Goal: Task Accomplishment & Management: Use online tool/utility

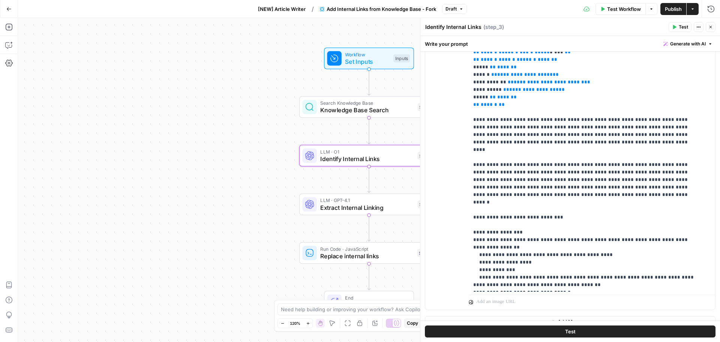
scroll to position [183, 0]
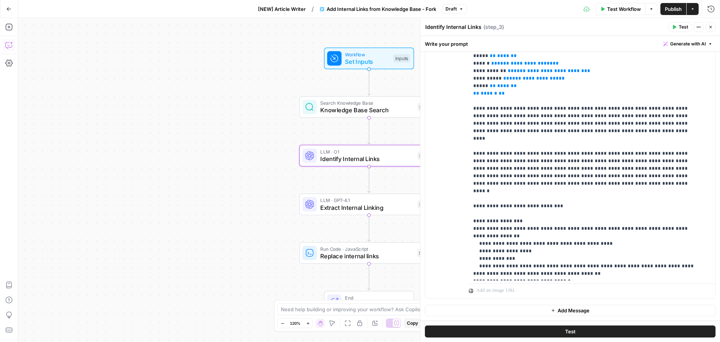
click at [10, 46] on icon "button" at bounding box center [8, 44] width 7 height 7
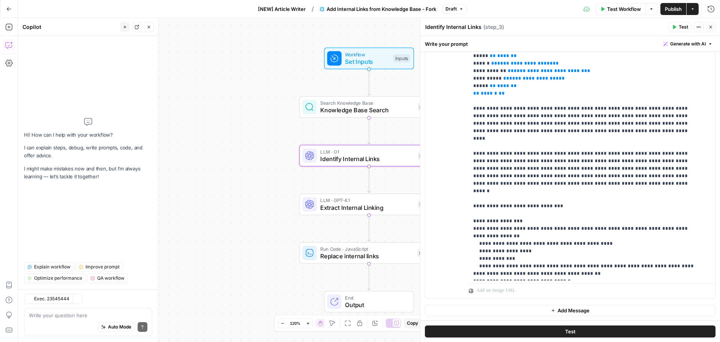
click at [85, 315] on textarea at bounding box center [88, 314] width 118 height 7
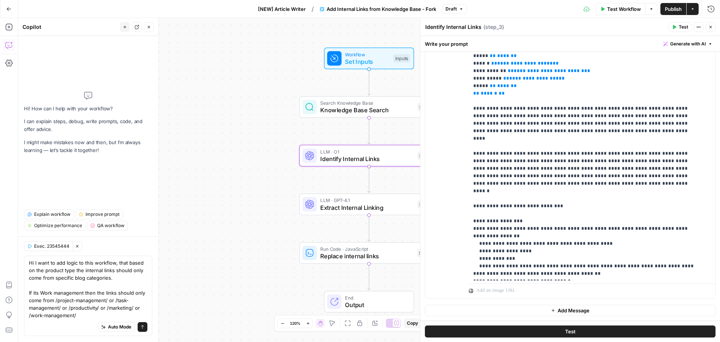
click at [39, 284] on textarea "Hi I want to add logic to this workflow, that based on the product type the int…" at bounding box center [88, 289] width 118 height 60
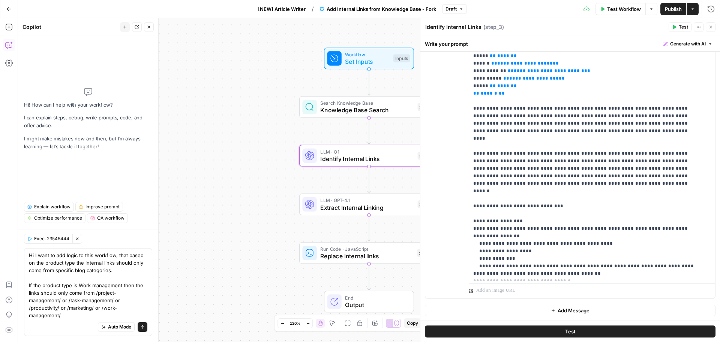
click at [72, 316] on textarea "Hi I want to add logic to this workflow, that based on the product type the int…" at bounding box center [88, 284] width 118 height 67
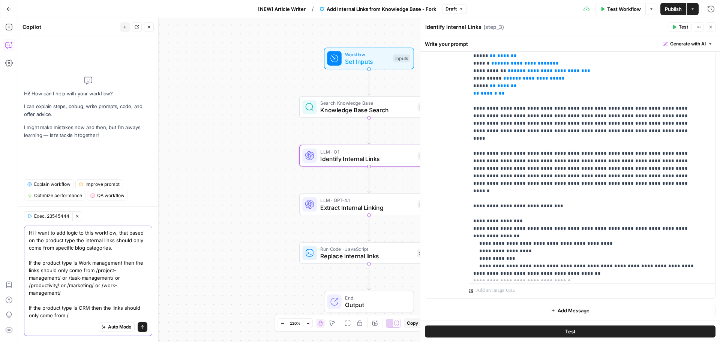
click at [71, 316] on textarea "Hi I want to add logic to this workflow, that based on the product type the int…" at bounding box center [88, 274] width 118 height 90
click at [58, 277] on textarea "Hi I want to add logic to this workflow, that based on the product type the int…" at bounding box center [88, 274] width 118 height 90
click at [93, 277] on textarea "Hi I want to add logic to this workflow, that based on the product type the int…" at bounding box center [88, 274] width 118 height 90
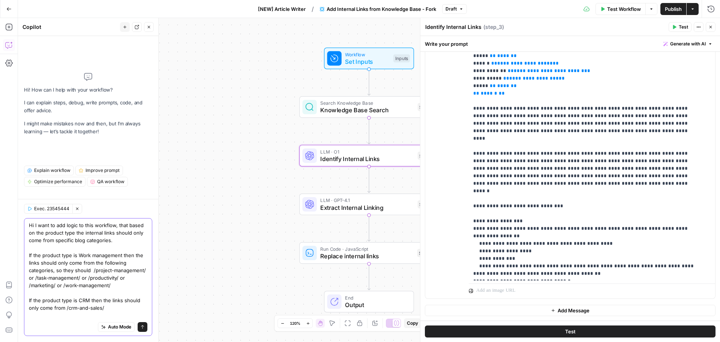
scroll to position [0, 0]
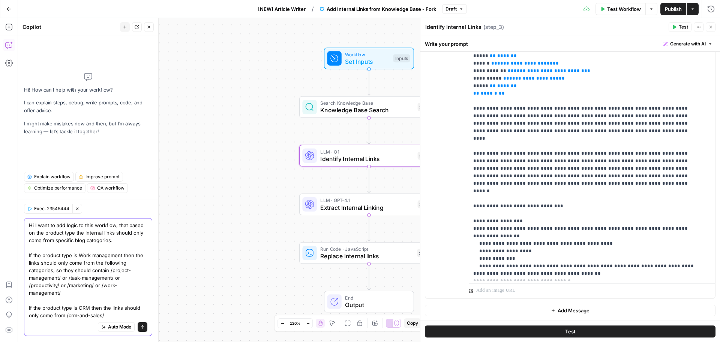
click at [73, 271] on textarea "Hi I want to add logic to this workflow, that based on the product type the int…" at bounding box center [88, 269] width 118 height 97
click at [111, 313] on textarea "Hi I want to add logic to this workflow, that based on the product type the int…" at bounding box center [88, 269] width 118 height 97
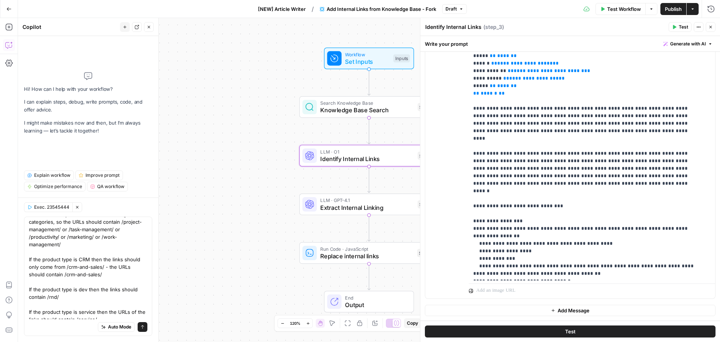
scroll to position [51, 0]
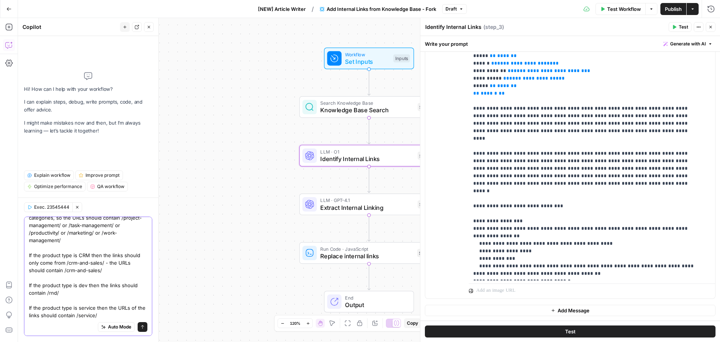
click at [112, 313] on textarea "Hi I want to add logic to this workflow, that based on the product type the int…" at bounding box center [88, 244] width 118 height 150
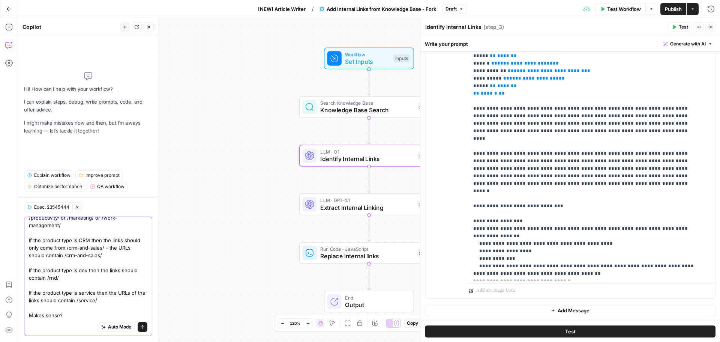
type textarea "Hi I want to add logic to this workflow, that based on the product type the int…"
click at [138, 326] on button "Send" at bounding box center [143, 327] width 10 height 10
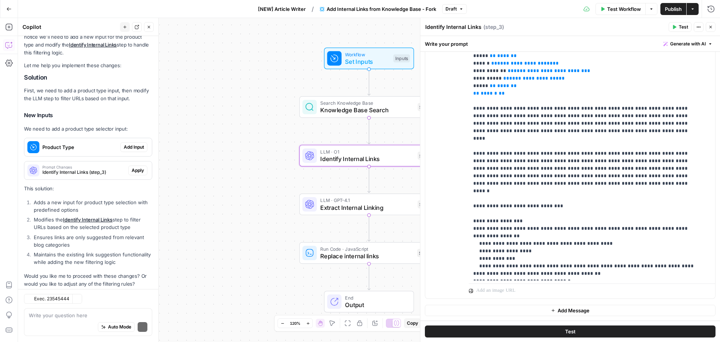
scroll to position [307, 0]
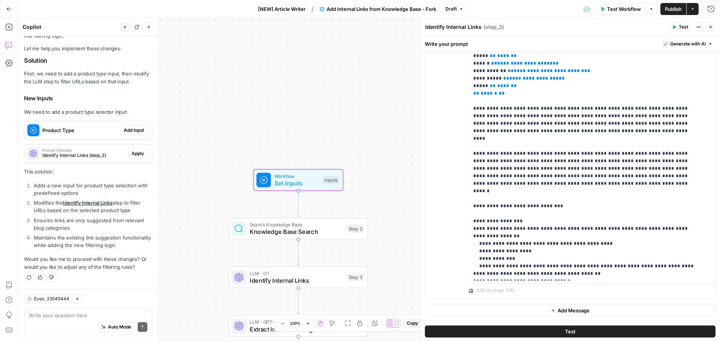
click at [84, 131] on span "Product Type" at bounding box center [79, 129] width 75 height 7
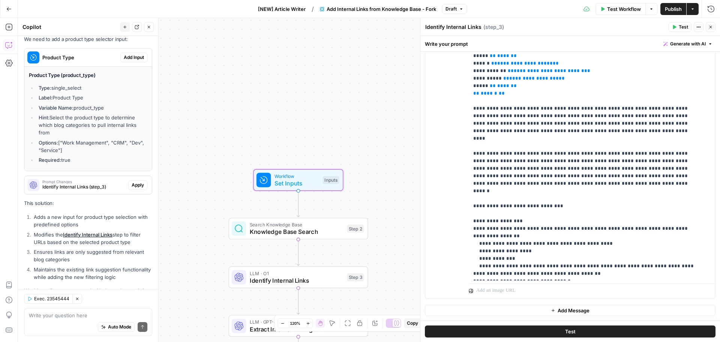
scroll to position [382, 0]
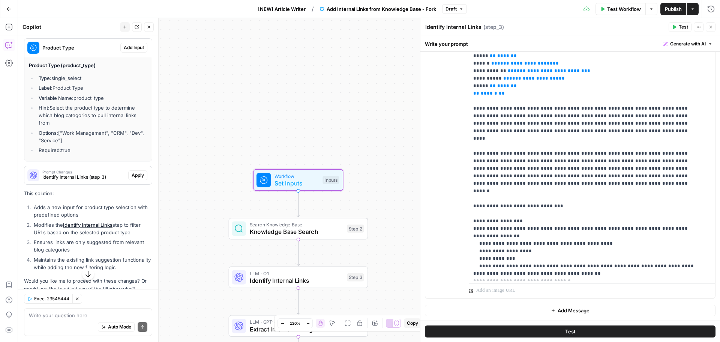
click at [125, 51] on span "Add Input" at bounding box center [134, 47] width 20 height 7
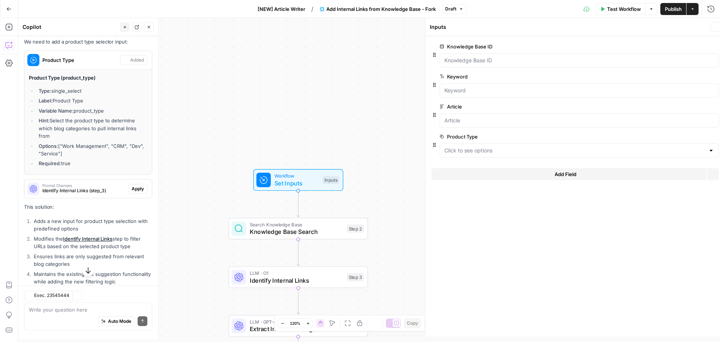
scroll to position [394, 0]
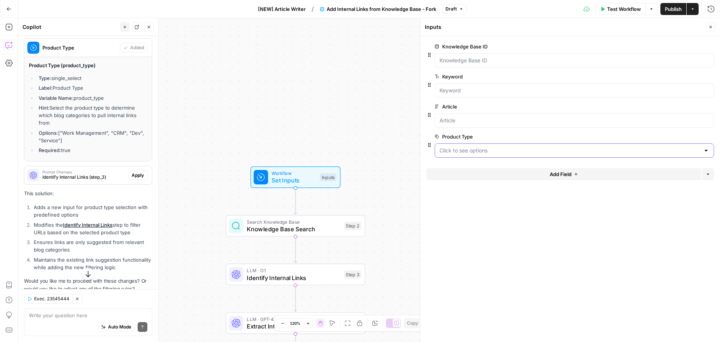
click at [482, 148] on Type "Product Type" at bounding box center [569, 150] width 261 height 7
click at [350, 148] on div "Workflow Set Inputs Inputs Search Knowledge Base Knowledge Base Search Step 2 L…" at bounding box center [369, 180] width 702 height 324
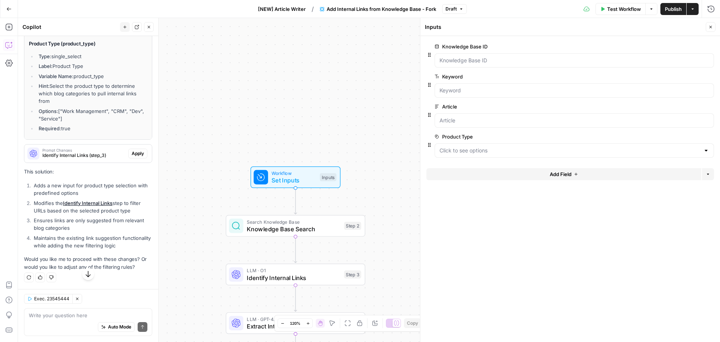
scroll to position [423, 0]
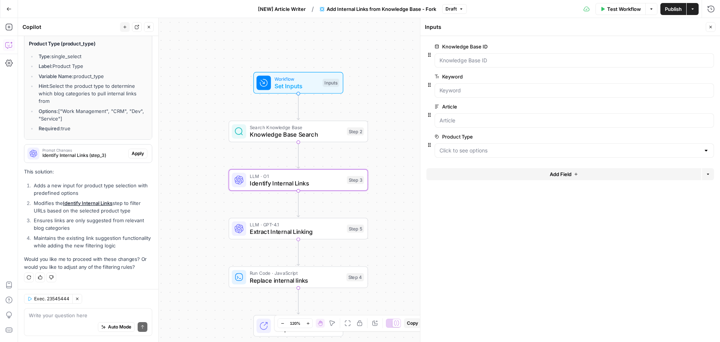
click at [90, 150] on span "Prompt Changes" at bounding box center [83, 150] width 83 height 4
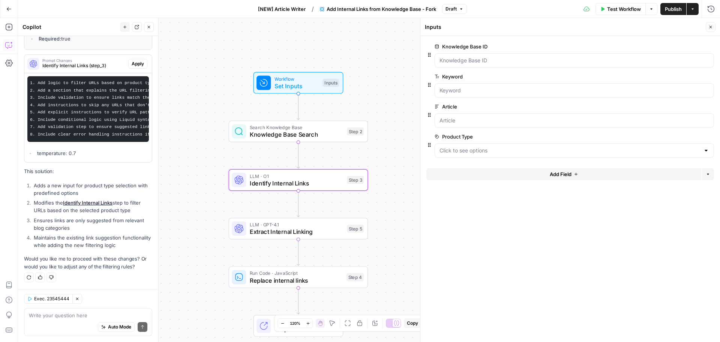
scroll to position [0, 0]
click at [90, 62] on span "Identify Internal Links (step_3)" at bounding box center [83, 65] width 83 height 7
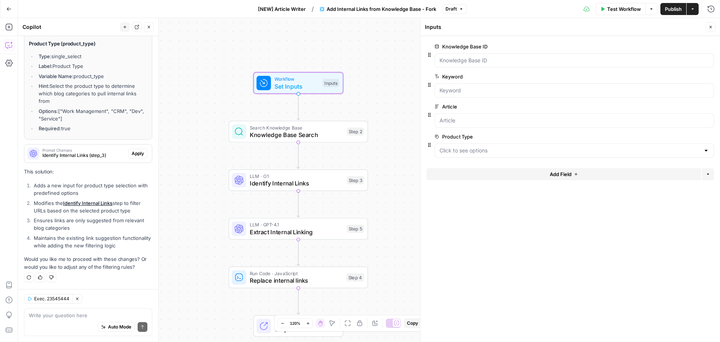
scroll to position [423, 0]
click at [85, 157] on span "Identify Internal Links (step_3)" at bounding box center [83, 155] width 83 height 7
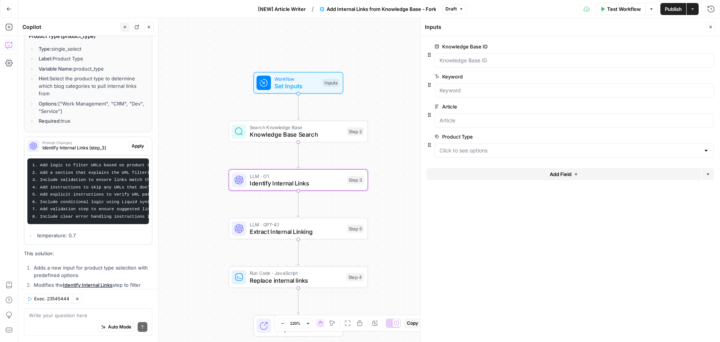
scroll to position [519, 0]
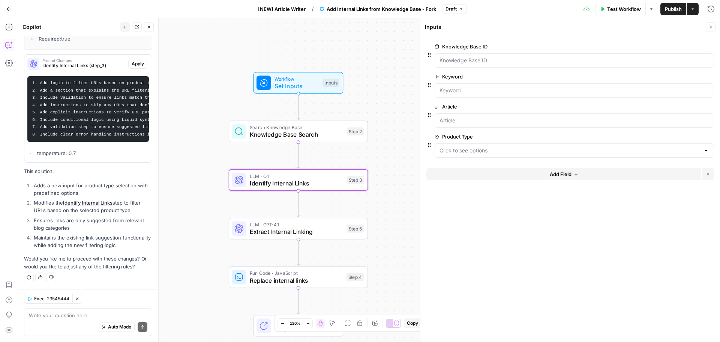
click at [135, 60] on span "Apply" at bounding box center [138, 63] width 12 height 7
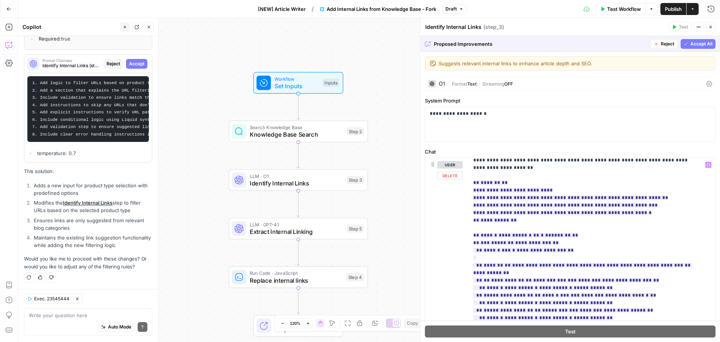
scroll to position [8, 0]
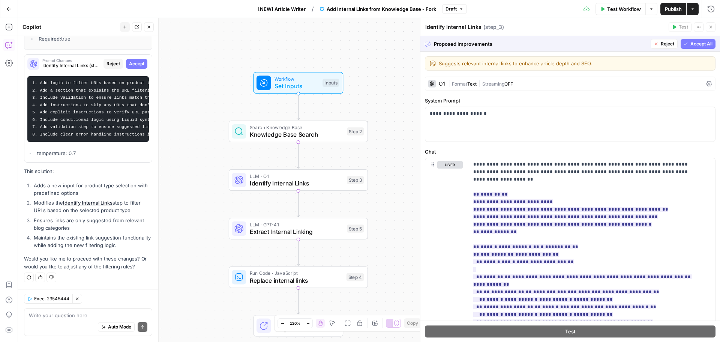
click at [661, 46] on span "Reject" at bounding box center [667, 43] width 13 height 7
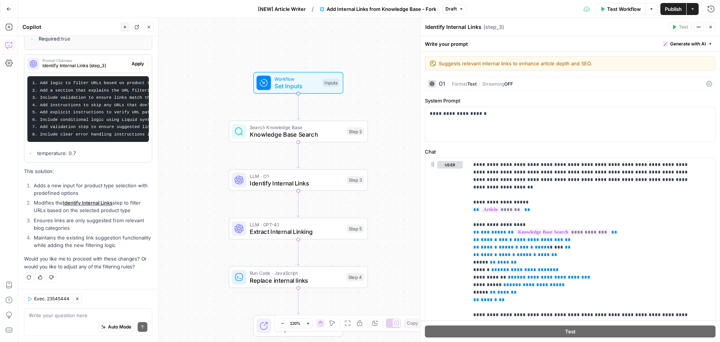
click at [66, 319] on div "Auto Mode Send" at bounding box center [88, 327] width 118 height 16
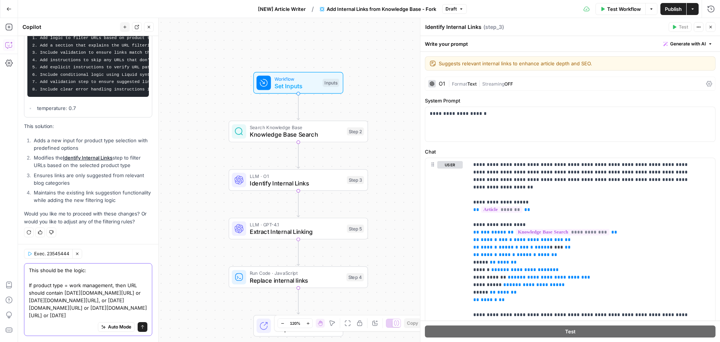
scroll to position [571, 0]
click at [103, 315] on textarea "This should be the logic: If product type = work management, then URL should co…" at bounding box center [88, 292] width 118 height 52
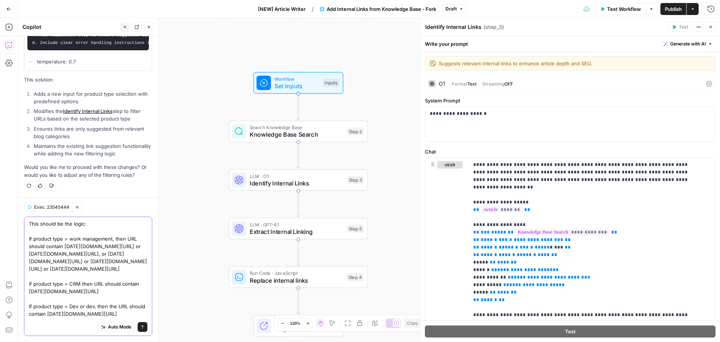
scroll to position [28, 0]
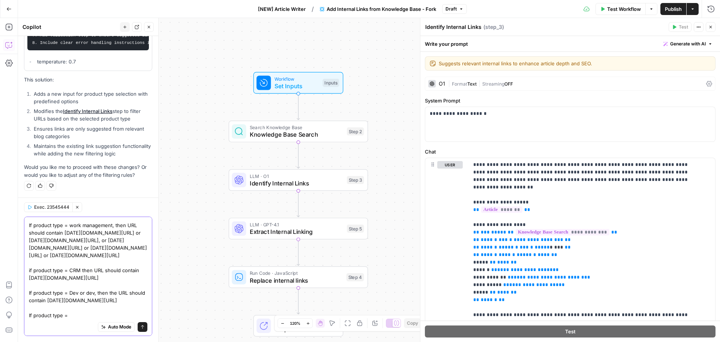
click at [71, 317] on textarea "This should be the logic: If product type = work management, then URL should co…" at bounding box center [88, 262] width 118 height 112
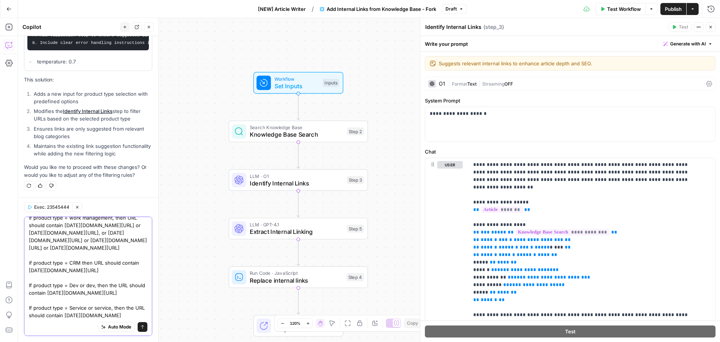
scroll to position [36, 0]
type textarea "This should be the logic: If product type = work management, then URL should co…"
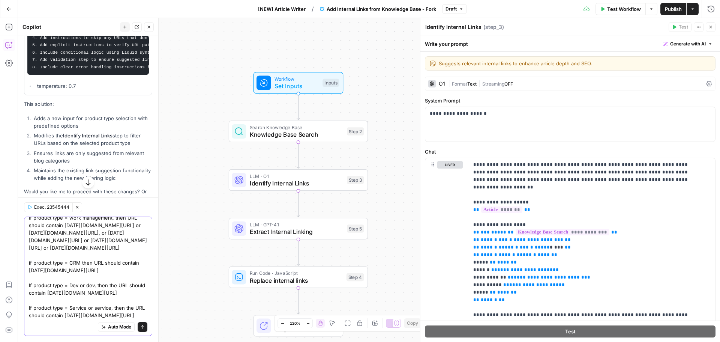
click at [138, 327] on button "Send" at bounding box center [143, 327] width 10 height 10
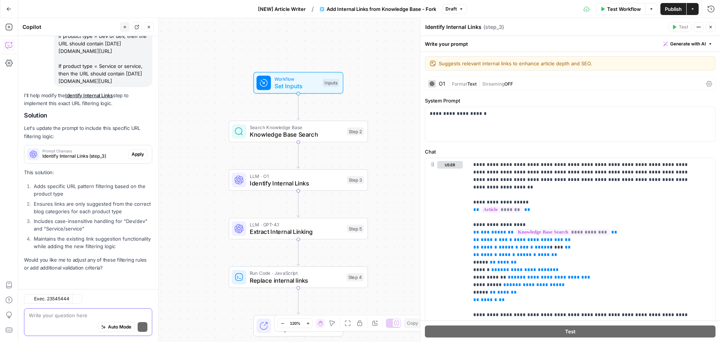
scroll to position [892, 0]
click at [58, 313] on textarea at bounding box center [88, 314] width 118 height 7
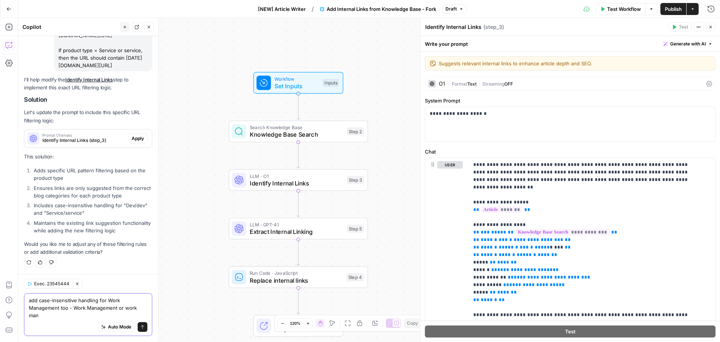
scroll to position [907, 0]
type textarea "add case-insensitive handling for Work Management too - Work Management or work…"
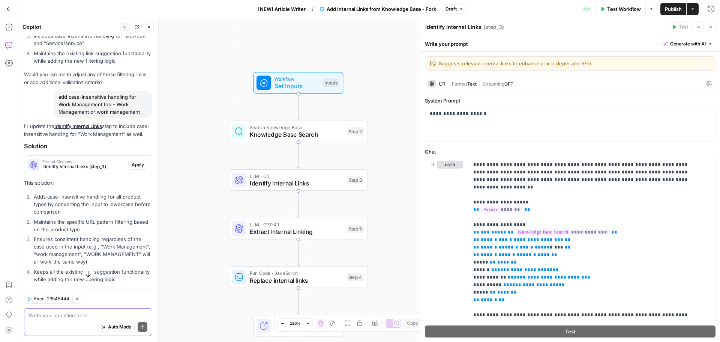
scroll to position [1043, 0]
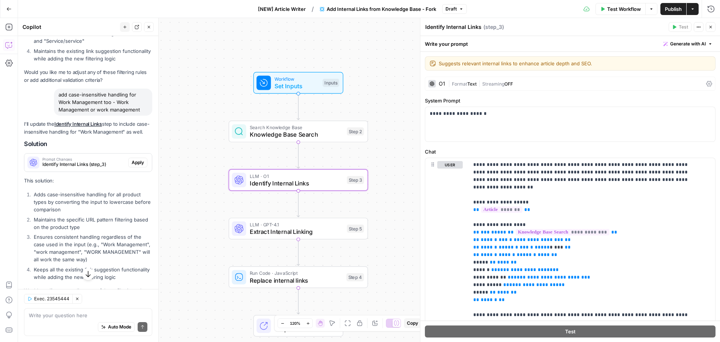
click at [132, 166] on span "Apply" at bounding box center [138, 162] width 12 height 7
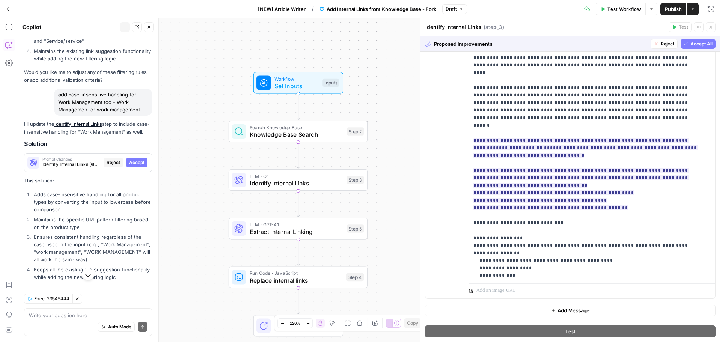
scroll to position [383, 0]
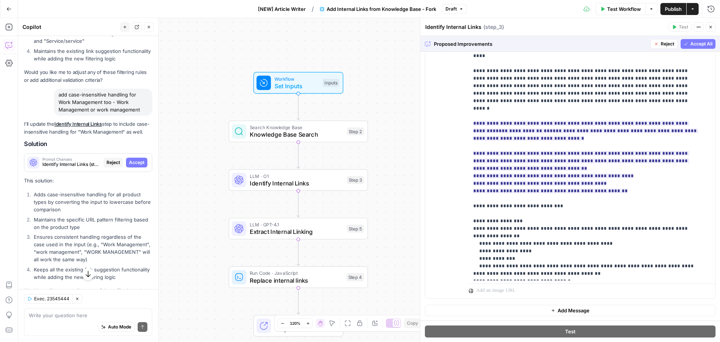
click at [694, 46] on span "Accept All" at bounding box center [701, 43] width 22 height 7
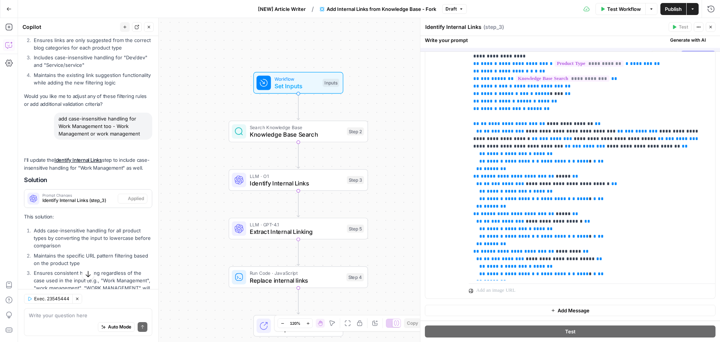
scroll to position [0, 0]
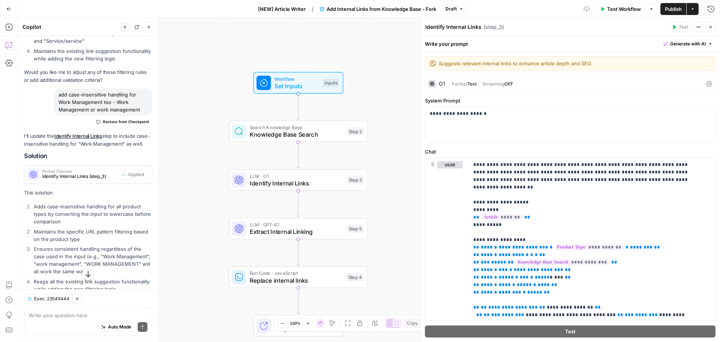
click at [676, 10] on span "Publish" at bounding box center [673, 8] width 17 height 7
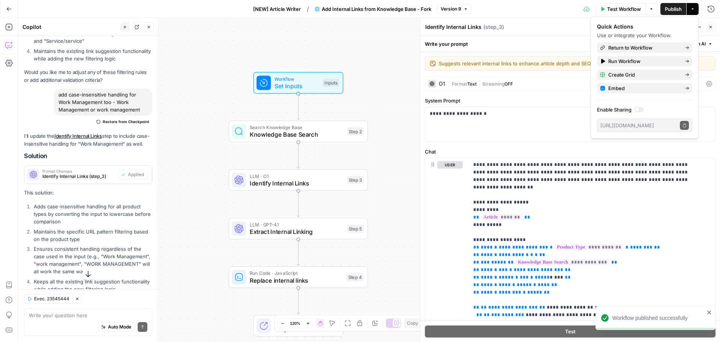
click at [463, 9] on button "Version 9" at bounding box center [454, 9] width 34 height 10
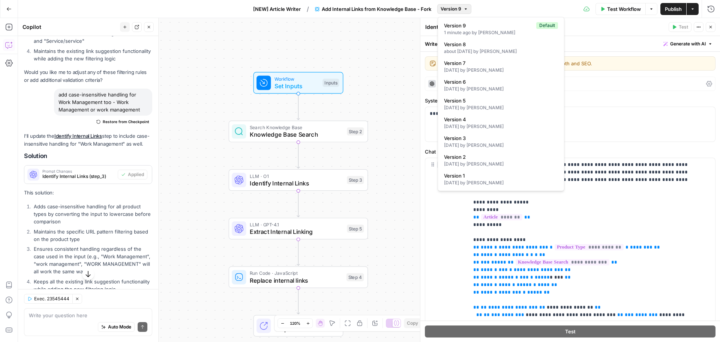
click at [463, 9] on button "Version 9" at bounding box center [454, 9] width 34 height 10
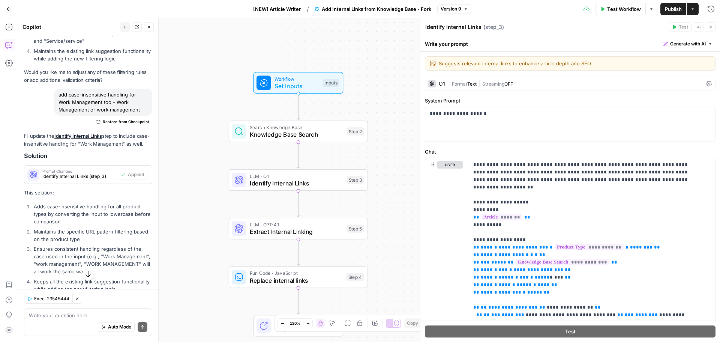
click at [662, 8] on button "Publish" at bounding box center [673, 9] width 26 height 12
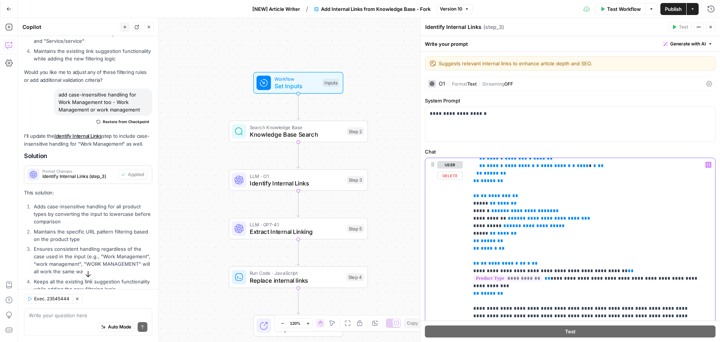
scroll to position [300, 0]
drag, startPoint x: 472, startPoint y: 187, endPoint x: 551, endPoint y: 268, distance: 113.2
click at [551, 268] on div "**********" at bounding box center [589, 311] width 241 height 306
copy p "**********"
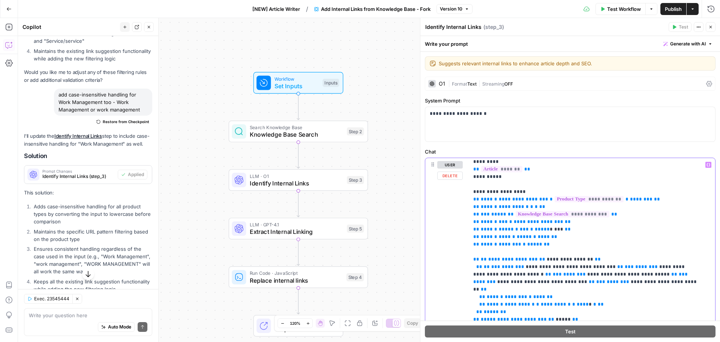
scroll to position [37, 0]
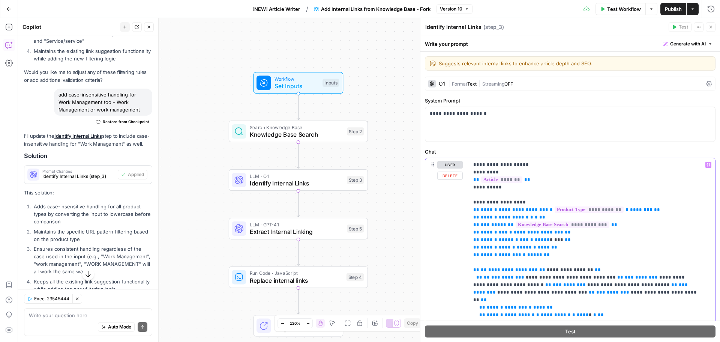
drag, startPoint x: 543, startPoint y: 210, endPoint x: 471, endPoint y: 202, distance: 71.6
click at [471, 202] on div "**********" at bounding box center [589, 311] width 241 height 306
copy p "**********"
drag, startPoint x: 539, startPoint y: 247, endPoint x: 470, endPoint y: 205, distance: 81.0
click at [470, 205] on div "**********" at bounding box center [589, 311] width 241 height 306
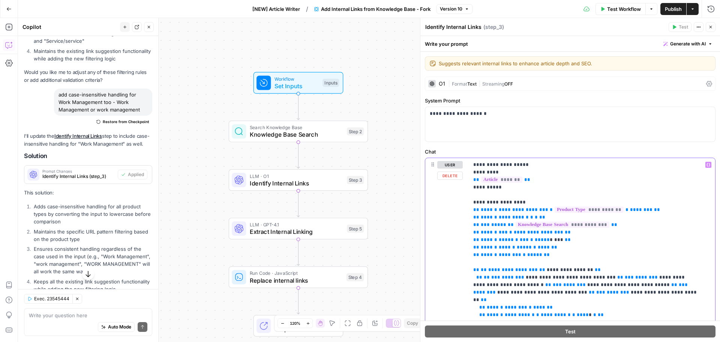
copy p "**********"
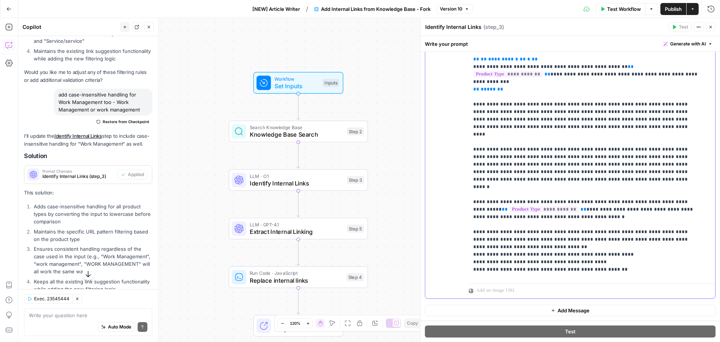
scroll to position [308, 0]
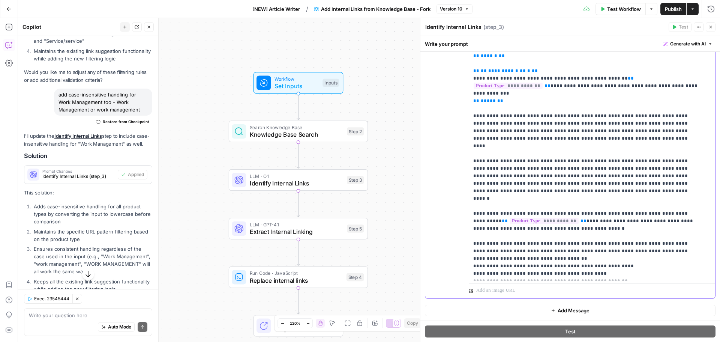
click at [625, 244] on p "**********" at bounding box center [586, 11] width 226 height 682
click at [560, 162] on p "**********" at bounding box center [586, 11] width 226 height 682
drag, startPoint x: 614, startPoint y: 245, endPoint x: 468, endPoint y: 133, distance: 183.7
click at [468, 133] on div "**********" at bounding box center [570, 136] width 290 height 323
copy p "**********"
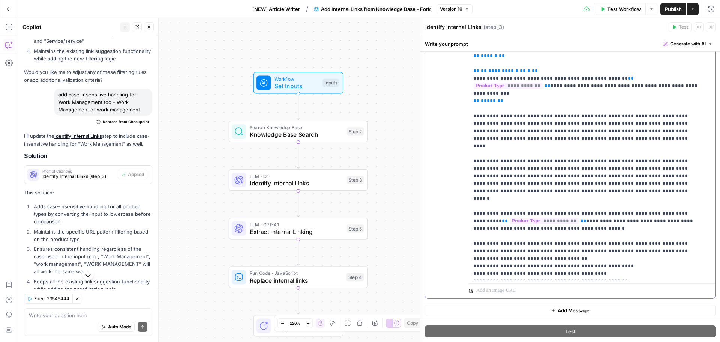
click at [632, 250] on p "**********" at bounding box center [586, 11] width 226 height 682
click at [624, 244] on p "**********" at bounding box center [586, 11] width 226 height 682
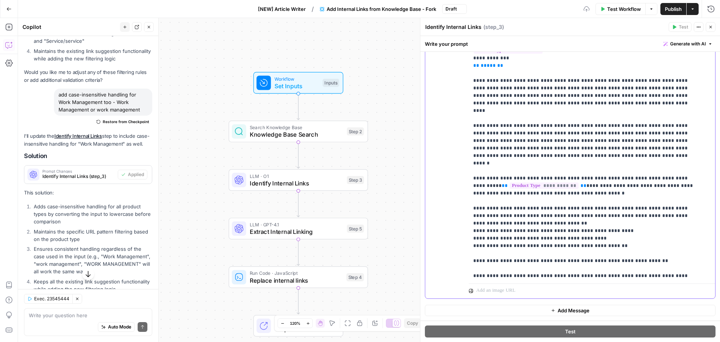
scroll to position [383, 0]
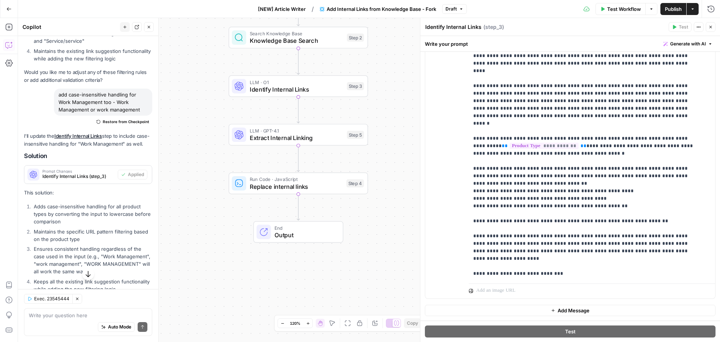
click at [330, 228] on span "End" at bounding box center [304, 227] width 61 height 7
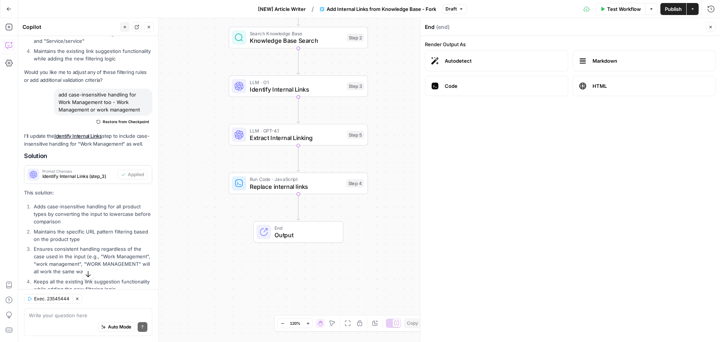
click at [338, 187] on span "Replace internal links" at bounding box center [296, 186] width 93 height 9
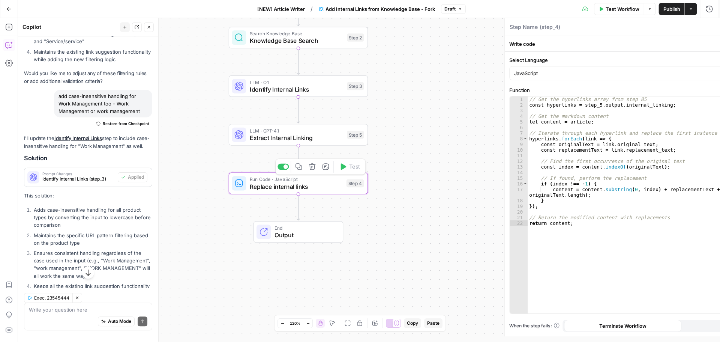
type textarea "Replace internal links"
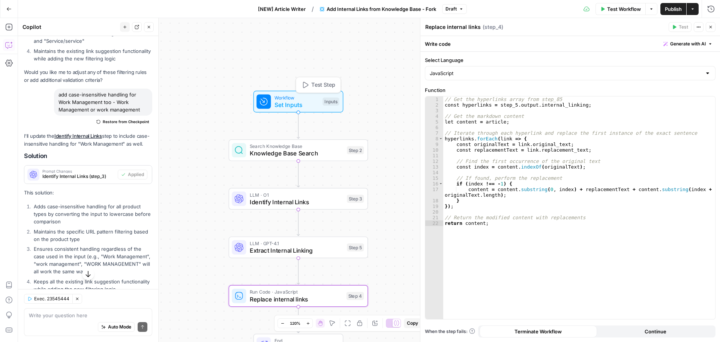
click at [315, 108] on span "Set Inputs" at bounding box center [296, 104] width 45 height 9
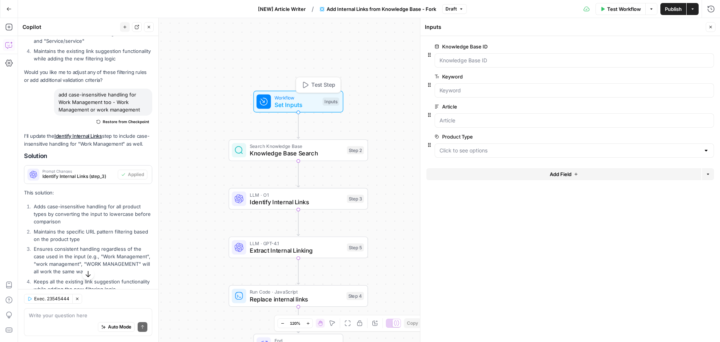
click at [325, 86] on span "Test Step" at bounding box center [323, 85] width 24 height 8
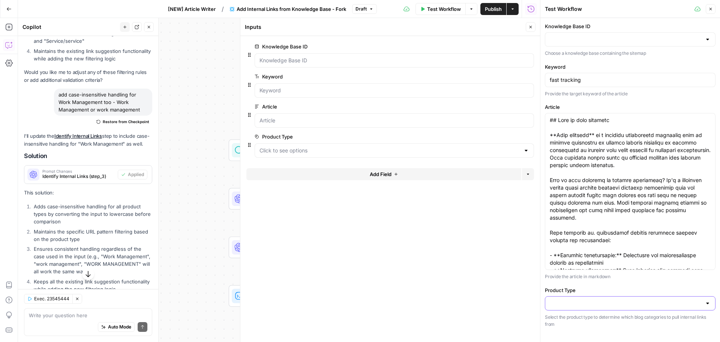
click at [594, 299] on input "Product Type" at bounding box center [626, 302] width 152 height 7
click at [577, 273] on span "Dev" at bounding box center [628, 273] width 155 height 7
type input "Dev"
click at [211, 165] on div "Workflow Set Inputs Inputs Search Knowledge Base Knowledge Base Search Step 2 L…" at bounding box center [279, 180] width 522 height 324
click at [431, 5] on span "Test Workflow" at bounding box center [444, 8] width 34 height 7
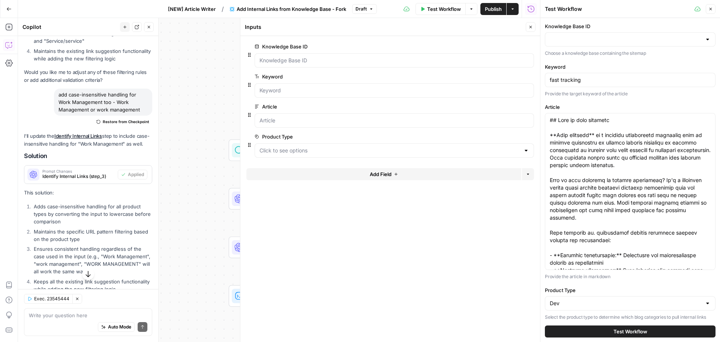
click at [532, 30] on button "Close" at bounding box center [531, 27] width 10 height 10
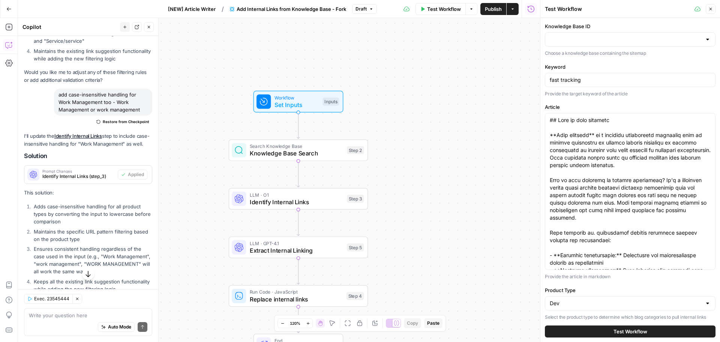
click at [597, 331] on button "Test Workflow" at bounding box center [630, 331] width 171 height 12
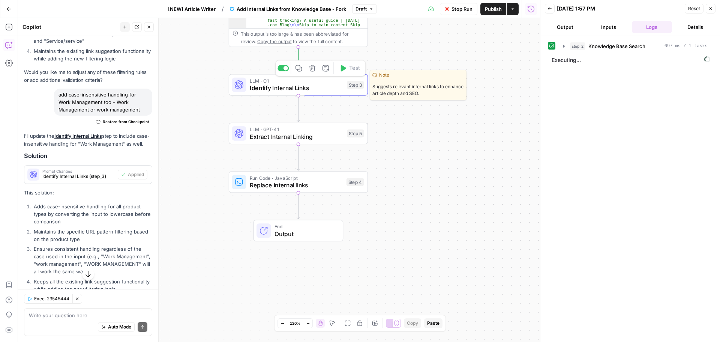
click at [316, 87] on span "Identify Internal Links" at bounding box center [296, 87] width 93 height 9
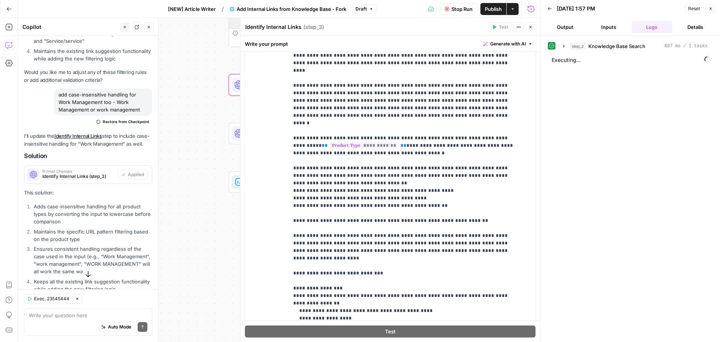
scroll to position [150, 0]
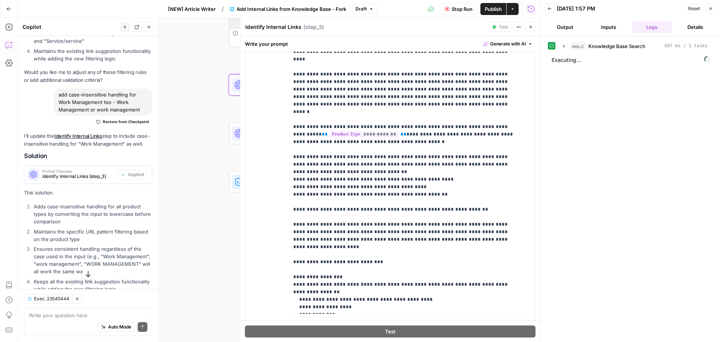
click at [527, 28] on button "Close" at bounding box center [531, 27] width 10 height 10
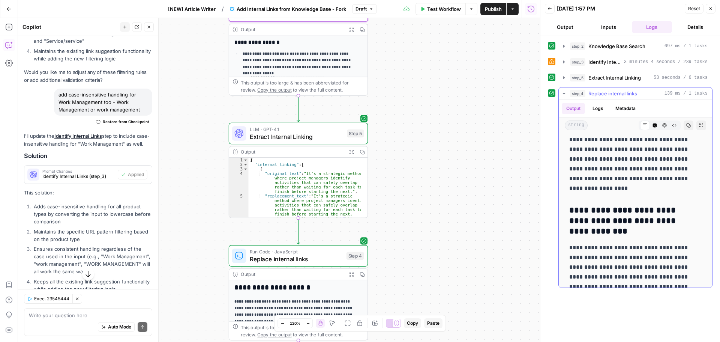
scroll to position [5204, 0]
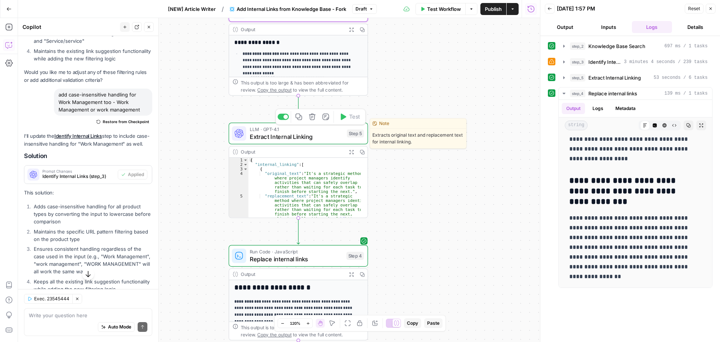
click at [313, 134] on span "Extract Internal Linking" at bounding box center [296, 136] width 93 height 9
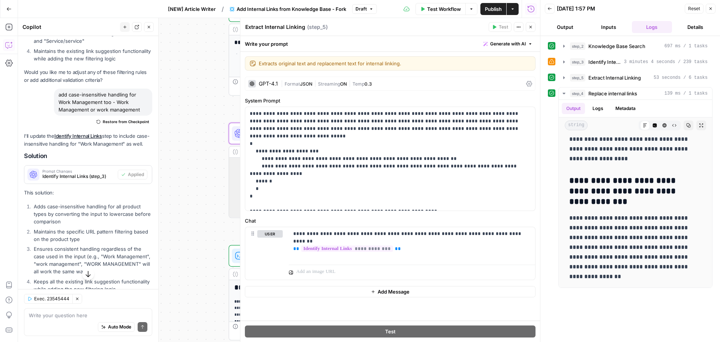
drag, startPoint x: 532, startPoint y: 27, endPoint x: 229, endPoint y: 127, distance: 319.0
click at [532, 27] on icon "button" at bounding box center [530, 27] width 4 height 4
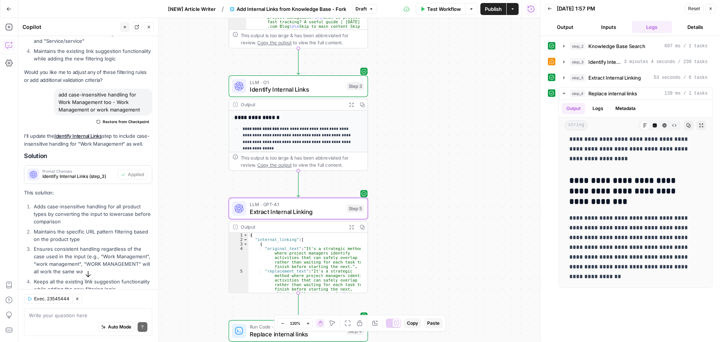
click at [295, 85] on span "Identify Internal Links" at bounding box center [296, 89] width 93 height 9
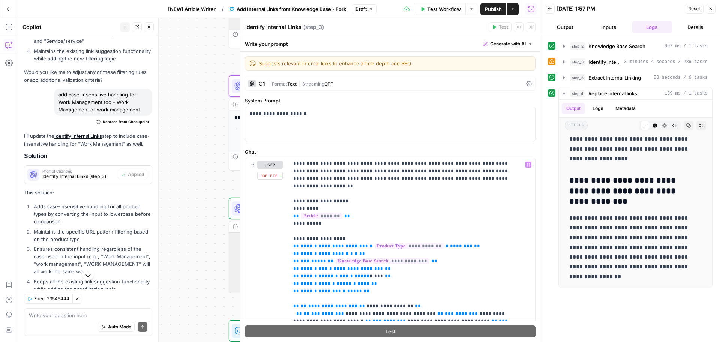
scroll to position [0, 0]
click at [528, 27] on icon "button" at bounding box center [530, 27] width 4 height 4
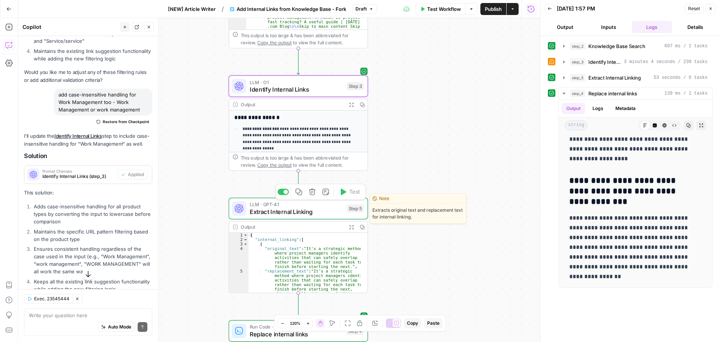
click at [320, 207] on span "Extract Internal Linking" at bounding box center [296, 211] width 93 height 9
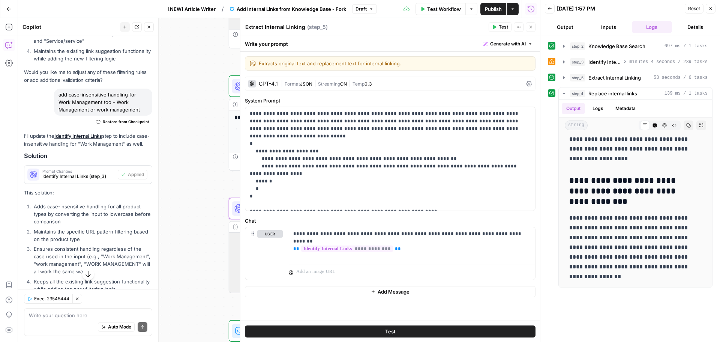
click at [530, 25] on icon "button" at bounding box center [530, 27] width 4 height 4
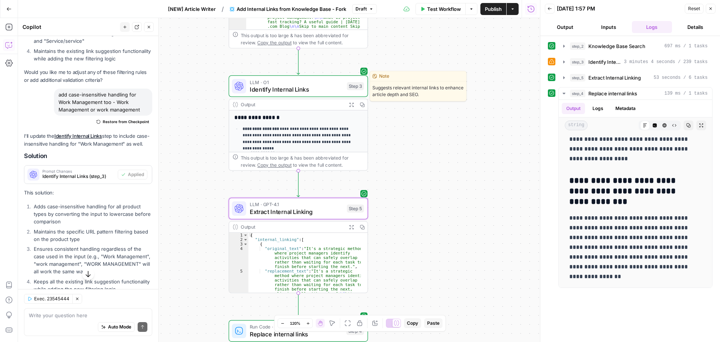
click at [290, 86] on span "Identify Internal Links" at bounding box center [296, 89] width 93 height 9
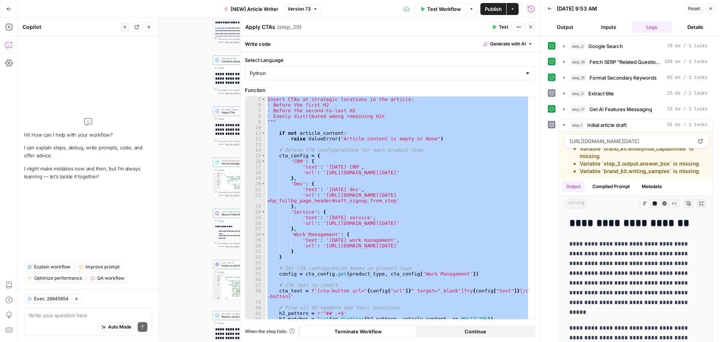
scroll to position [22, 0]
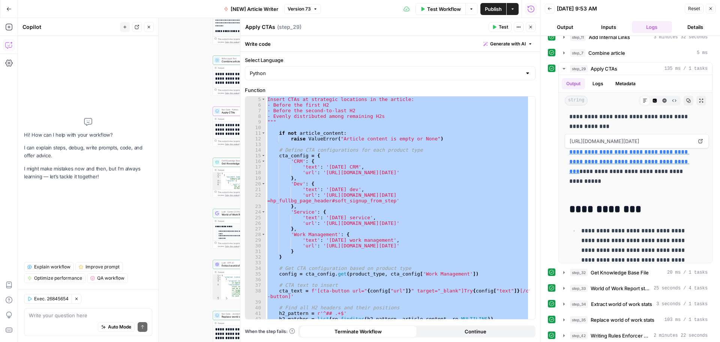
click at [529, 25] on icon "button" at bounding box center [530, 27] width 4 height 4
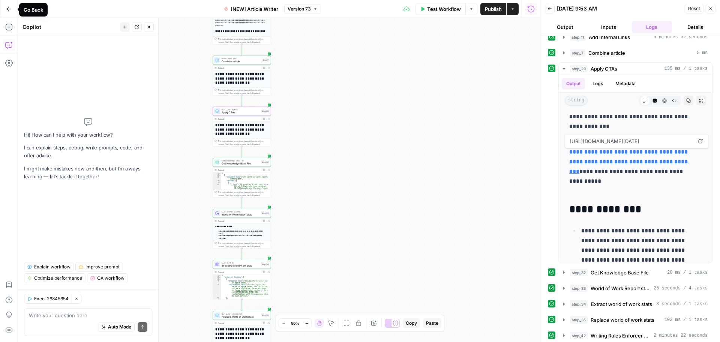
click at [12, 10] on button "Go Back" at bounding box center [8, 8] width 13 height 13
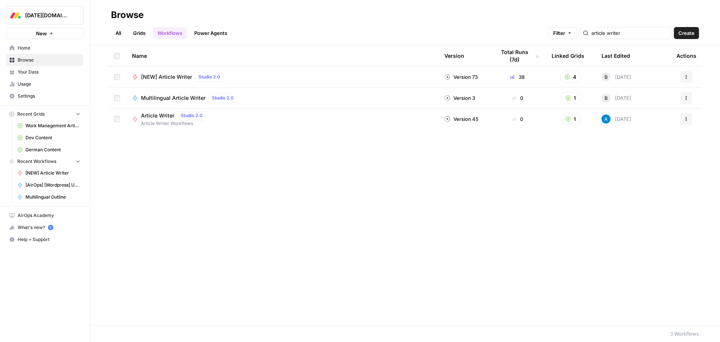
click at [27, 58] on span "Browse" at bounding box center [49, 60] width 63 height 7
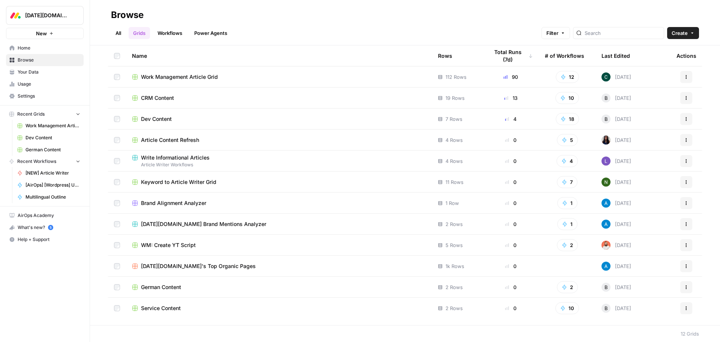
click at [156, 119] on span "Dev Content" at bounding box center [156, 118] width 31 height 7
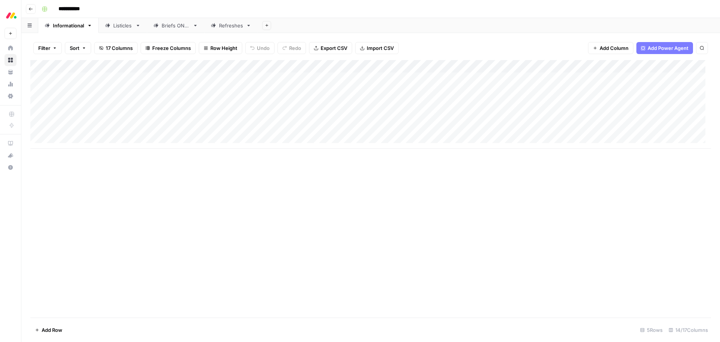
click at [116, 24] on div "Listicles" at bounding box center [122, 25] width 19 height 7
click at [410, 67] on div "Add Column" at bounding box center [370, 78] width 681 height 37
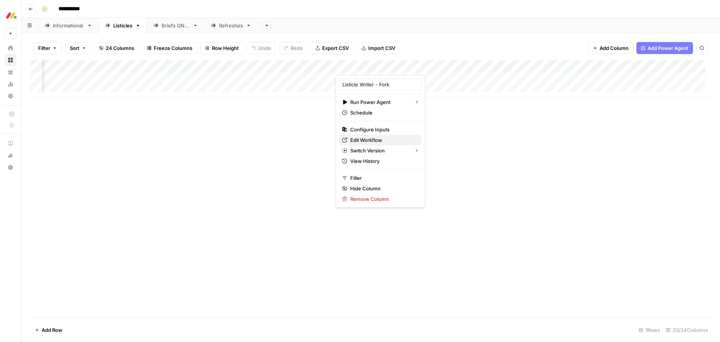
click at [373, 137] on span "Edit Workflow" at bounding box center [383, 139] width 66 height 7
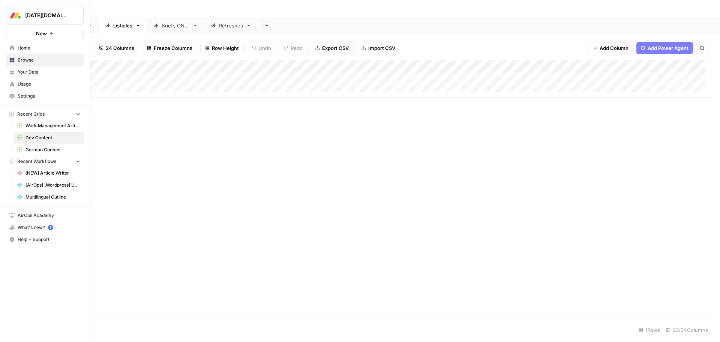
click at [26, 73] on span "Your Data" at bounding box center [49, 72] width 63 height 7
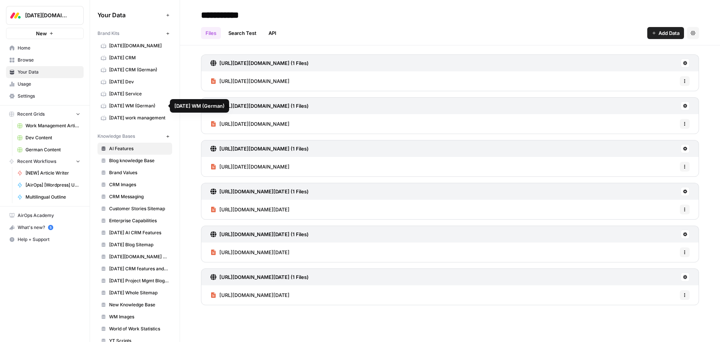
click at [132, 105] on span "[DATE] WM (German)" at bounding box center [139, 105] width 60 height 7
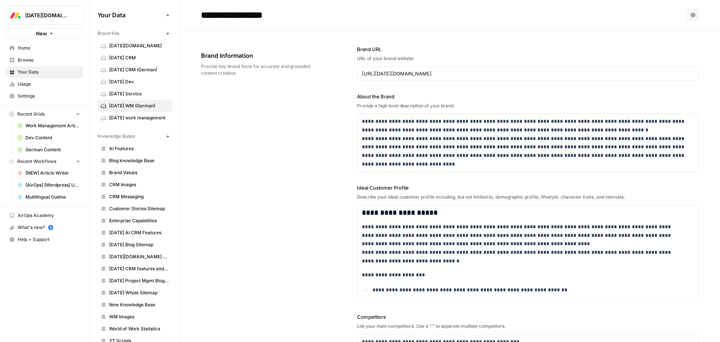
click at [342, 38] on div "**********" at bounding box center [450, 278] width 498 height 496
click at [333, 39] on div "**********" at bounding box center [450, 278] width 498 height 496
click at [330, 47] on div "**********" at bounding box center [450, 278] width 498 height 496
click at [37, 71] on span "Your Data" at bounding box center [49, 72] width 63 height 7
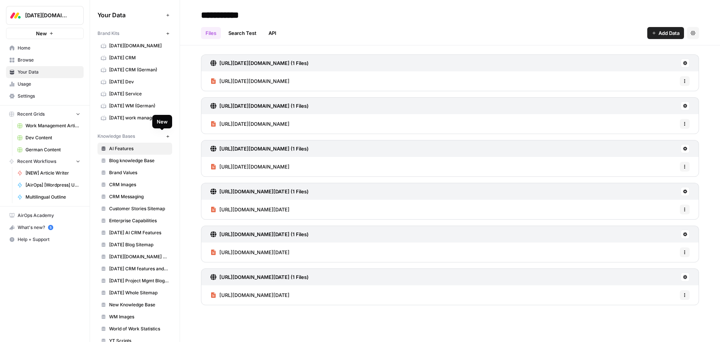
click at [166, 138] on icon "button" at bounding box center [168, 136] width 4 height 4
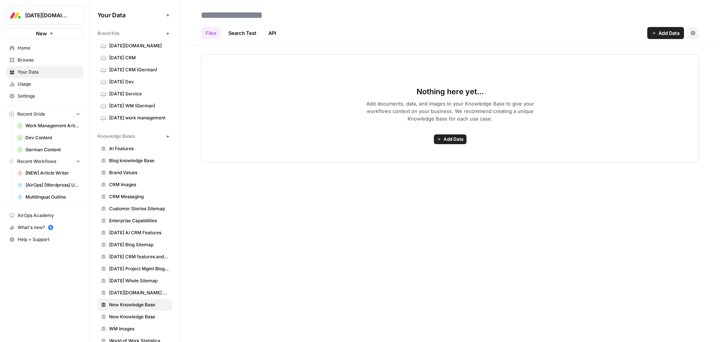
click at [247, 34] on link "Search Test" at bounding box center [242, 33] width 37 height 12
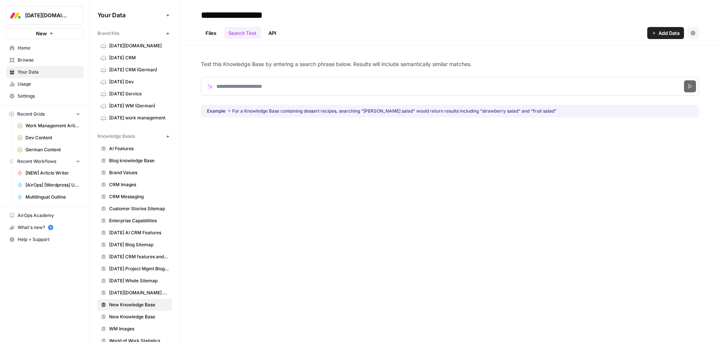
click at [269, 33] on link "API" at bounding box center [272, 33] width 17 height 12
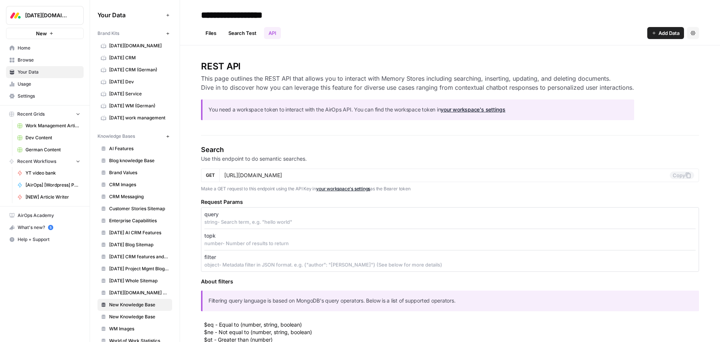
click at [238, 29] on link "Search Test" at bounding box center [242, 33] width 37 height 12
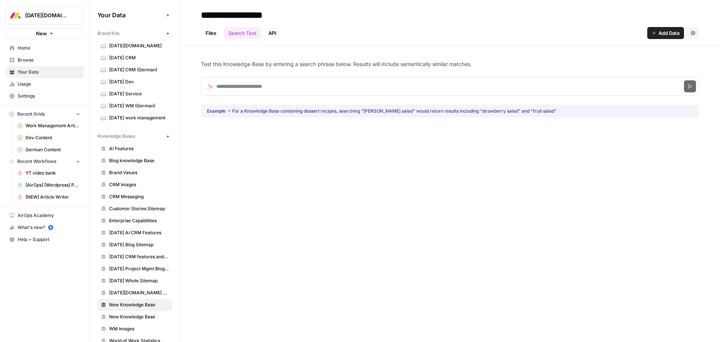
click at [211, 34] on link "Files" at bounding box center [211, 33] width 20 height 12
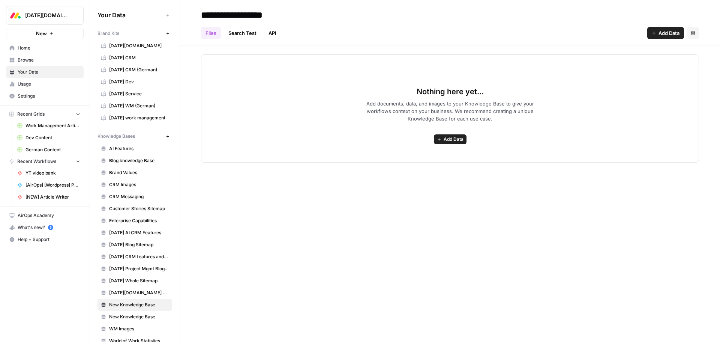
click at [305, 227] on div "**********" at bounding box center [450, 171] width 540 height 342
click at [382, 193] on div "**********" at bounding box center [450, 171] width 540 height 342
click at [237, 36] on link "Search Test" at bounding box center [242, 33] width 37 height 12
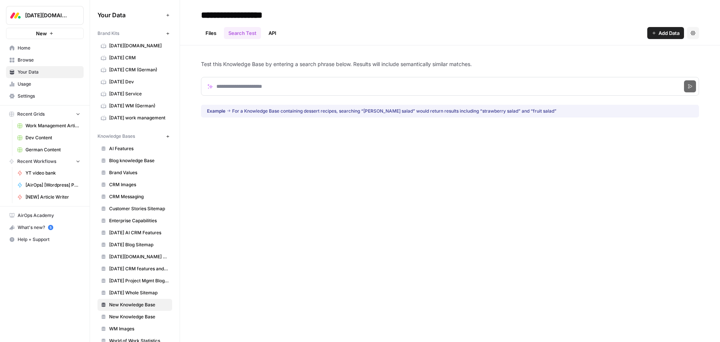
click at [270, 33] on link "API" at bounding box center [272, 33] width 17 height 12
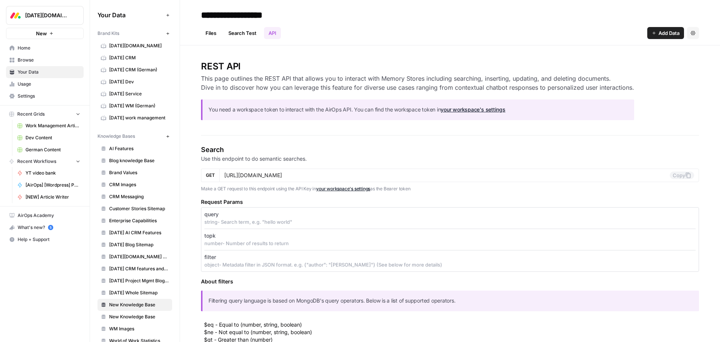
click at [214, 31] on link "Files" at bounding box center [211, 33] width 20 height 12
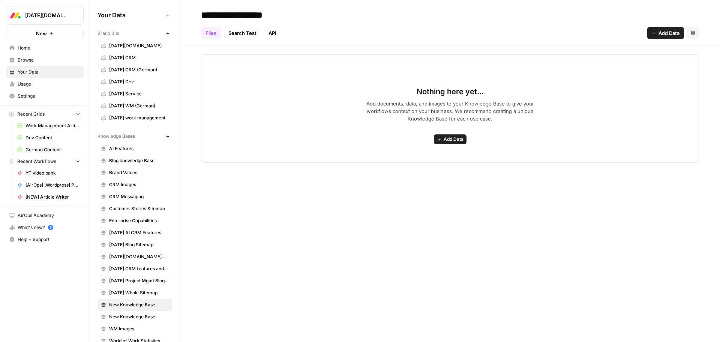
click at [130, 303] on span "New Knowledge Base" at bounding box center [139, 304] width 60 height 7
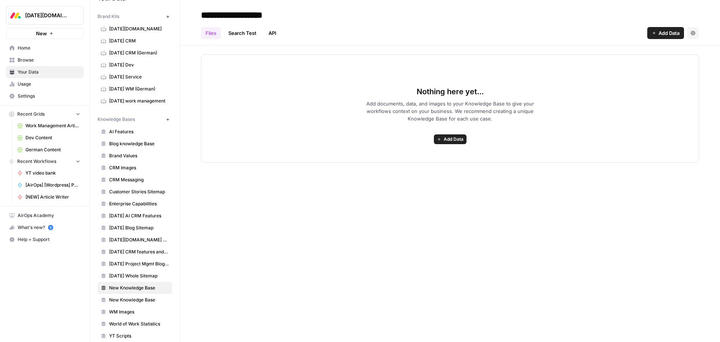
scroll to position [26, 0]
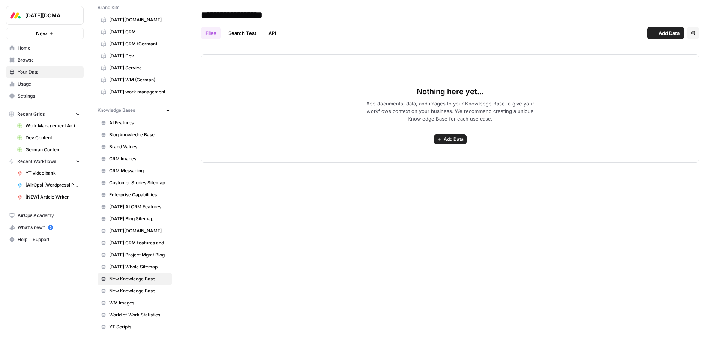
click at [134, 159] on span "CRM Images" at bounding box center [139, 158] width 60 height 7
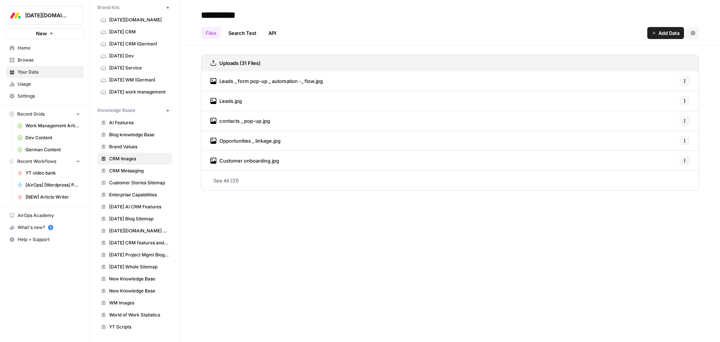
click at [31, 58] on span "Browse" at bounding box center [49, 60] width 63 height 7
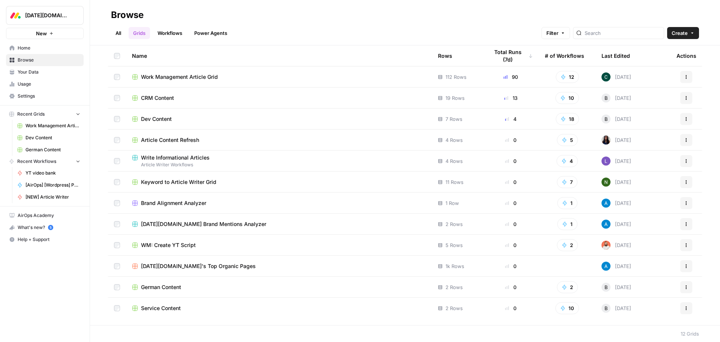
click at [34, 61] on span "Browse" at bounding box center [49, 60] width 63 height 7
click at [41, 73] on span "Your Data" at bounding box center [49, 72] width 63 height 7
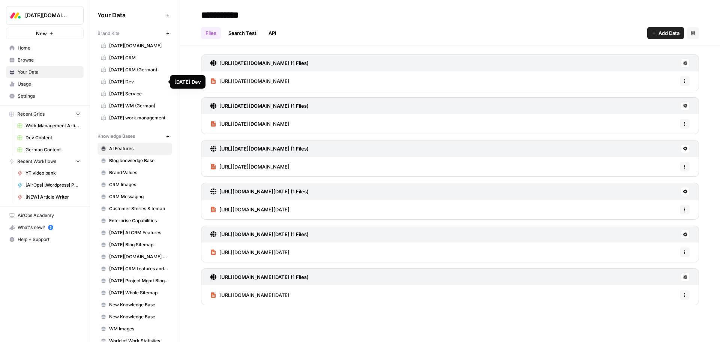
click at [137, 57] on span "[DATE] CRM" at bounding box center [139, 57] width 60 height 7
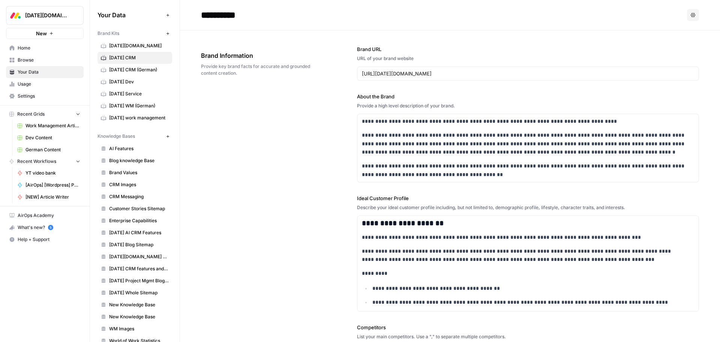
click at [133, 105] on span "[DATE] WM (German)" at bounding box center [139, 105] width 60 height 7
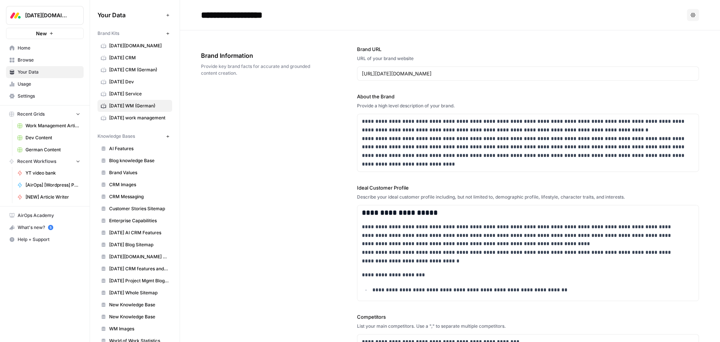
click at [133, 116] on span "[DATE] work management" at bounding box center [139, 117] width 60 height 7
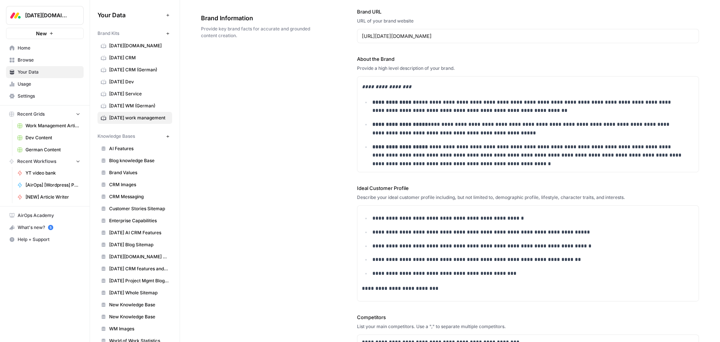
scroll to position [975, 0]
click at [132, 58] on span "[DATE] CRM" at bounding box center [139, 57] width 60 height 7
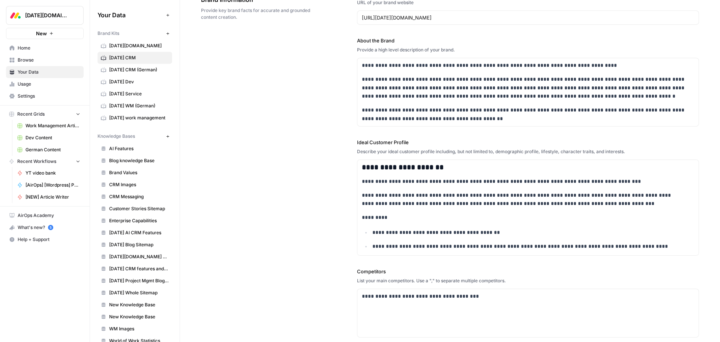
scroll to position [37, 0]
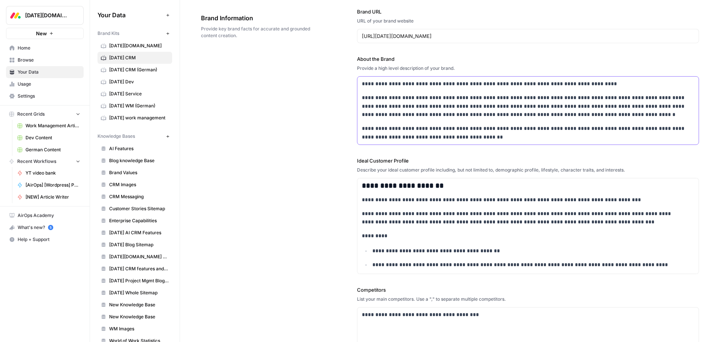
click at [467, 138] on p "**********" at bounding box center [526, 132] width 328 height 17
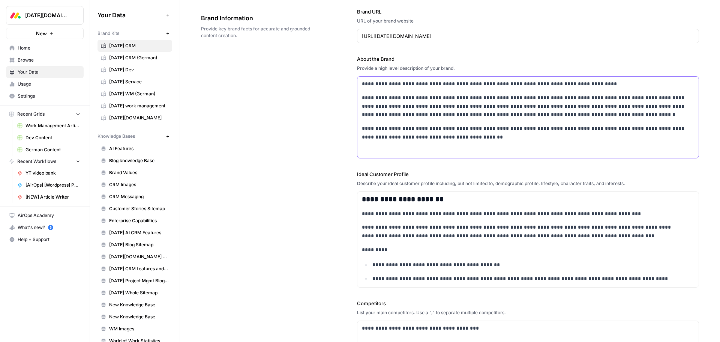
click at [367, 149] on p at bounding box center [528, 151] width 332 height 9
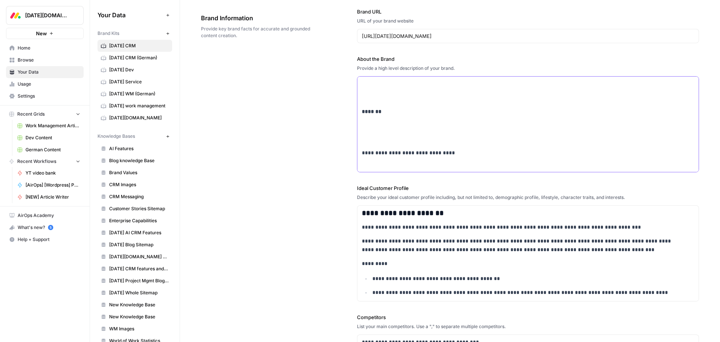
scroll to position [49, 0]
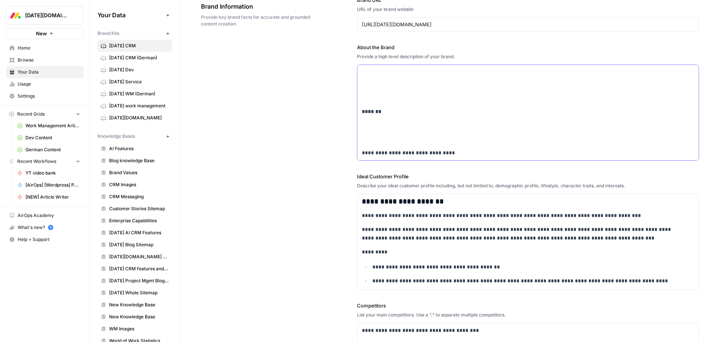
click at [382, 136] on p at bounding box center [528, 139] width 332 height 9
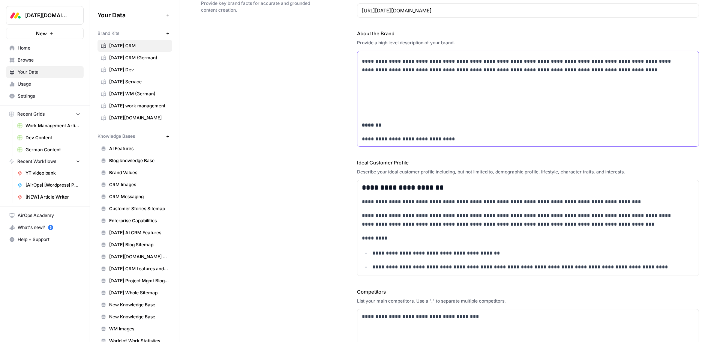
scroll to position [76, 0]
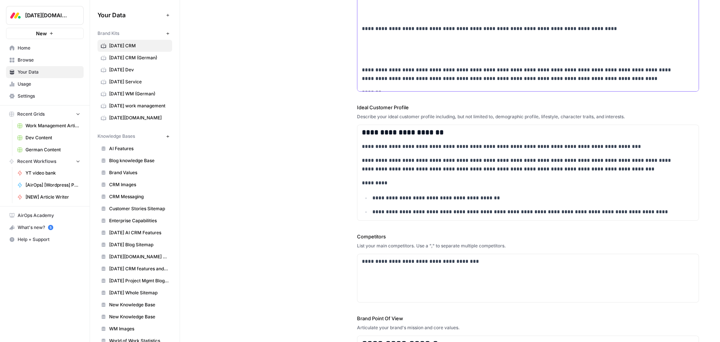
scroll to position [424, 0]
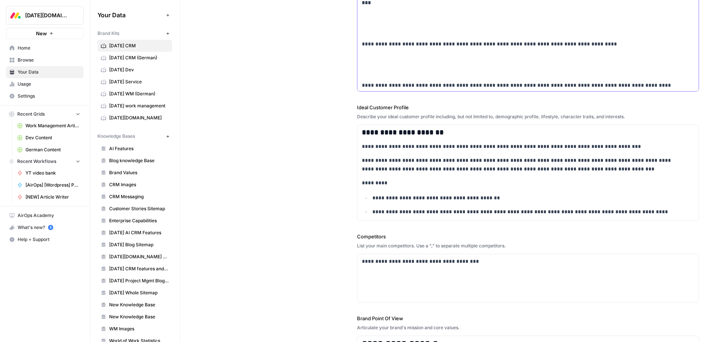
click at [377, 71] on p at bounding box center [528, 71] width 332 height 9
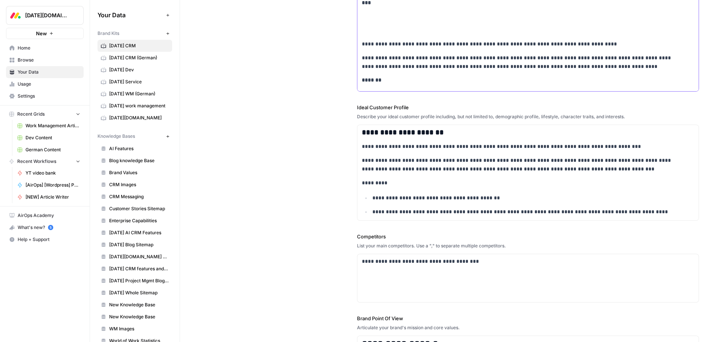
click at [379, 30] on p at bounding box center [528, 30] width 332 height 9
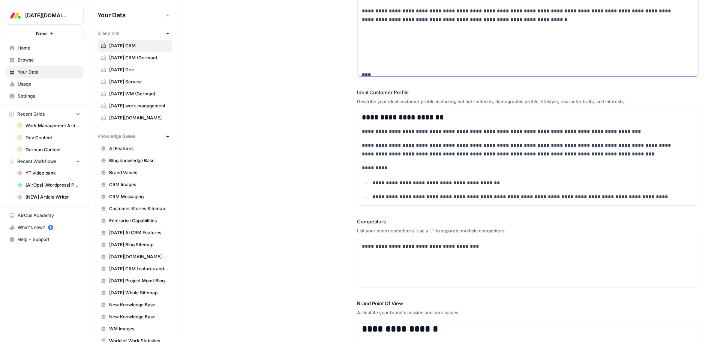
scroll to position [331, 0]
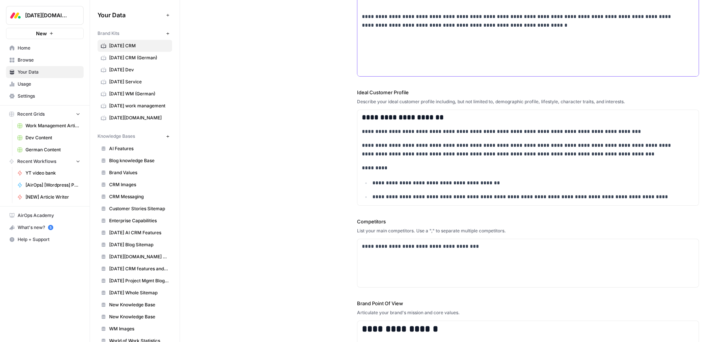
click at [376, 67] on p at bounding box center [528, 66] width 332 height 9
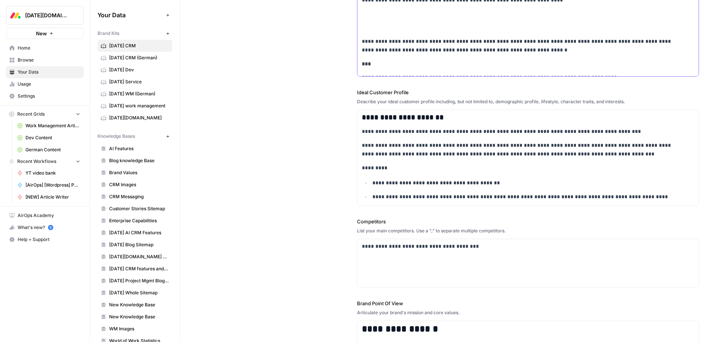
scroll to position [294, 0]
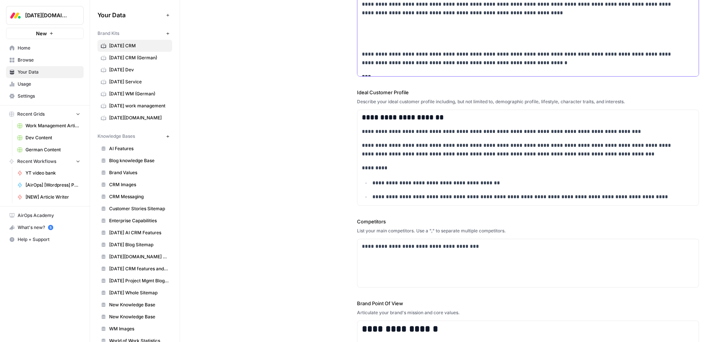
click at [374, 41] on p at bounding box center [528, 40] width 332 height 9
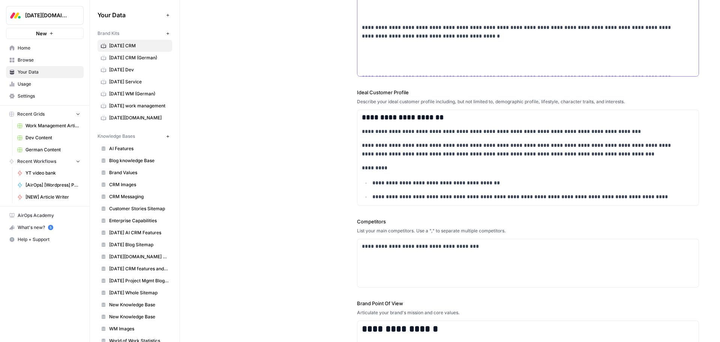
scroll to position [219, 0]
click at [366, 61] on p at bounding box center [528, 65] width 332 height 9
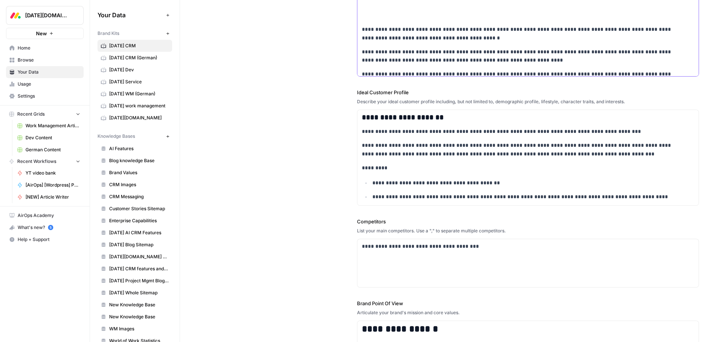
scroll to position [181, 0]
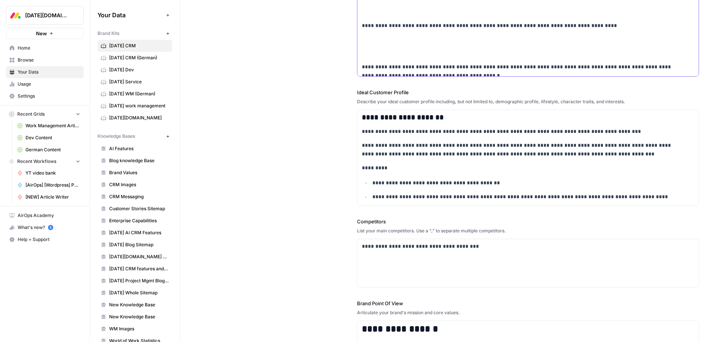
click at [377, 51] on p at bounding box center [528, 53] width 332 height 9
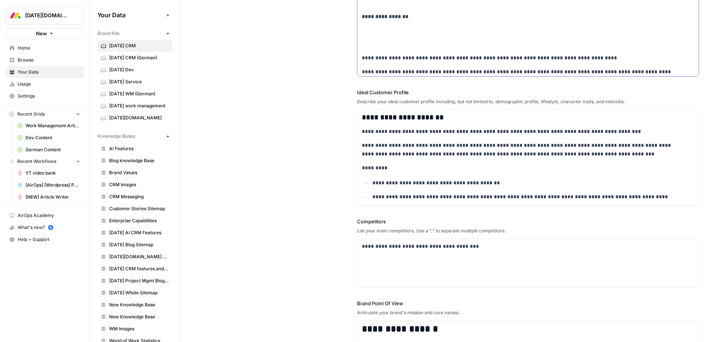
scroll to position [144, 0]
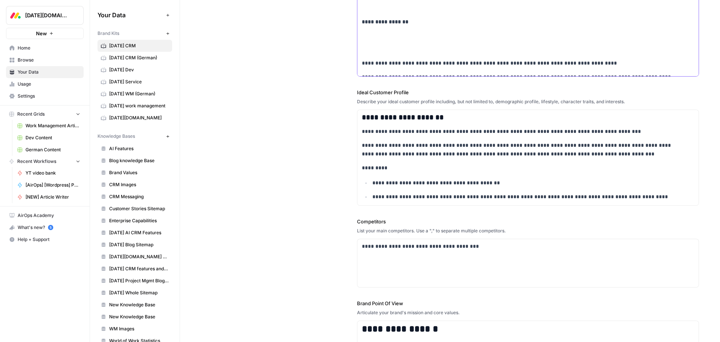
click at [379, 52] on p at bounding box center [528, 49] width 332 height 9
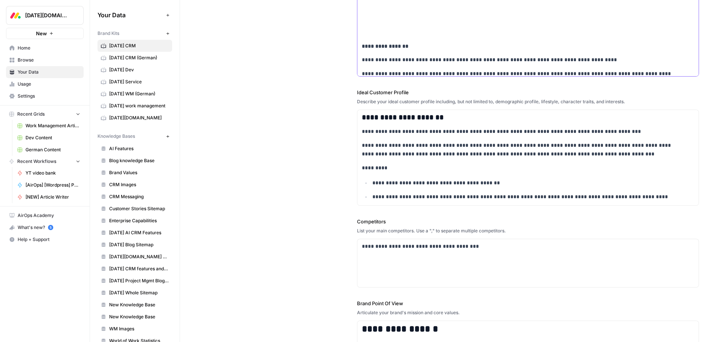
scroll to position [106, 0]
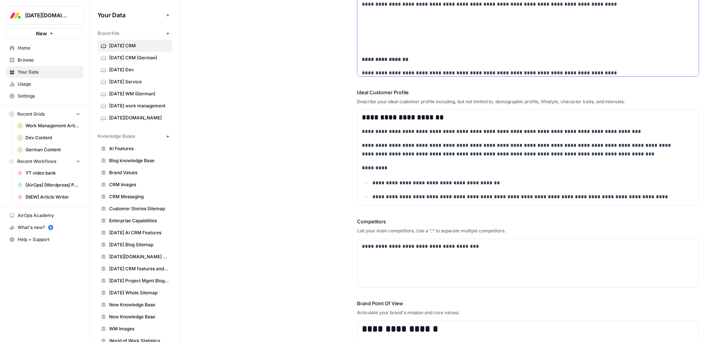
click at [390, 48] on p at bounding box center [528, 45] width 332 height 9
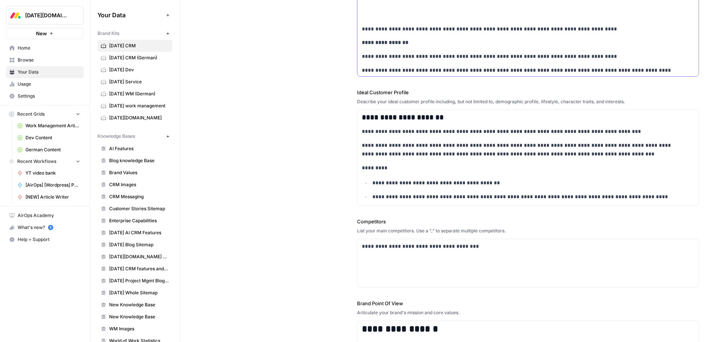
scroll to position [69, 0]
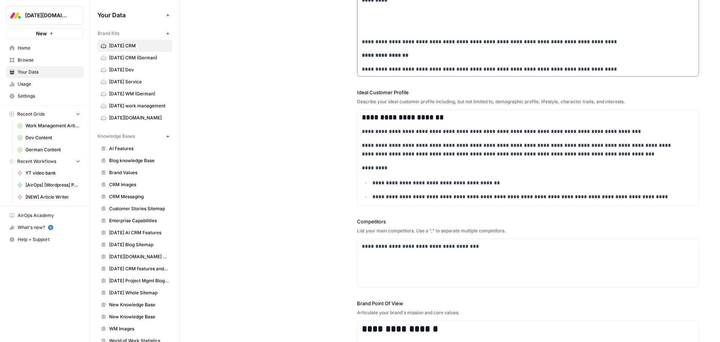
click at [385, 27] on p at bounding box center [528, 28] width 332 height 9
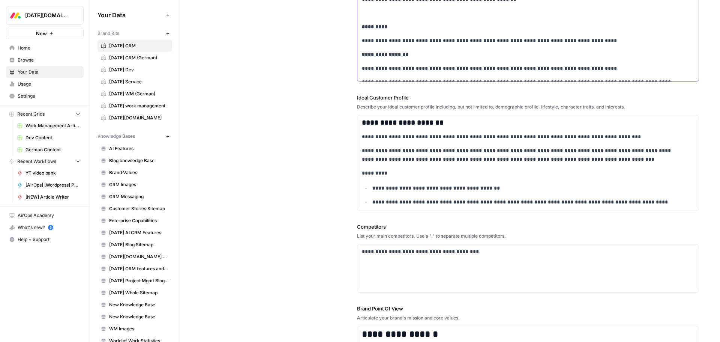
scroll to position [31, 0]
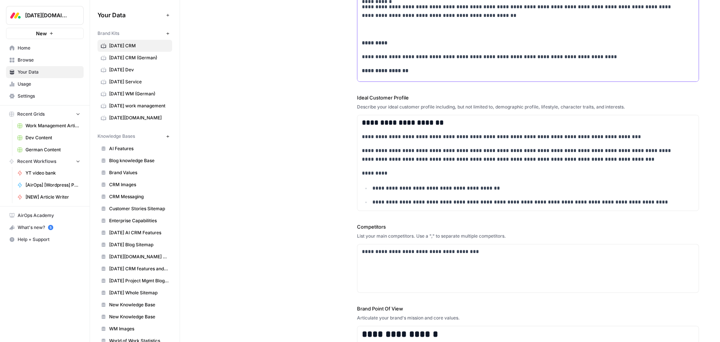
click at [385, 24] on div "**********" at bounding box center [527, 95] width 341 height 281
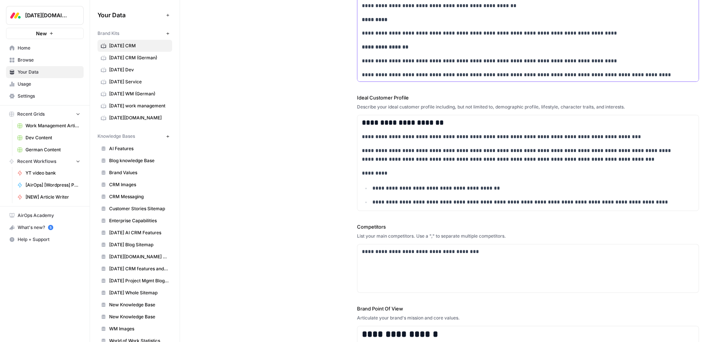
scroll to position [0, 0]
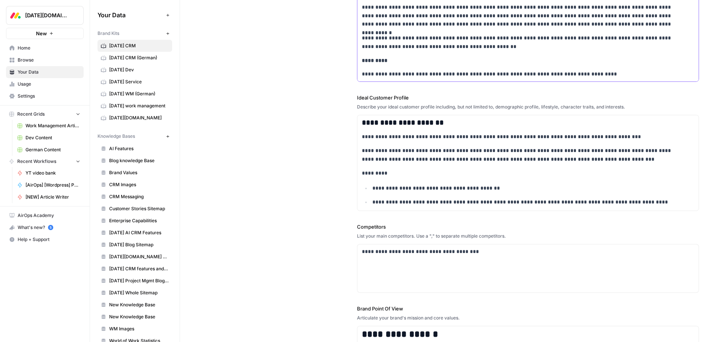
click at [491, 46] on p "**********" at bounding box center [523, 42] width 322 height 17
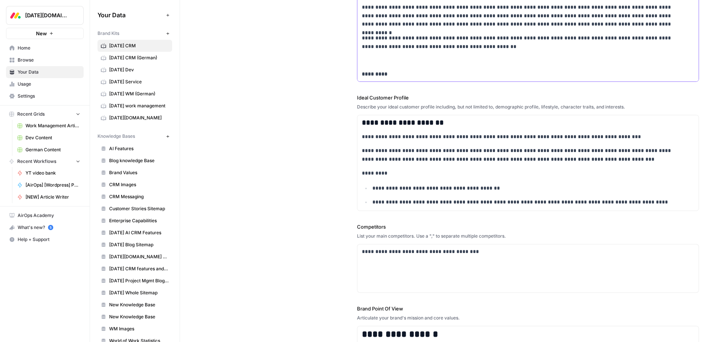
click at [370, 58] on p at bounding box center [528, 60] width 332 height 9
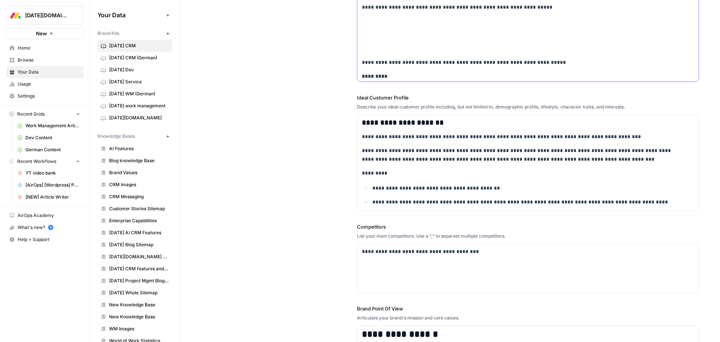
click at [379, 43] on div "**********" at bounding box center [527, 90] width 341 height 358
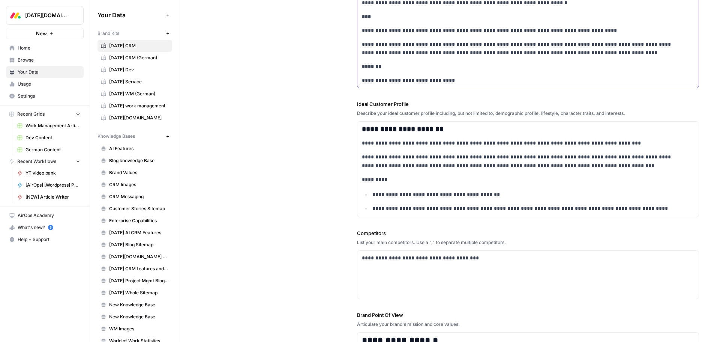
scroll to position [128, 0]
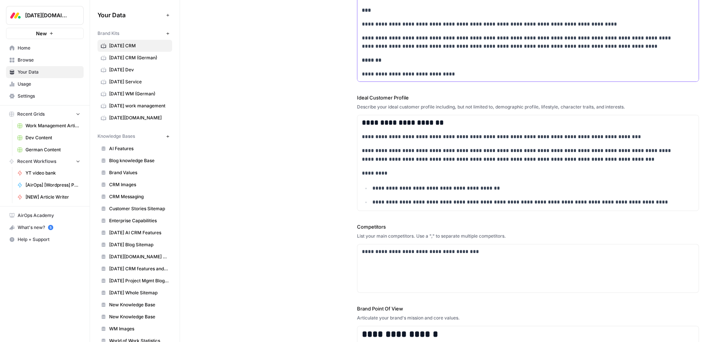
click at [465, 70] on p "**********" at bounding box center [523, 74] width 322 height 9
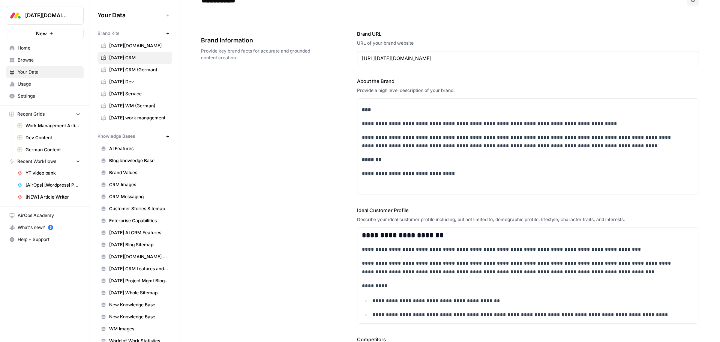
scroll to position [235, 0]
click at [389, 186] on p at bounding box center [528, 187] width 332 height 9
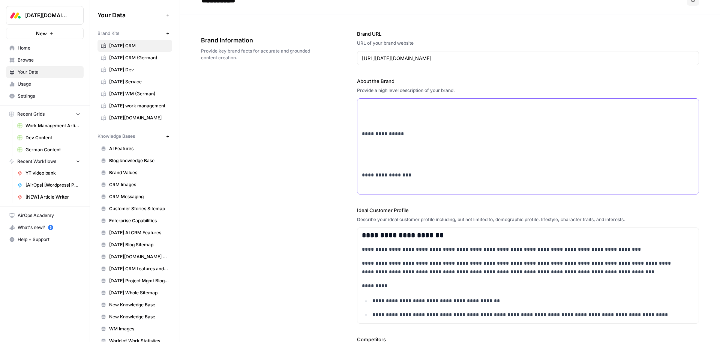
scroll to position [27, 0]
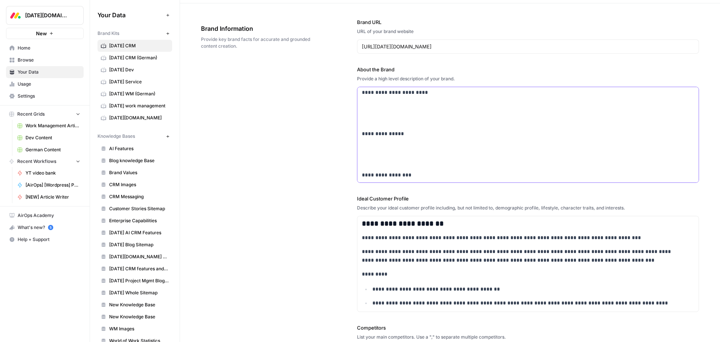
click at [381, 160] on p at bounding box center [528, 161] width 332 height 9
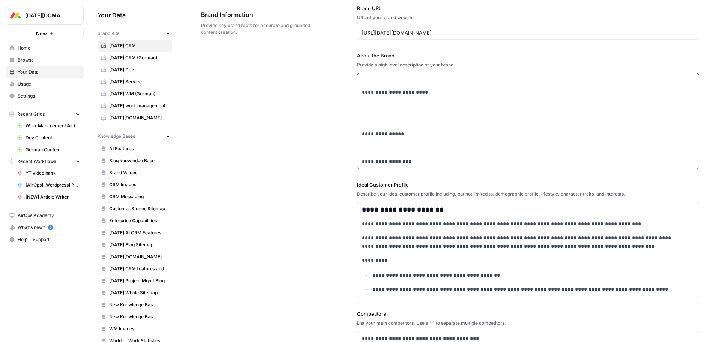
scroll to position [54, 0]
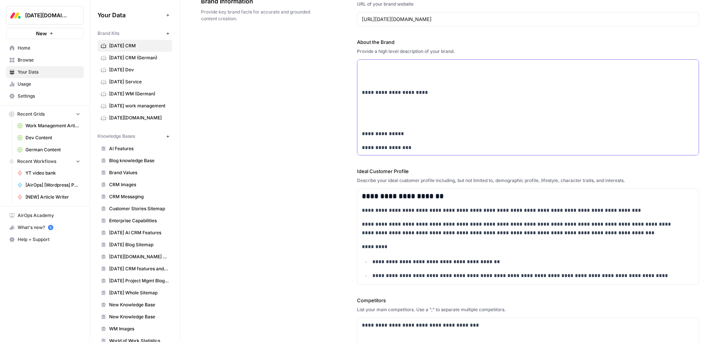
click at [379, 118] on p at bounding box center [528, 119] width 332 height 9
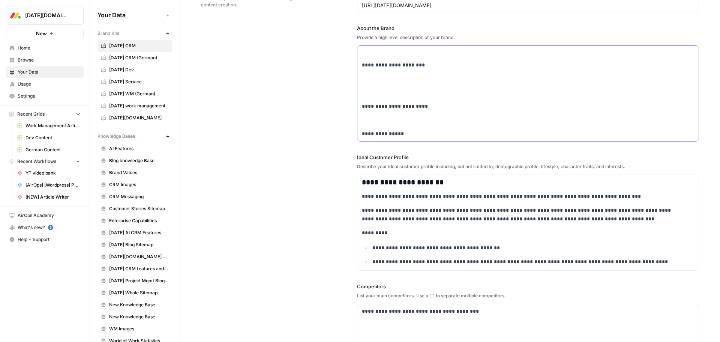
scroll to position [82, 0]
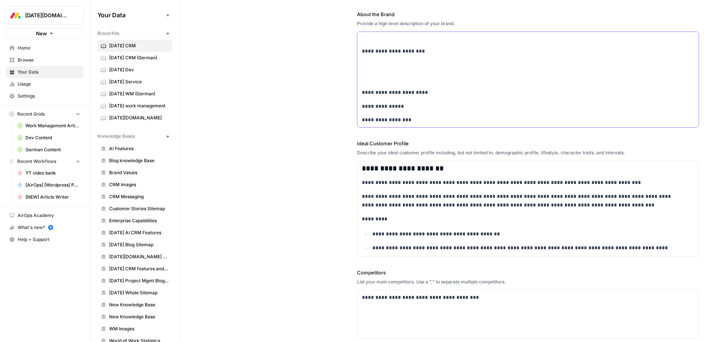
click at [372, 78] on p at bounding box center [528, 78] width 332 height 9
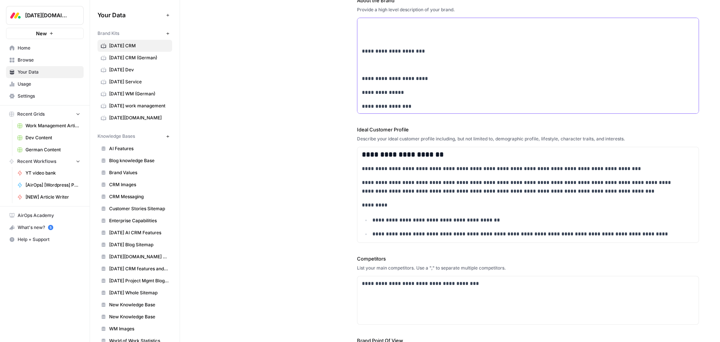
scroll to position [109, 0]
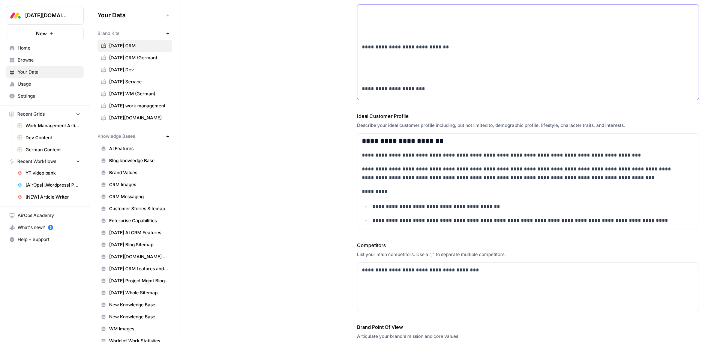
click at [369, 78] on p at bounding box center [528, 74] width 332 height 9
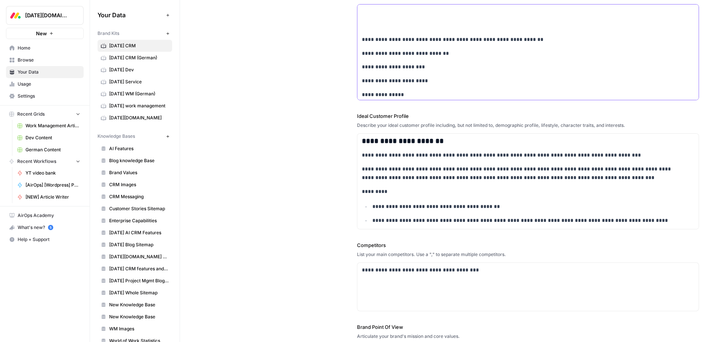
click at [378, 25] on p at bounding box center [528, 25] width 332 height 9
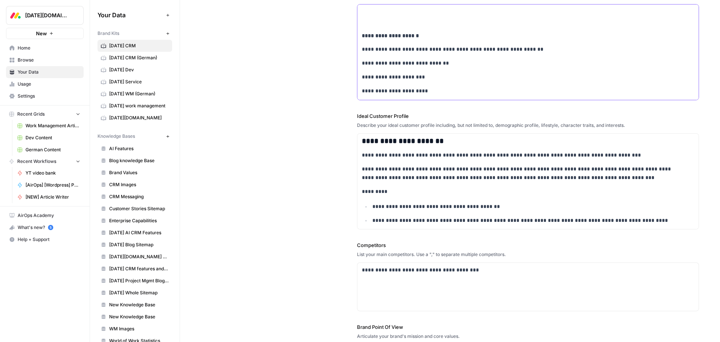
click at [372, 22] on p at bounding box center [528, 22] width 332 height 9
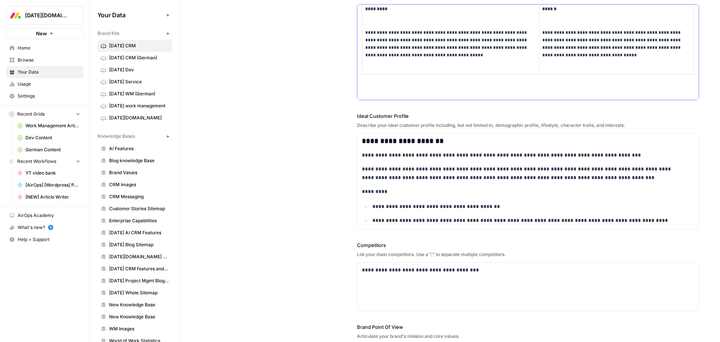
scroll to position [1099, 0]
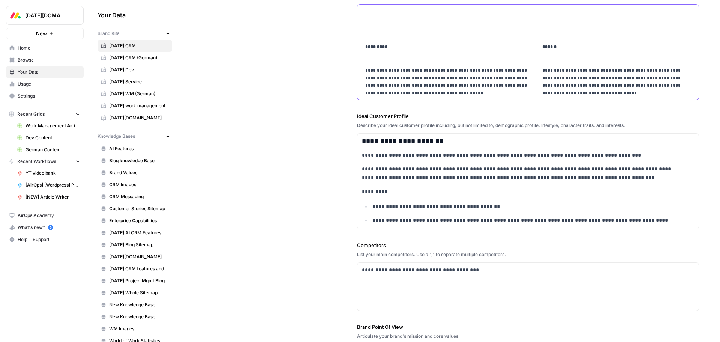
scroll to position [1024, 0]
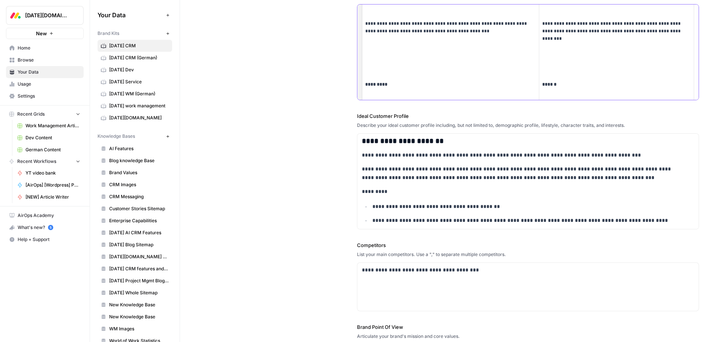
click at [381, 72] on h3 at bounding box center [450, 72] width 171 height 8
click at [383, 55] on p at bounding box center [450, 54] width 171 height 7
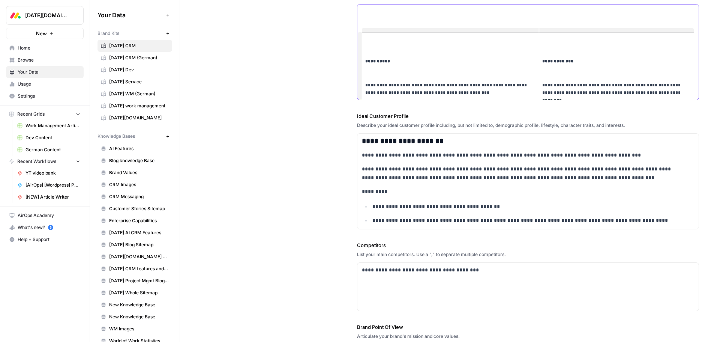
scroll to position [949, 0]
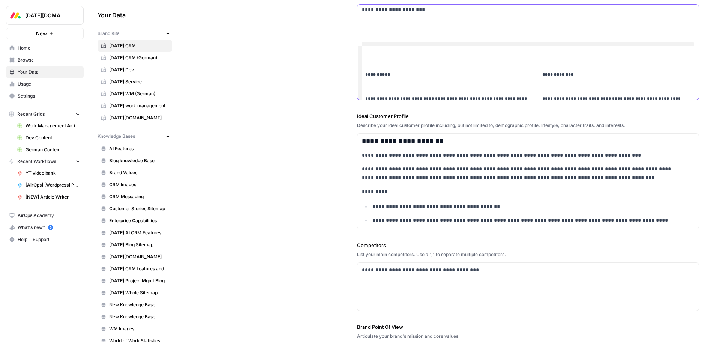
click at [391, 63] on h3 at bounding box center [450, 62] width 171 height 8
click at [365, 74] on strong "**********" at bounding box center [377, 74] width 25 height 5
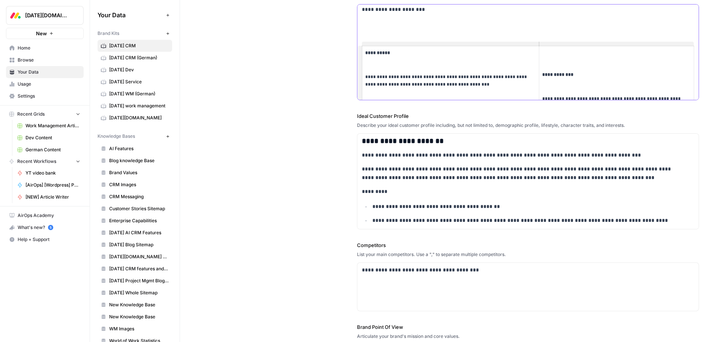
click at [542, 73] on strong "**********" at bounding box center [557, 74] width 31 height 5
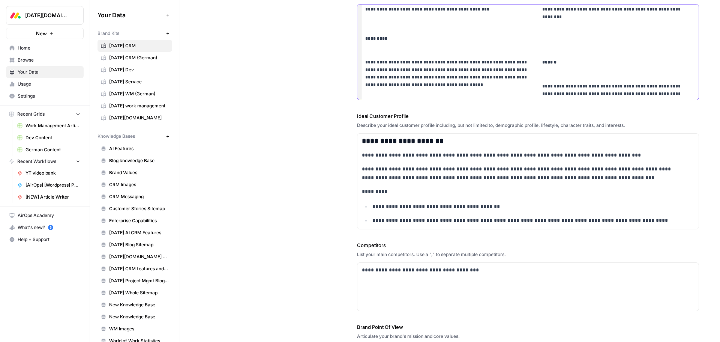
click at [542, 63] on strong "******" at bounding box center [549, 62] width 14 height 5
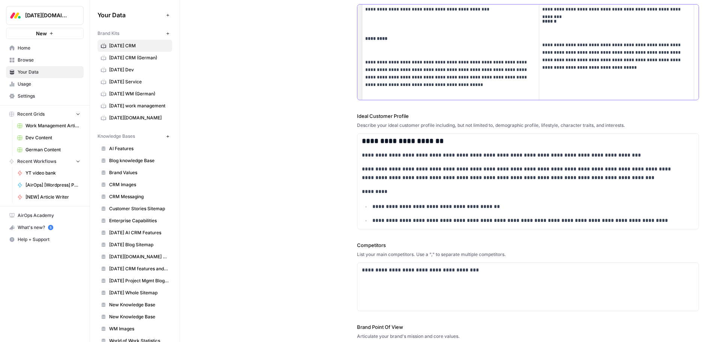
click at [363, 40] on td "**********" at bounding box center [450, 37] width 177 height 133
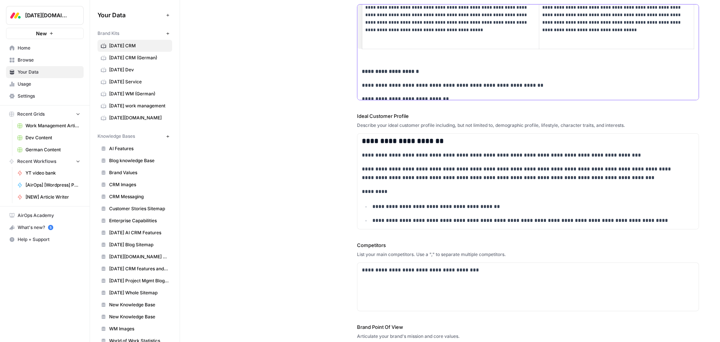
click at [362, 69] on strong "**********" at bounding box center [390, 71] width 57 height 5
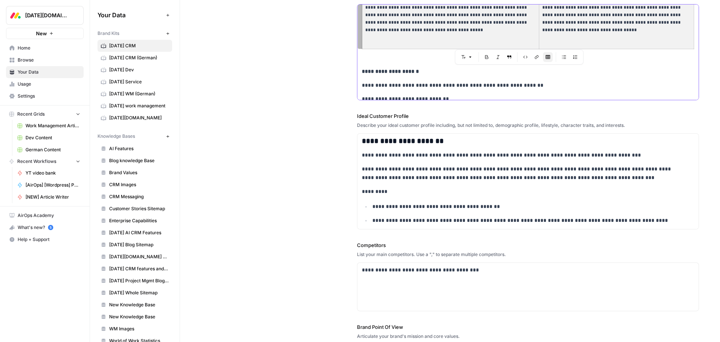
click at [433, 70] on p "**********" at bounding box center [528, 71] width 332 height 9
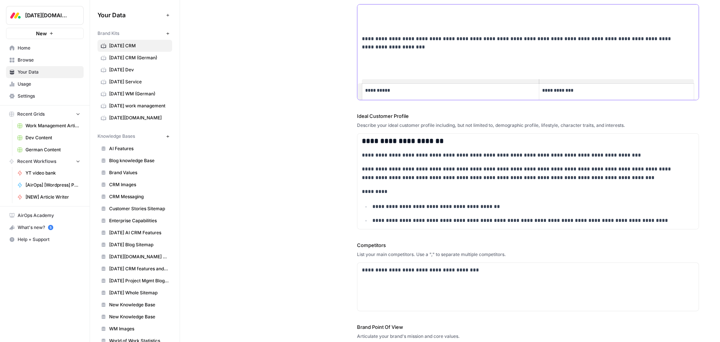
click at [378, 61] on p at bounding box center [528, 61] width 332 height 9
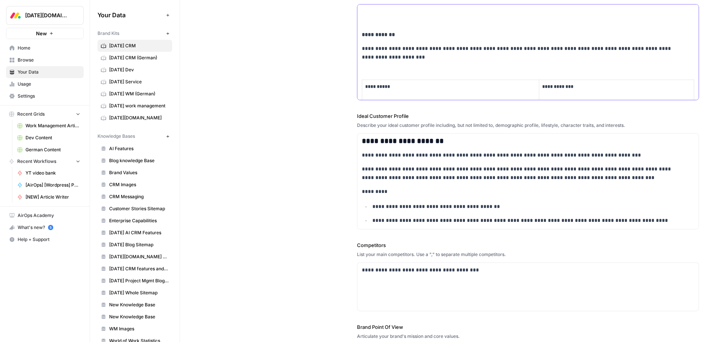
click at [372, 24] on p at bounding box center [528, 21] width 332 height 9
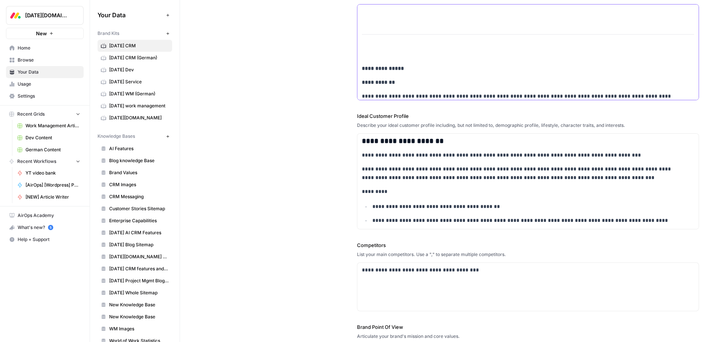
click at [376, 53] on p at bounding box center [528, 54] width 332 height 9
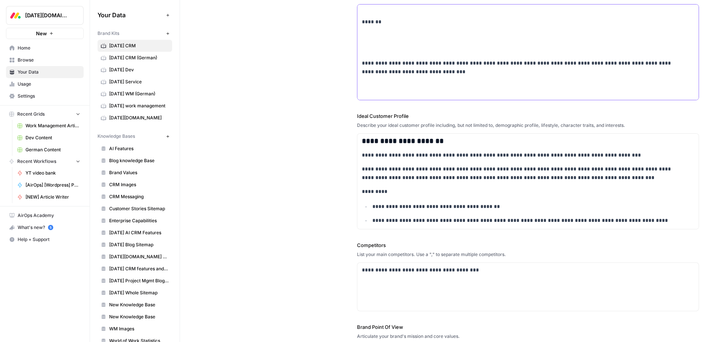
click at [390, 45] on p at bounding box center [528, 49] width 332 height 9
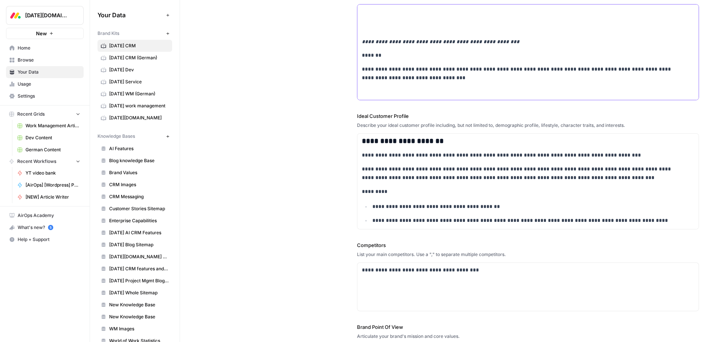
click at [379, 31] on p at bounding box center [528, 28] width 332 height 9
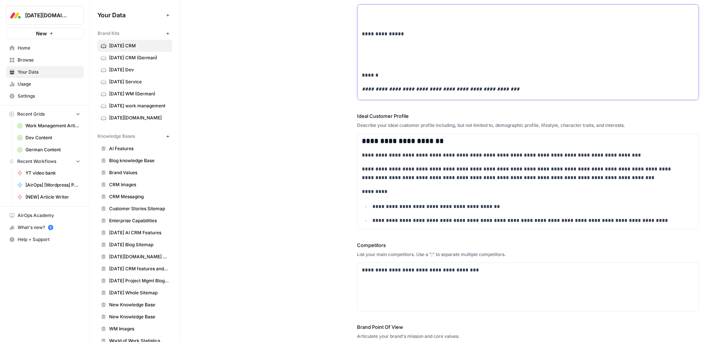
click at [370, 57] on p at bounding box center [528, 61] width 332 height 9
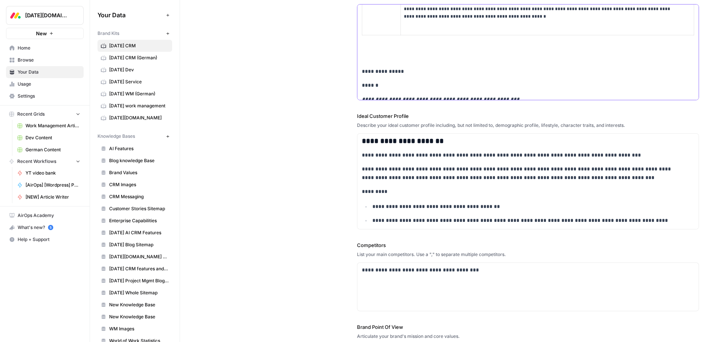
click at [378, 54] on p at bounding box center [528, 57] width 332 height 9
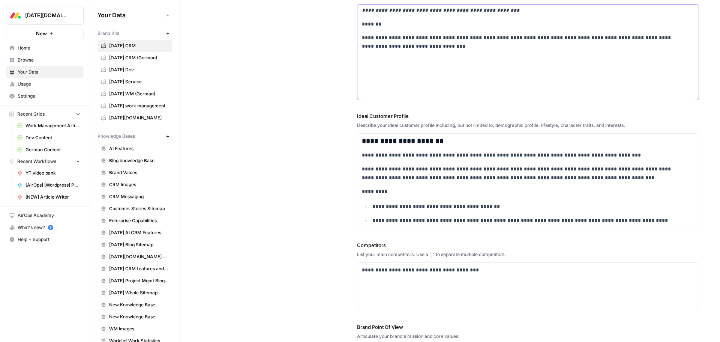
click at [363, 64] on p at bounding box center [528, 60] width 332 height 9
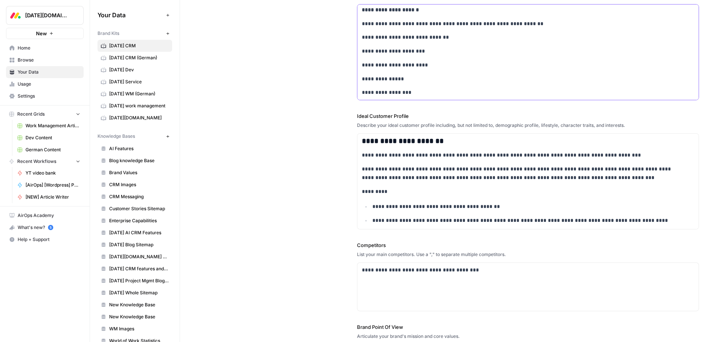
drag, startPoint x: 402, startPoint y: 24, endPoint x: 360, endPoint y: 27, distance: 42.1
click at [362, 27] on p "**********" at bounding box center [523, 23] width 322 height 9
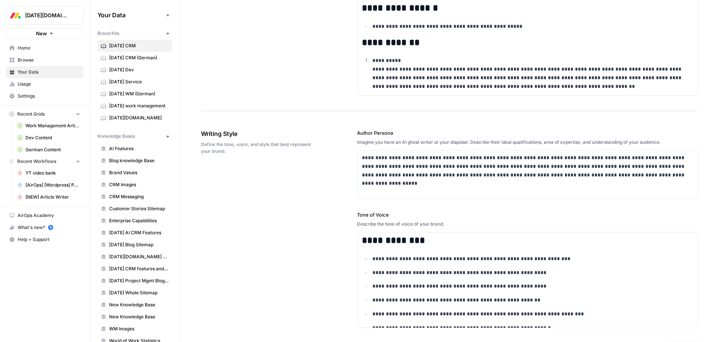
scroll to position [470, 0]
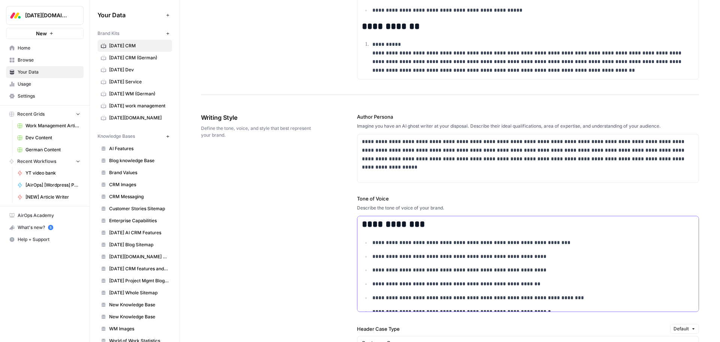
click at [435, 226] on h2 "**********" at bounding box center [523, 224] width 322 height 10
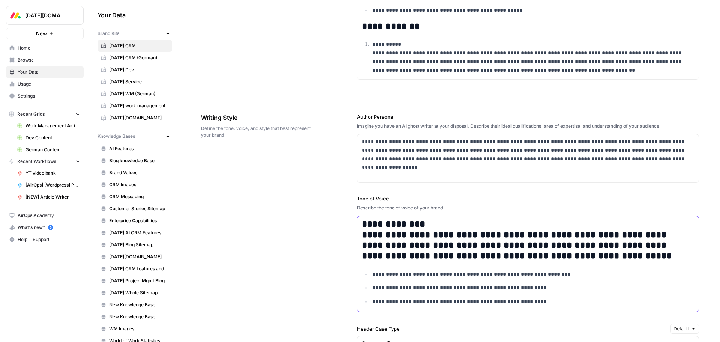
click at [362, 235] on h2 "**********" at bounding box center [523, 240] width 322 height 42
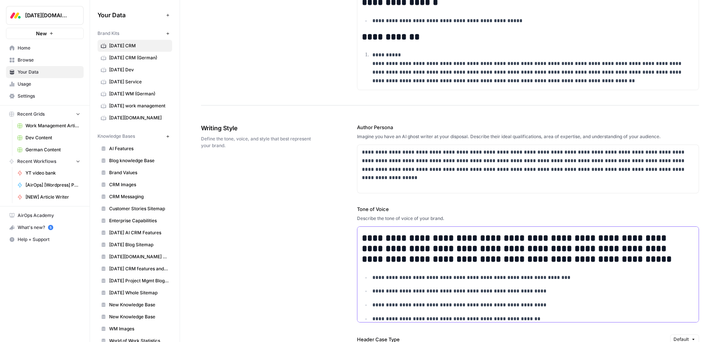
scroll to position [0, 0]
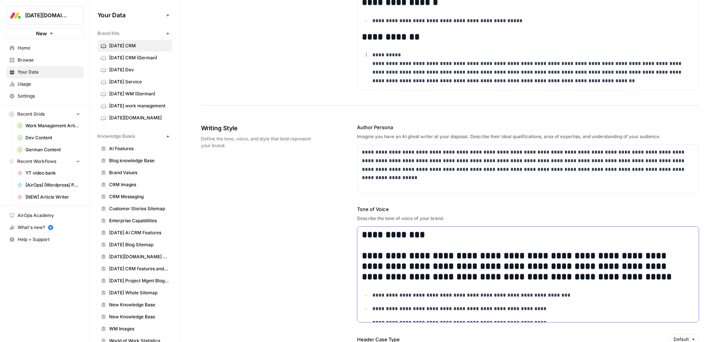
click at [369, 256] on h2 "**********" at bounding box center [523, 255] width 322 height 52
click at [396, 259] on h2 "**********" at bounding box center [523, 255] width 322 height 52
drag, startPoint x: 591, startPoint y: 277, endPoint x: 352, endPoint y: 256, distance: 239.3
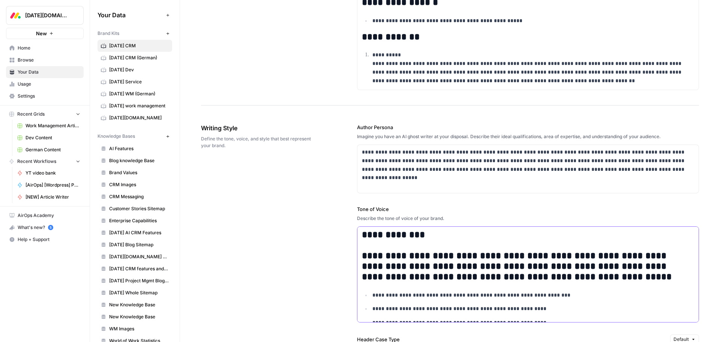
click at [420, 240] on icon "button" at bounding box center [419, 238] width 4 height 4
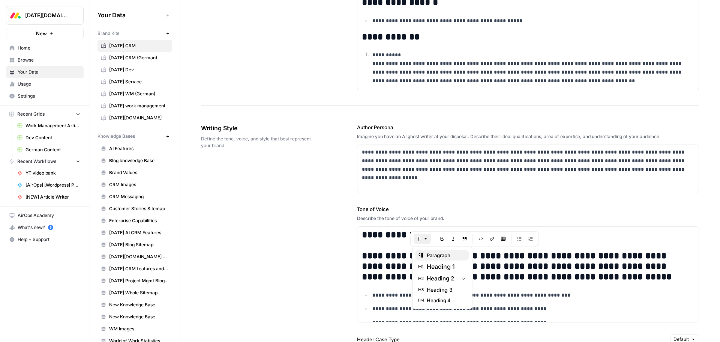
click at [432, 253] on span "paragraph" at bounding box center [445, 254] width 36 height 7
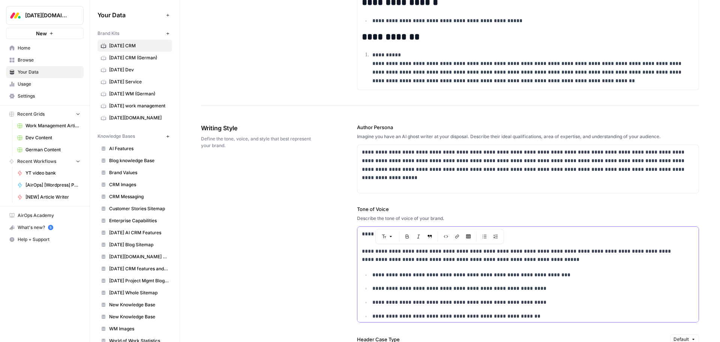
click at [362, 234] on p "**********" at bounding box center [523, 246] width 322 height 34
click at [362, 249] on p "**********" at bounding box center [523, 246] width 322 height 34
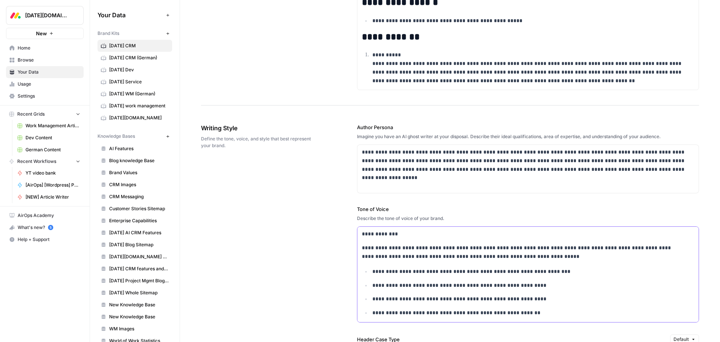
click at [372, 232] on p "**********" at bounding box center [523, 233] width 322 height 9
click at [372, 249] on icon "button" at bounding box center [374, 248] width 4 height 4
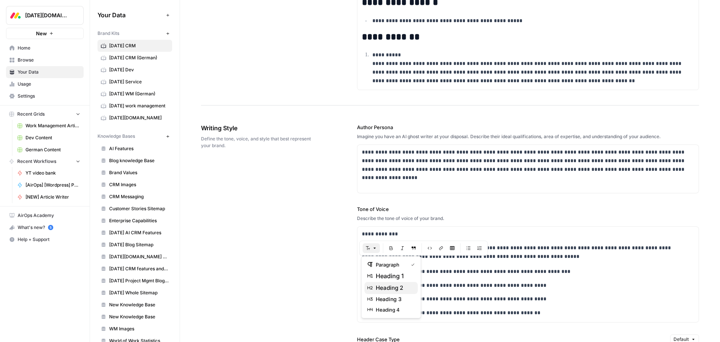
click at [383, 288] on span "heading 2" at bounding box center [394, 287] width 36 height 9
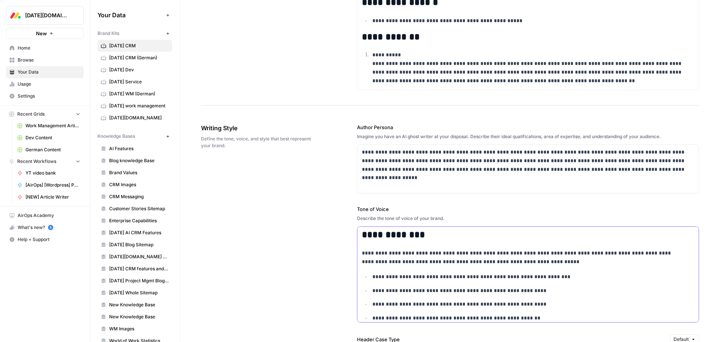
click at [523, 273] on p "**********" at bounding box center [528, 276] width 312 height 9
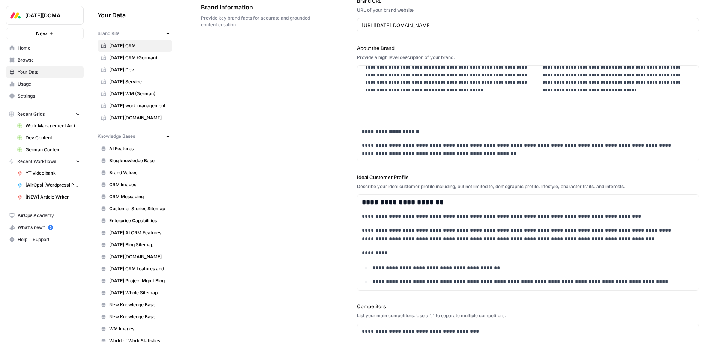
scroll to position [47, 0]
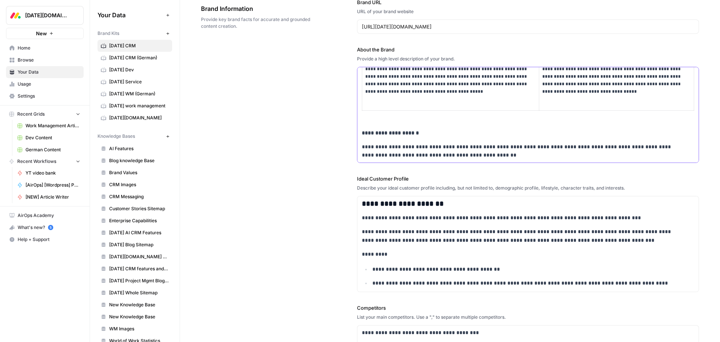
click at [381, 133] on strong "**********" at bounding box center [390, 132] width 57 height 5
click at [371, 118] on span "Font style" at bounding box center [371, 118] width 0 height 0
click at [385, 158] on span "heading 2" at bounding box center [394, 157] width 36 height 9
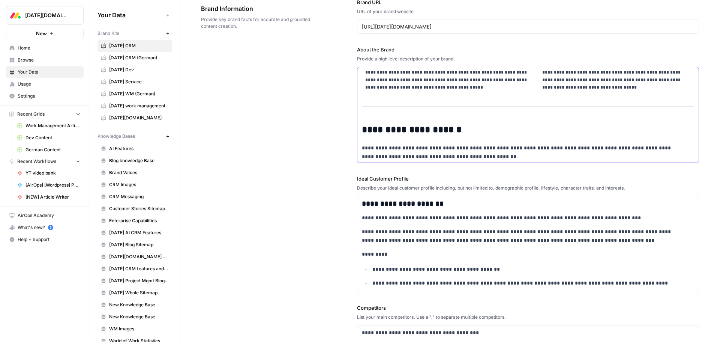
scroll to position [792, 0]
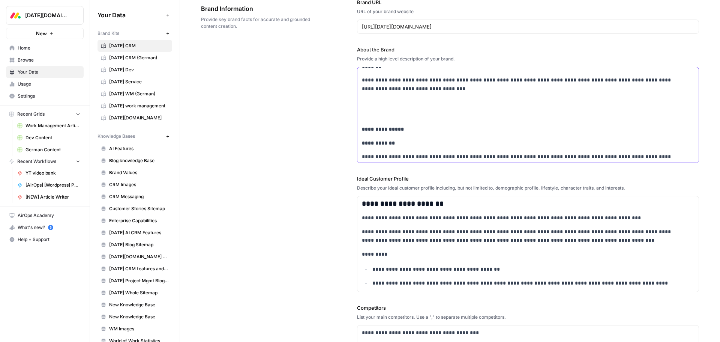
scroll to position [604, 0]
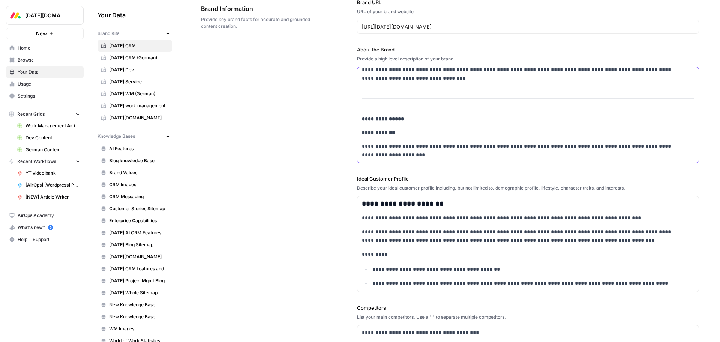
click at [378, 117] on strong "**********" at bounding box center [383, 118] width 42 height 5
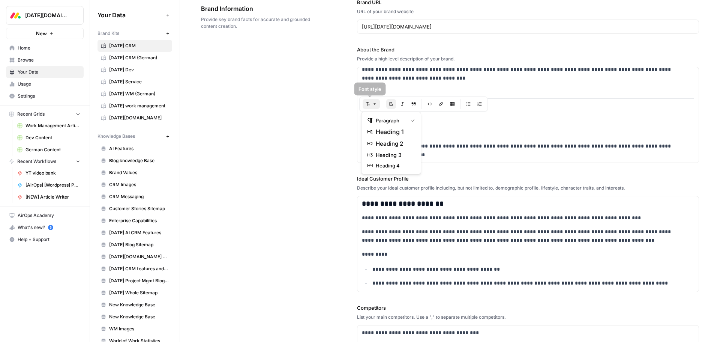
click at [375, 102] on icon "button" at bounding box center [374, 104] width 4 height 4
click at [386, 142] on span "heading 2" at bounding box center [394, 143] width 36 height 9
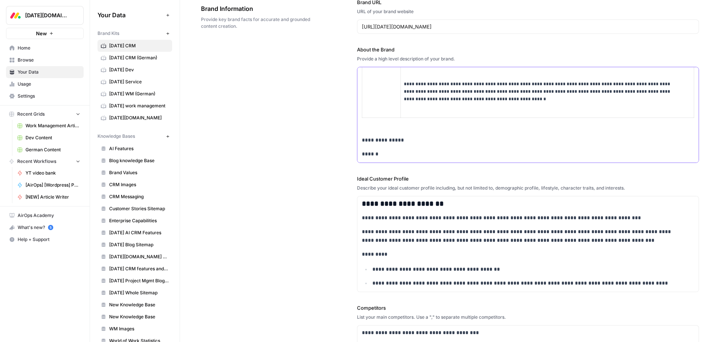
scroll to position [492, 0]
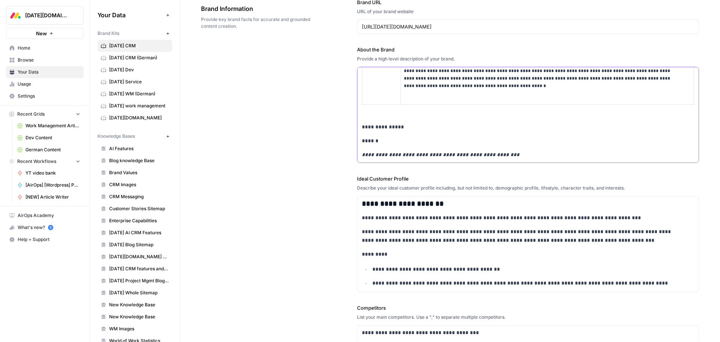
click at [379, 125] on p "**********" at bounding box center [523, 127] width 322 height 9
click at [372, 114] on icon "button" at bounding box center [374, 112] width 4 height 4
click at [385, 150] on span "heading 2" at bounding box center [394, 151] width 36 height 9
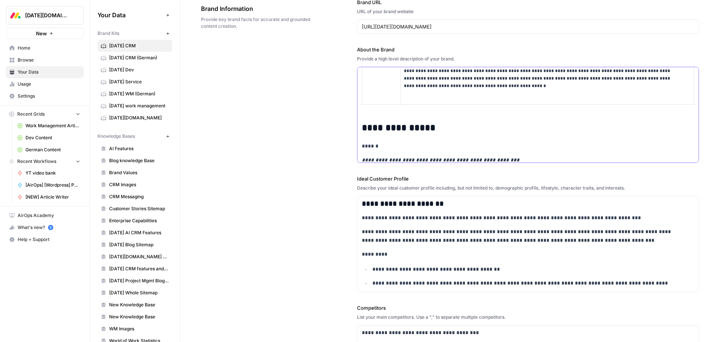
click at [452, 134] on div "**********" at bounding box center [527, 24] width 341 height 898
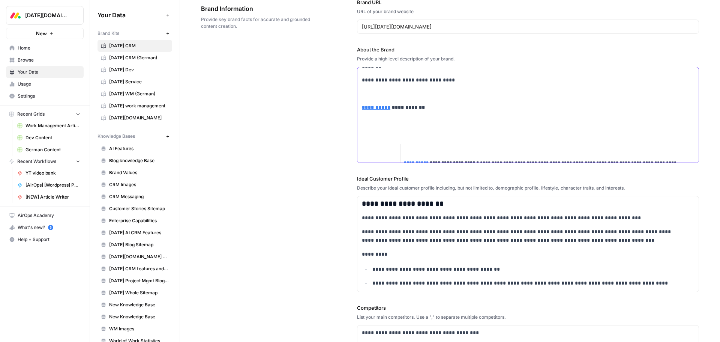
scroll to position [304, 0]
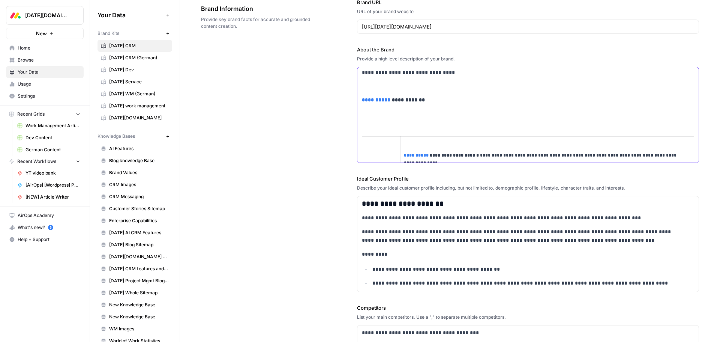
click at [388, 120] on div "**********" at bounding box center [527, 212] width 341 height 898
click at [385, 114] on p at bounding box center [528, 113] width 332 height 9
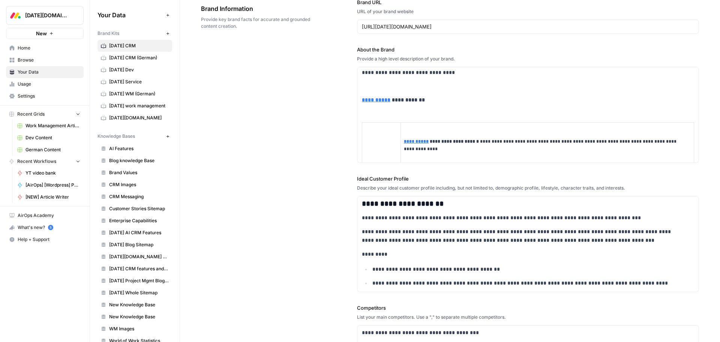
click at [375, 86] on input "http://monday.com" at bounding box center [411, 88] width 100 height 7
click at [471, 69] on p "**********" at bounding box center [523, 72] width 322 height 9
click at [416, 85] on p at bounding box center [528, 86] width 332 height 9
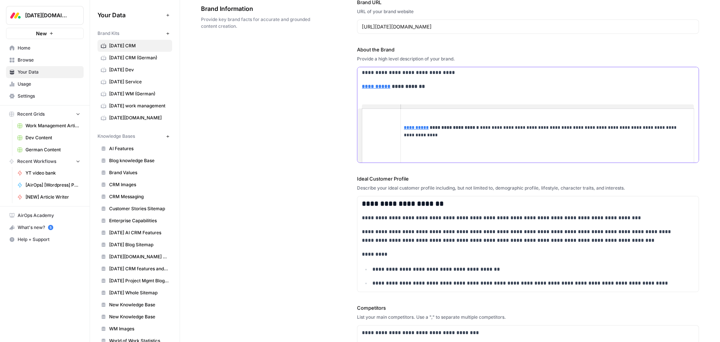
click at [393, 91] on div "**********" at bounding box center [527, 198] width 341 height 870
click at [388, 95] on div "**********" at bounding box center [527, 198] width 341 height 870
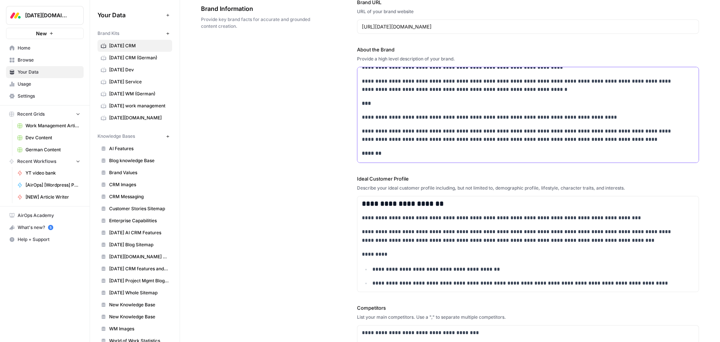
scroll to position [192, 0]
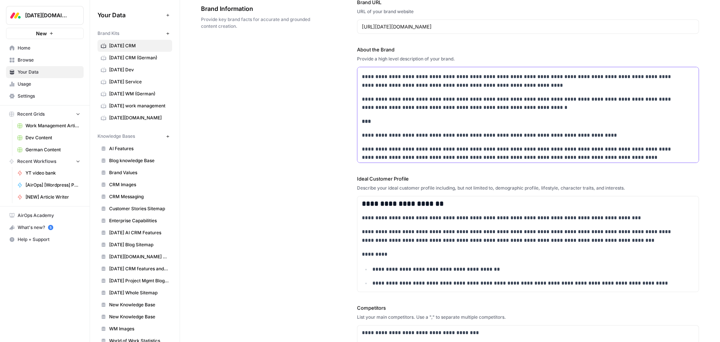
click at [366, 122] on strong "***" at bounding box center [367, 120] width 10 height 5
click at [373, 108] on icon "button" at bounding box center [374, 106] width 4 height 4
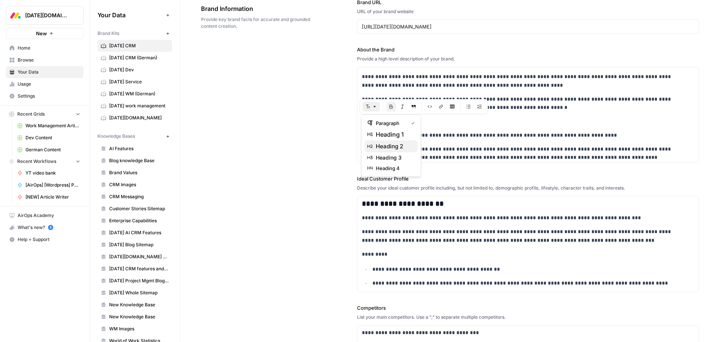
click at [387, 148] on span "heading 2" at bounding box center [394, 146] width 36 height 9
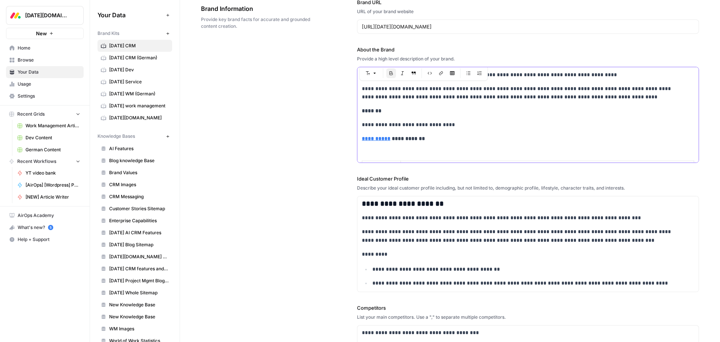
scroll to position [267, 0]
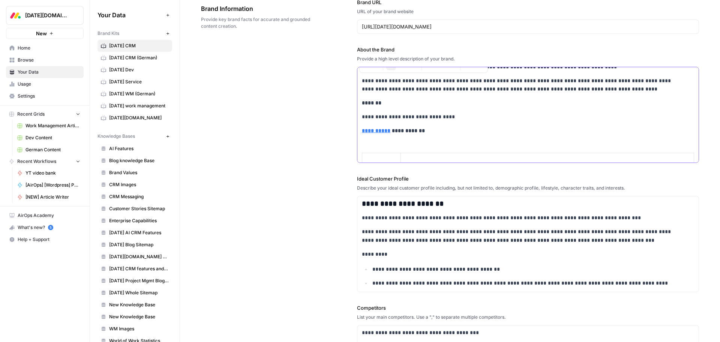
click at [368, 100] on strong "*******" at bounding box center [371, 102] width 19 height 5
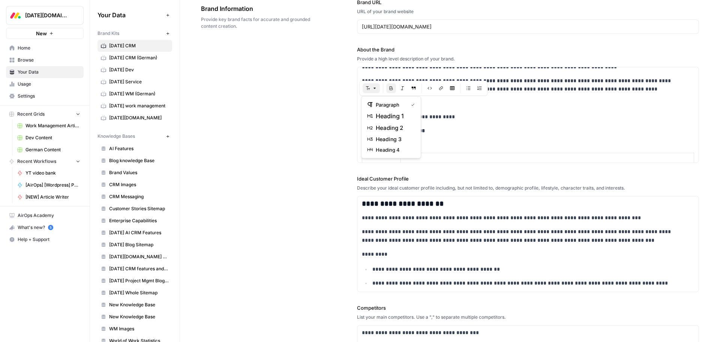
click at [372, 89] on icon "button" at bounding box center [374, 88] width 4 height 4
click at [387, 126] on span "heading 2" at bounding box center [394, 127] width 36 height 9
click at [467, 120] on p "**********" at bounding box center [523, 123] width 322 height 9
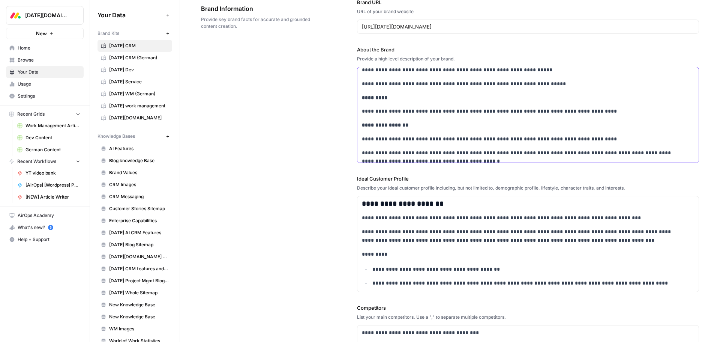
scroll to position [79, 0]
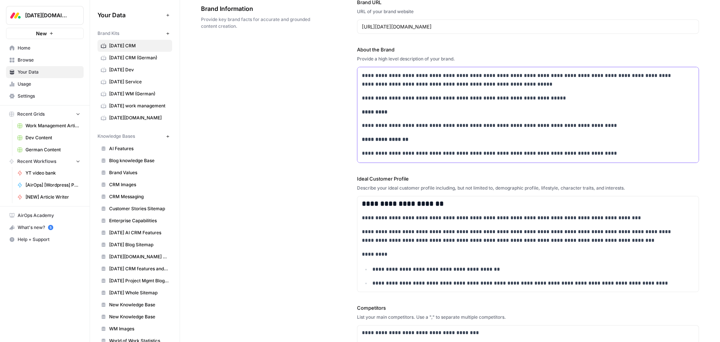
click at [394, 138] on strong "**********" at bounding box center [385, 138] width 46 height 5
click at [373, 127] on button "Font style" at bounding box center [371, 125] width 17 height 10
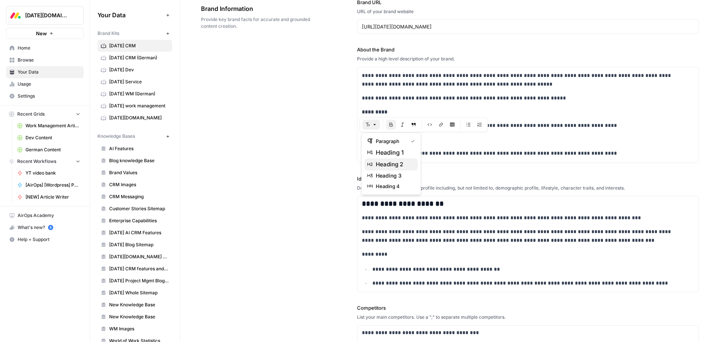
click at [383, 163] on span "heading 2" at bounding box center [394, 164] width 36 height 9
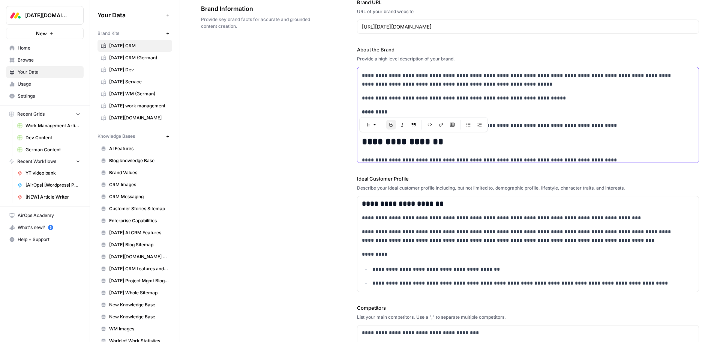
click at [377, 111] on strong "*********" at bounding box center [374, 111] width 25 height 5
click at [371, 93] on button "Font style" at bounding box center [371, 97] width 17 height 10
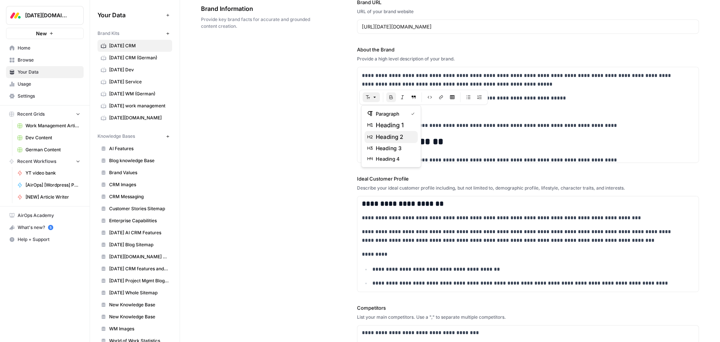
click at [379, 136] on span "heading 2" at bounding box center [394, 136] width 36 height 9
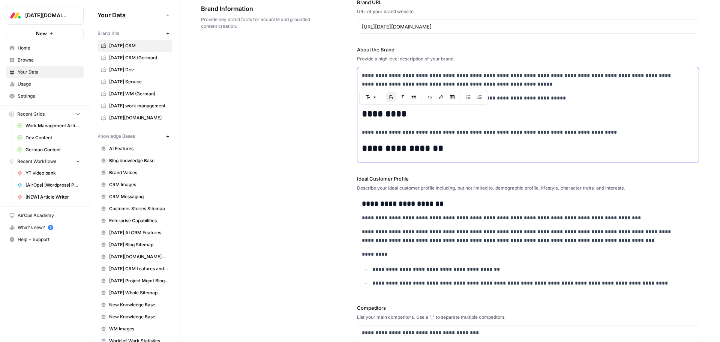
click at [438, 83] on p "**********" at bounding box center [523, 79] width 322 height 17
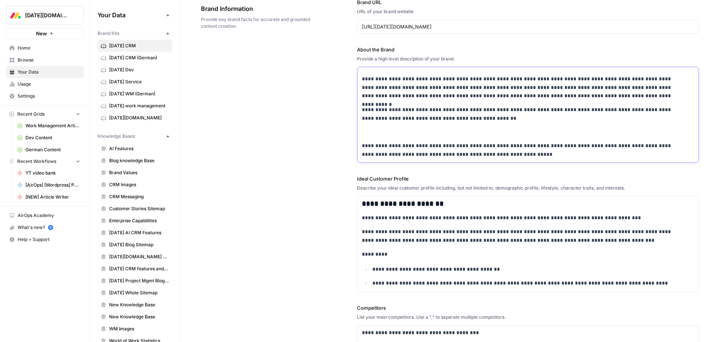
scroll to position [4, 0]
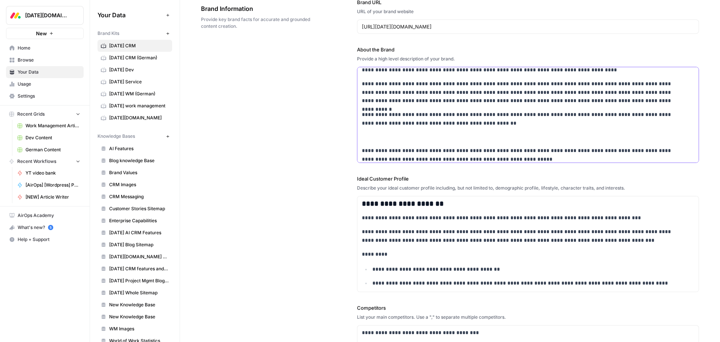
click at [390, 136] on p at bounding box center [528, 137] width 332 height 9
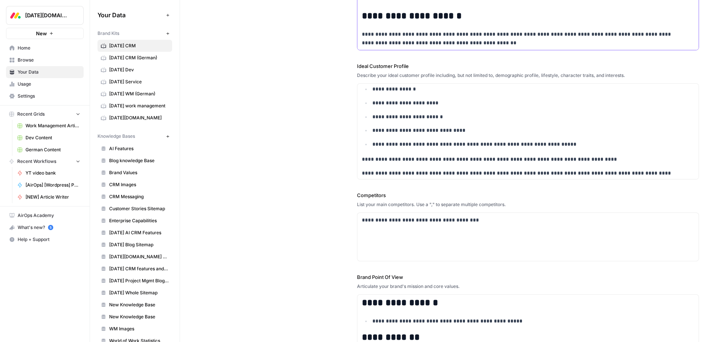
scroll to position [279, 0]
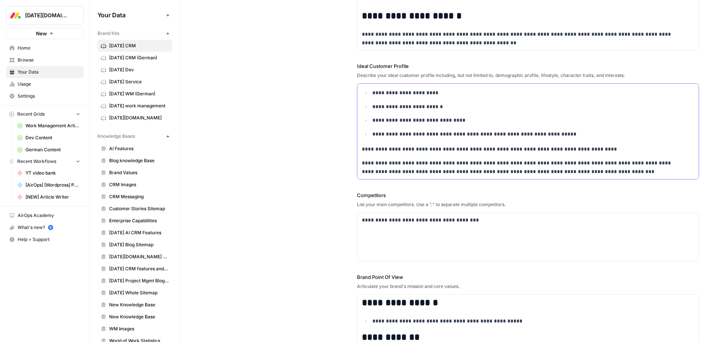
click at [594, 171] on p "**********" at bounding box center [523, 167] width 322 height 17
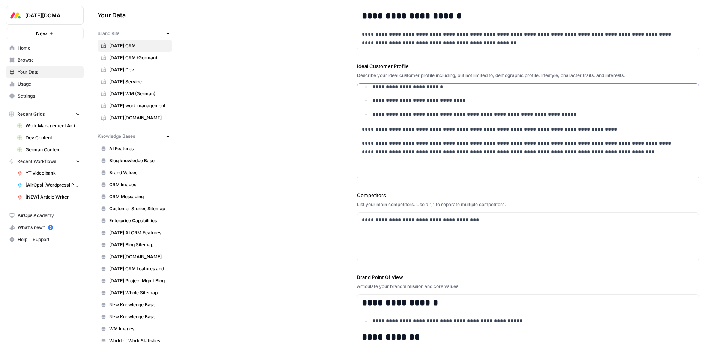
scroll to position [1363, 0]
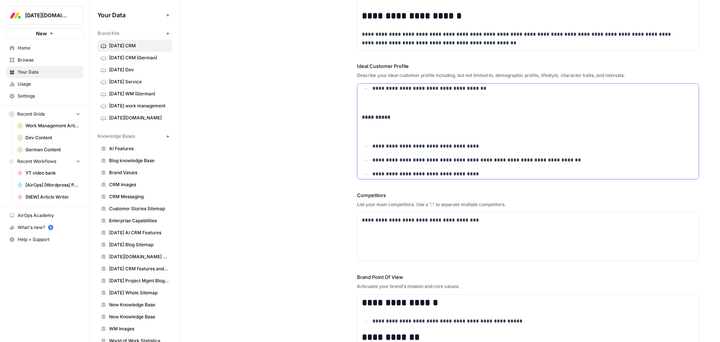
click at [416, 130] on p at bounding box center [528, 131] width 332 height 9
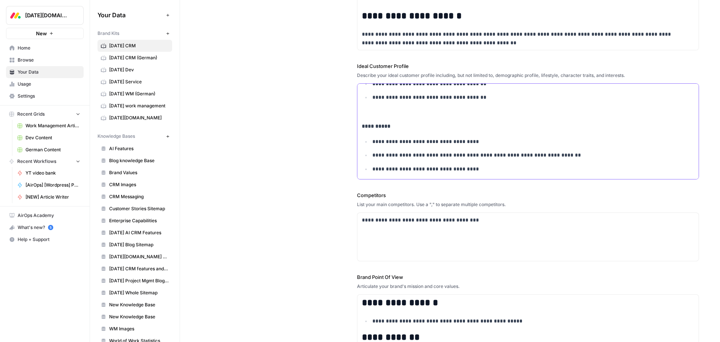
scroll to position [168, 0]
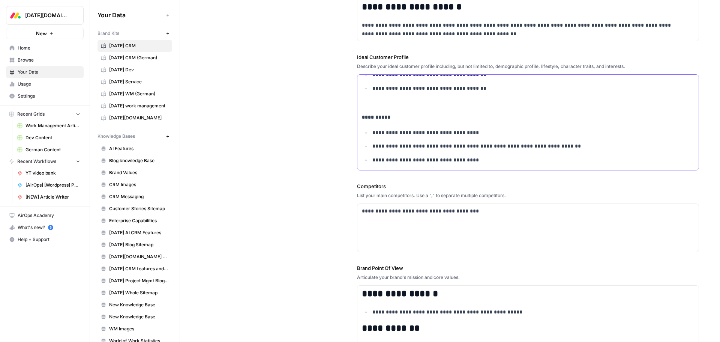
click at [387, 100] on p at bounding box center [528, 103] width 332 height 9
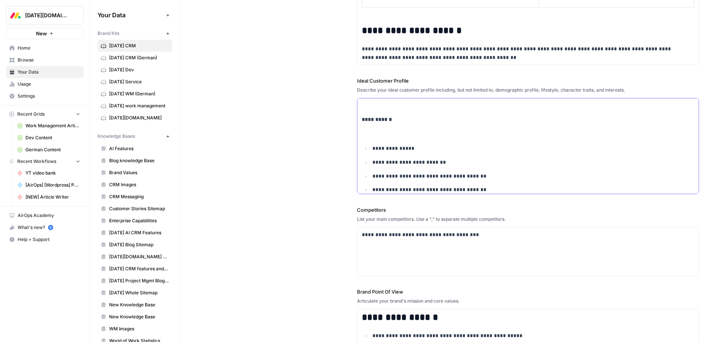
scroll to position [1265, 0]
click at [393, 143] on p at bounding box center [528, 144] width 332 height 9
click at [381, 116] on p at bounding box center [528, 116] width 332 height 9
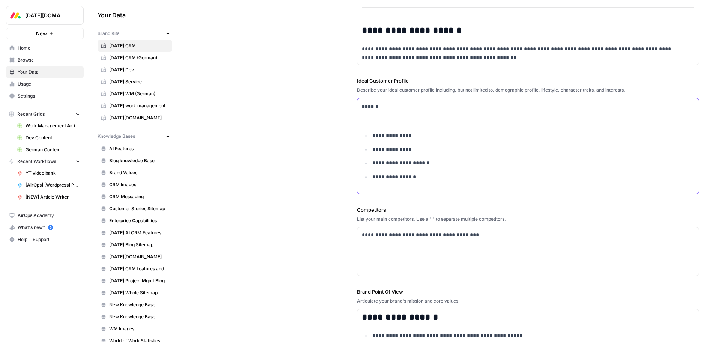
scroll to position [1193, 0]
click at [384, 118] on p at bounding box center [528, 118] width 332 height 9
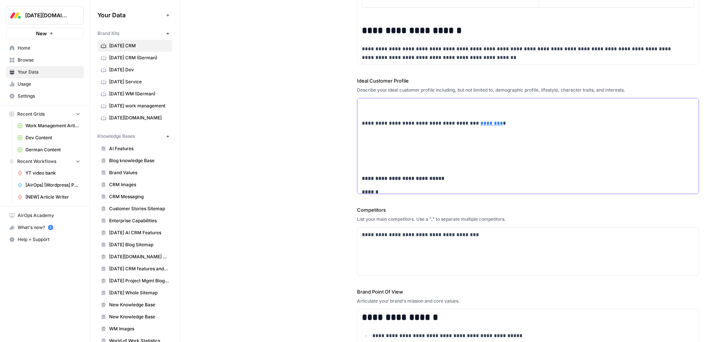
click at [369, 168] on p at bounding box center [528, 164] width 332 height 9
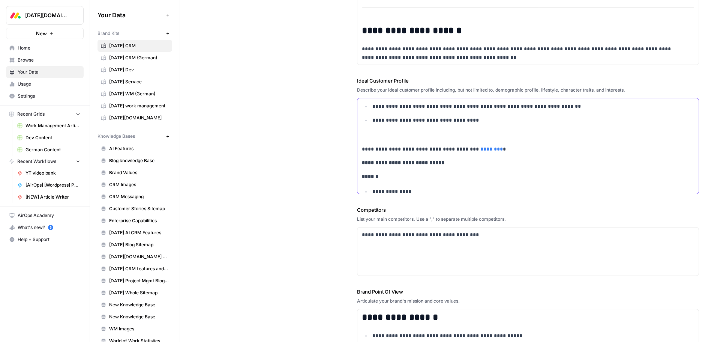
scroll to position [1040, 0]
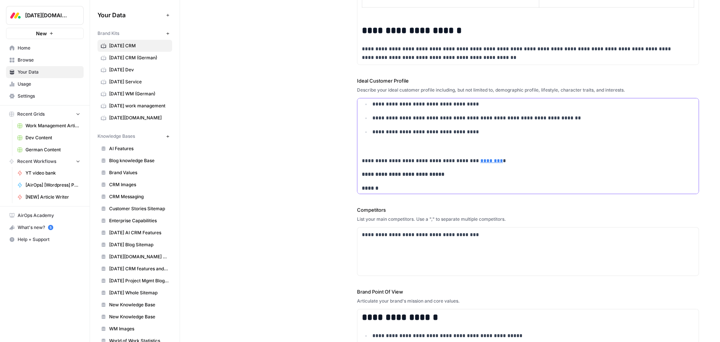
drag, startPoint x: 498, startPoint y: 161, endPoint x: 363, endPoint y: 159, distance: 134.6
click at [363, 159] on p "**********" at bounding box center [523, 160] width 322 height 9
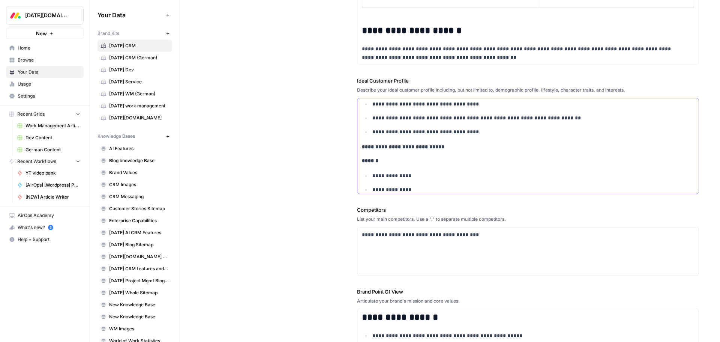
scroll to position [1003, 0]
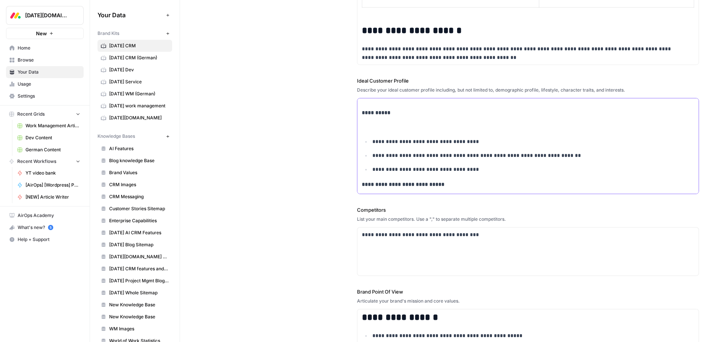
click at [376, 126] on p at bounding box center [528, 126] width 332 height 9
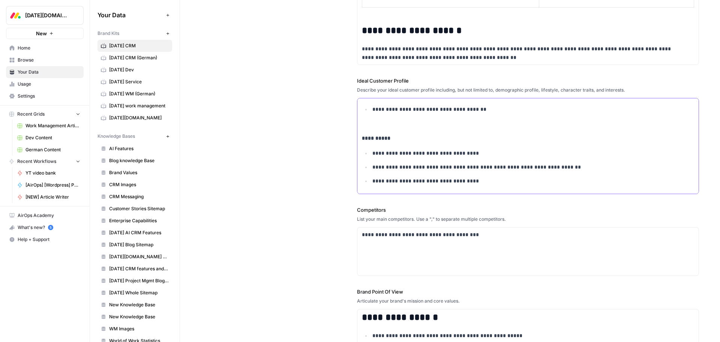
scroll to position [965, 0]
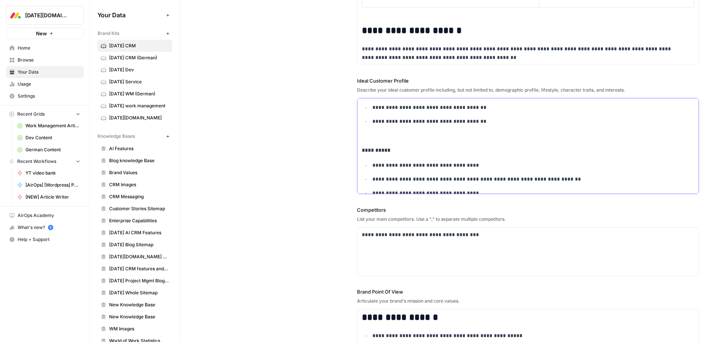
click at [377, 136] on p at bounding box center [528, 136] width 332 height 9
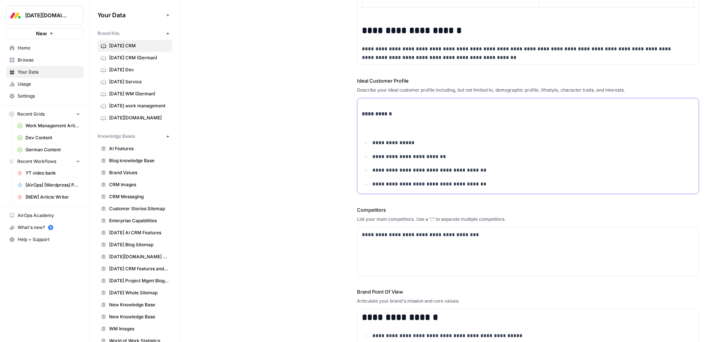
scroll to position [890, 0]
click at [377, 137] on p at bounding box center [528, 140] width 332 height 9
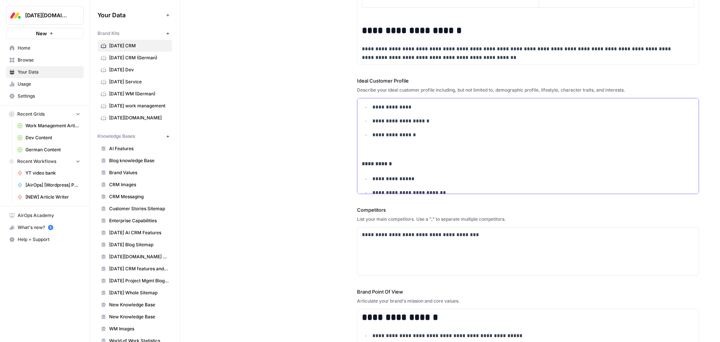
click at [377, 145] on p at bounding box center [528, 149] width 332 height 9
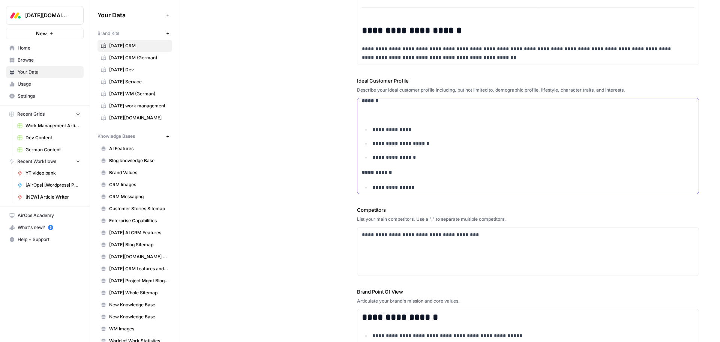
scroll to position [815, 0]
click at [379, 126] on p at bounding box center [528, 129] width 332 height 9
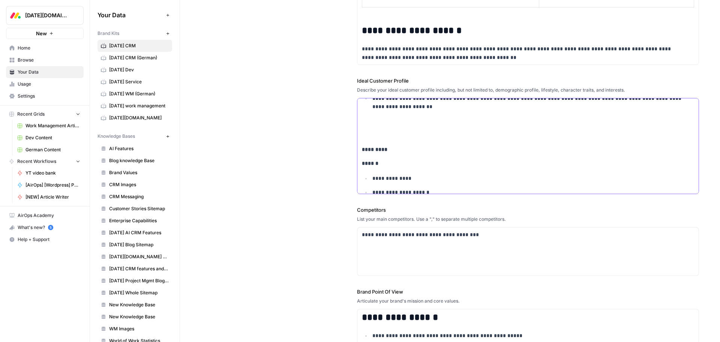
click at [378, 135] on p at bounding box center [528, 135] width 332 height 9
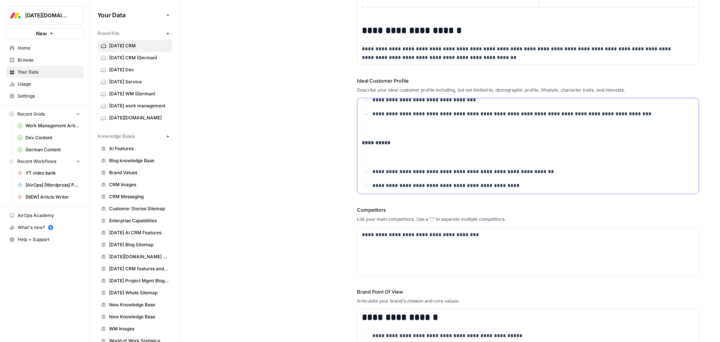
scroll to position [628, 0]
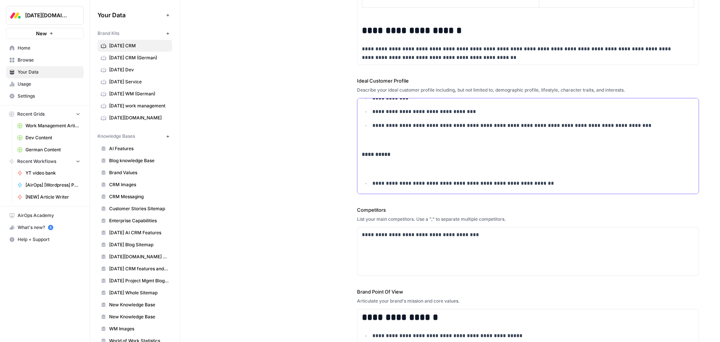
click at [375, 165] on p at bounding box center [528, 168] width 332 height 9
click at [377, 136] on p at bounding box center [528, 140] width 332 height 9
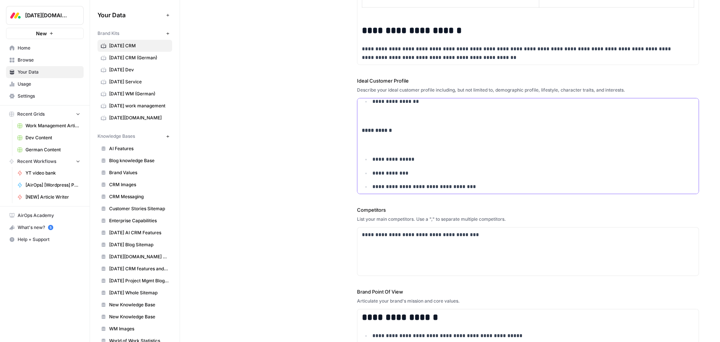
scroll to position [565, 0]
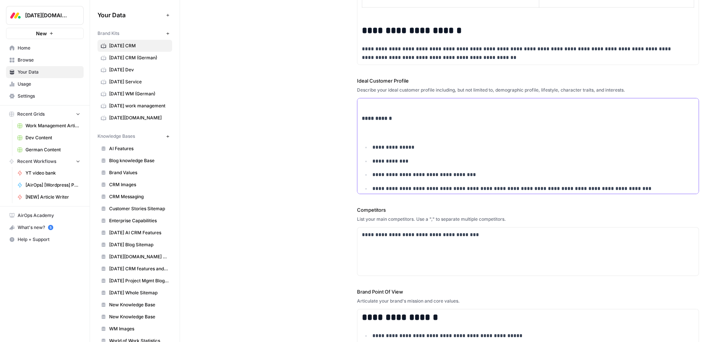
click at [376, 133] on p at bounding box center [528, 132] width 332 height 9
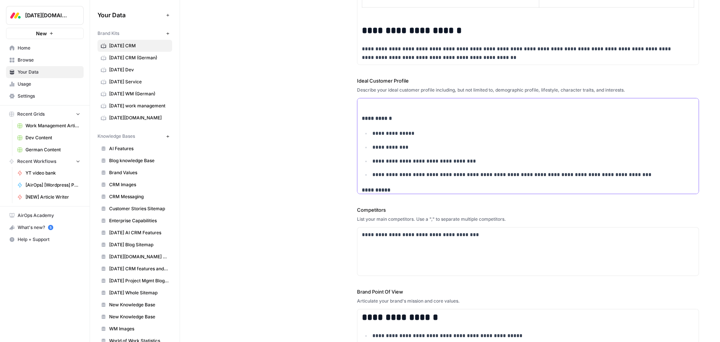
click at [373, 103] on p at bounding box center [528, 104] width 332 height 9
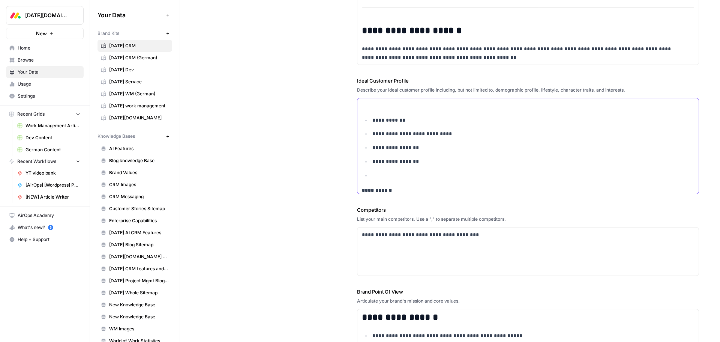
scroll to position [490, 0]
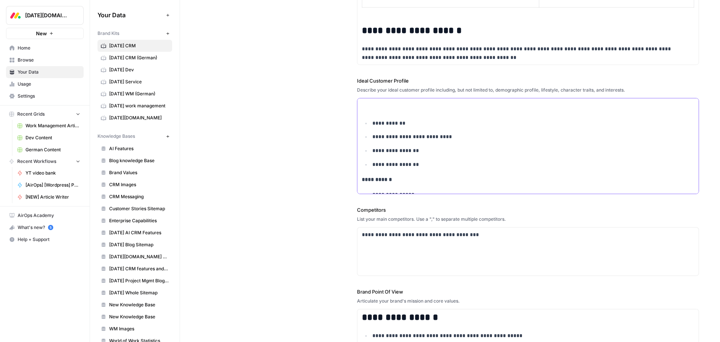
click at [380, 106] on p at bounding box center [528, 107] width 332 height 9
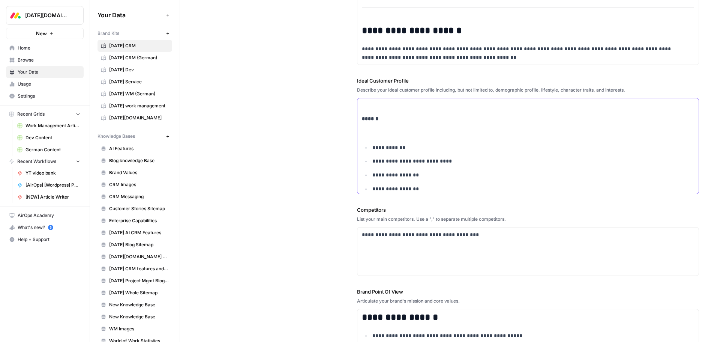
scroll to position [452, 0]
click at [379, 117] on p at bounding box center [528, 118] width 332 height 9
click at [382, 142] on div "**********" at bounding box center [527, 260] width 341 height 1078
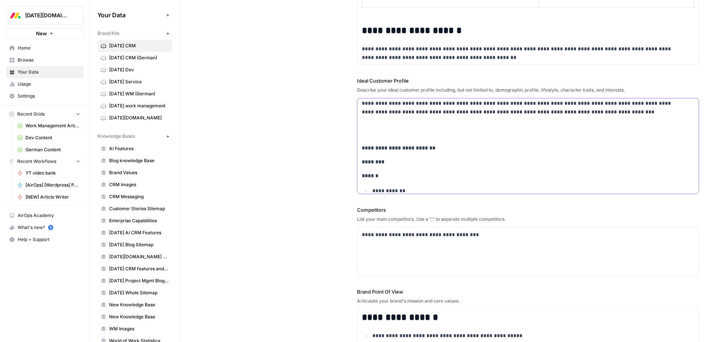
scroll to position [340, 0]
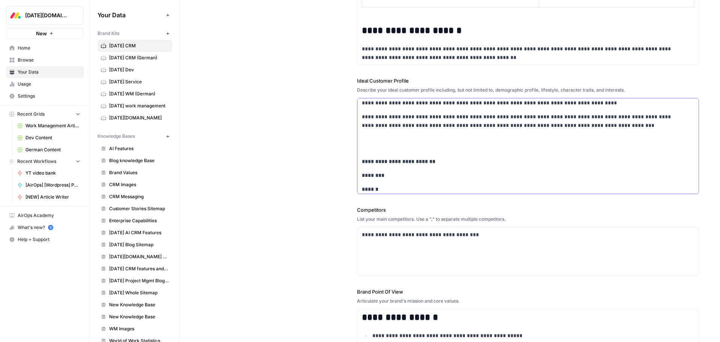
click at [379, 143] on p at bounding box center [528, 147] width 332 height 9
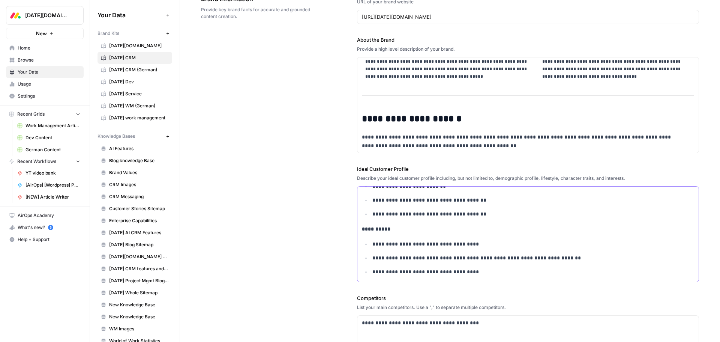
scroll to position [37, 0]
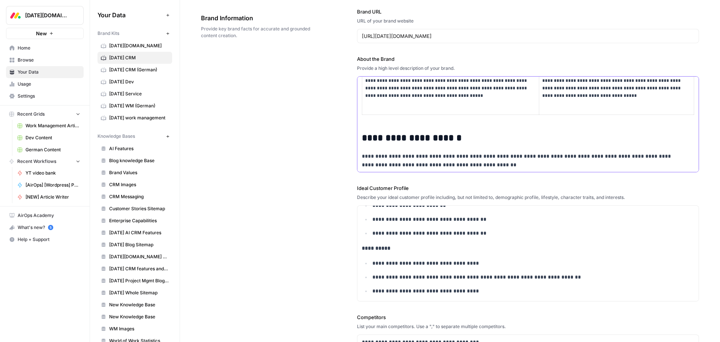
click at [457, 164] on p "**********" at bounding box center [523, 160] width 322 height 17
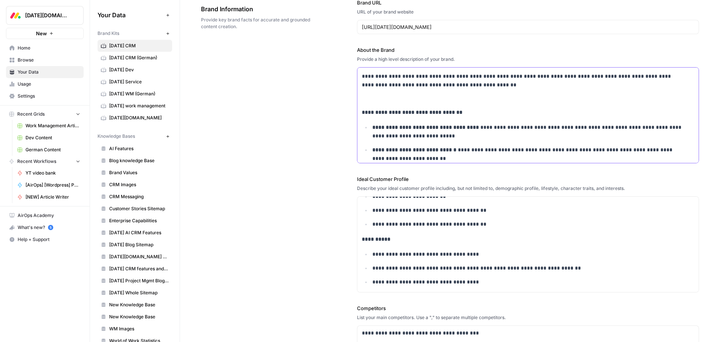
scroll to position [849, 0]
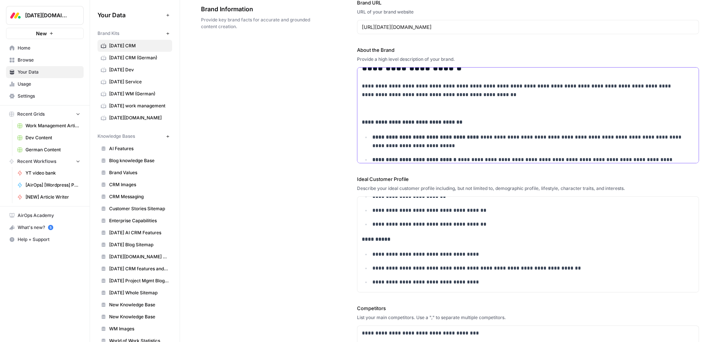
click at [389, 108] on p at bounding box center [528, 108] width 332 height 9
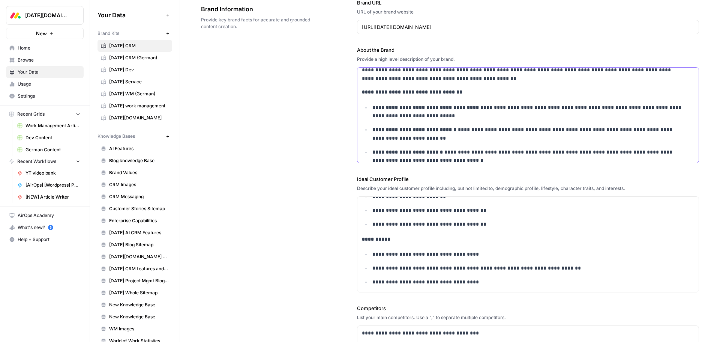
scroll to position [873, 0]
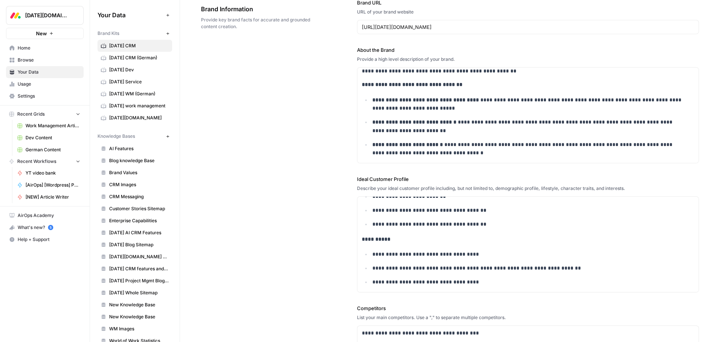
click at [265, 154] on div "**********" at bounding box center [450, 251] width 498 height 534
click at [127, 69] on span "[DATE] Dev" at bounding box center [139, 69] width 60 height 7
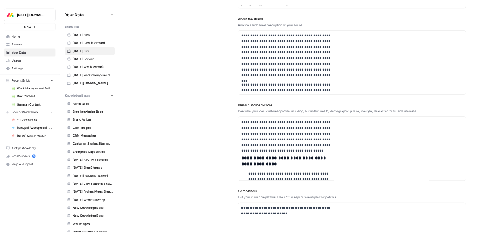
scroll to position [92, 0]
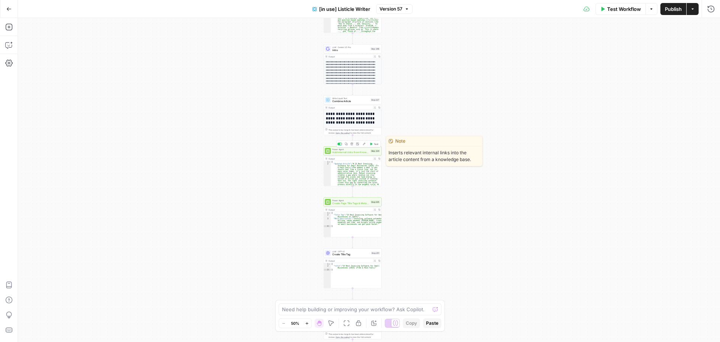
click at [357, 151] on span "Add Internal Links from Knowledge Base" at bounding box center [350, 152] width 37 height 4
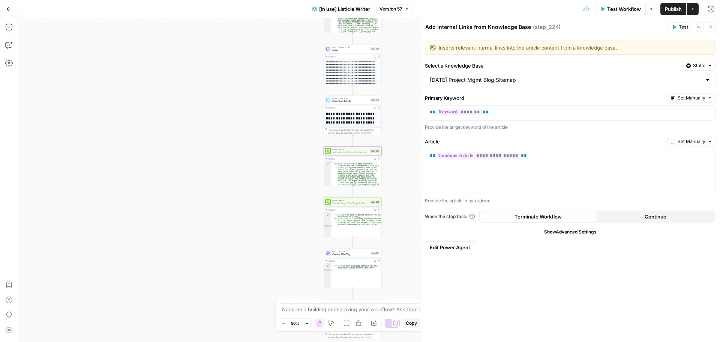
click at [462, 246] on span "Edit Power Agent" at bounding box center [450, 246] width 40 height 7
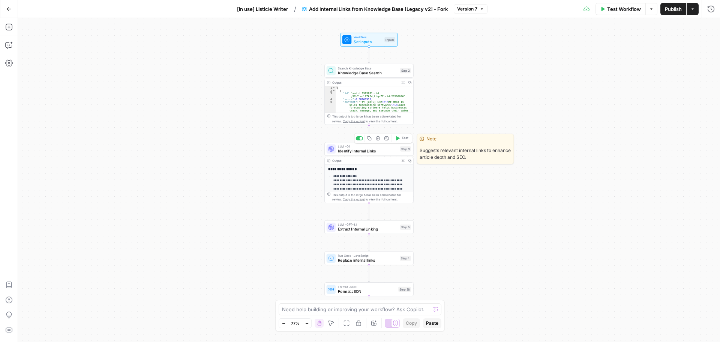
click at [369, 150] on span "Identify Internal Links" at bounding box center [368, 151] width 60 height 6
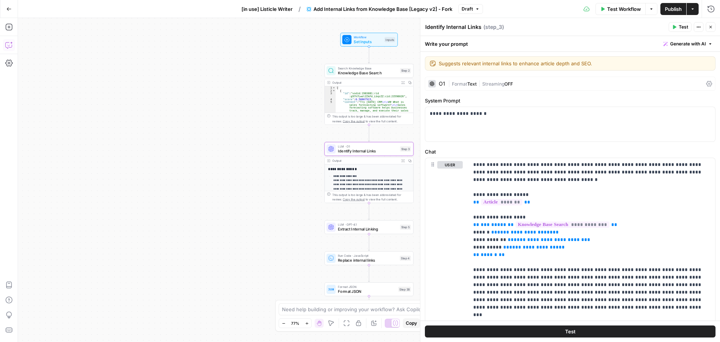
click at [7, 44] on icon "button" at bounding box center [8, 44] width 7 height 7
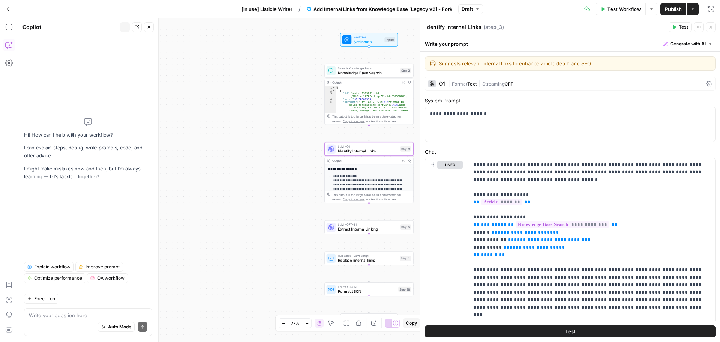
click at [69, 315] on textarea at bounding box center [88, 314] width 118 height 7
click at [83, 316] on textarea "Add an inpuy" at bounding box center [88, 314] width 118 height 7
type textarea "Add an input to this workflow - product type"
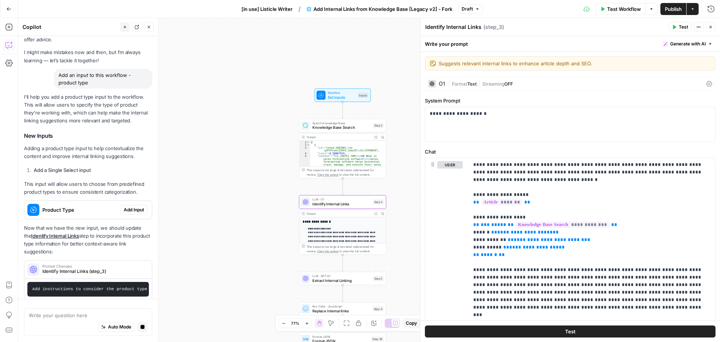
scroll to position [40, 0]
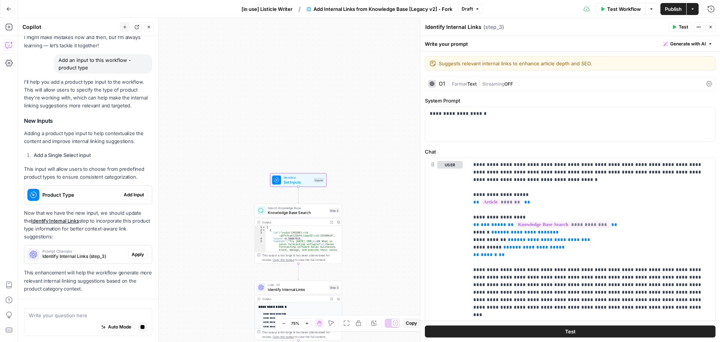
click at [91, 209] on p "Now that we have the new input, we should update the Identify Internal Links st…" at bounding box center [88, 225] width 128 height 32
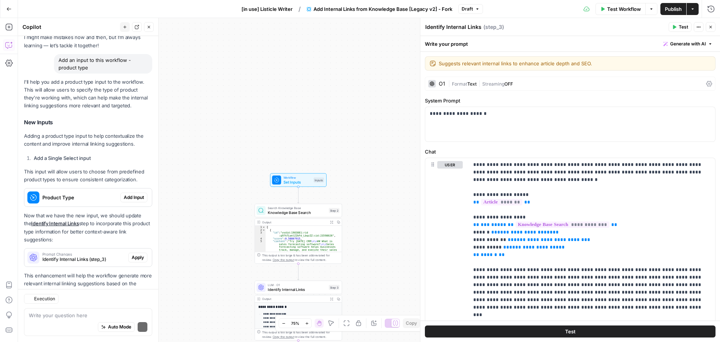
scroll to position [66, 0]
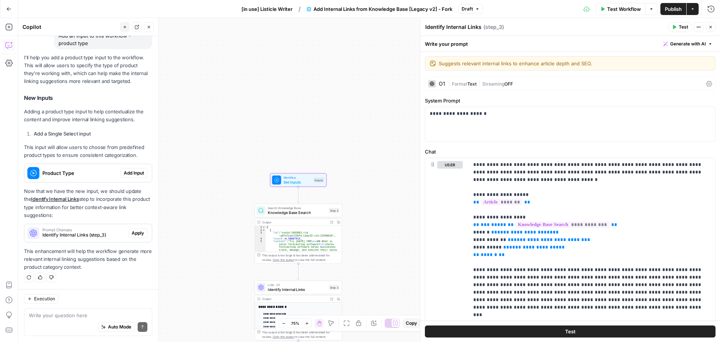
click at [90, 173] on span "Product Type" at bounding box center [79, 172] width 75 height 7
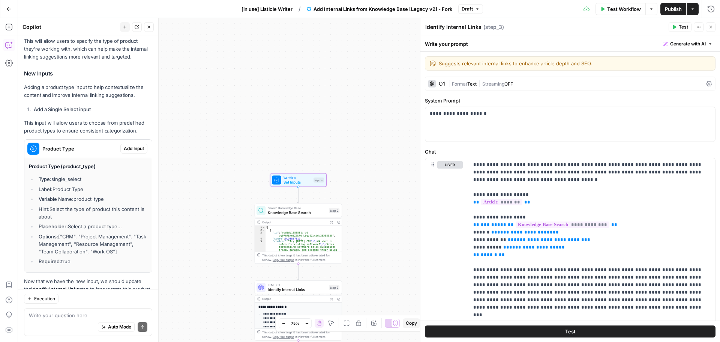
scroll to position [104, 0]
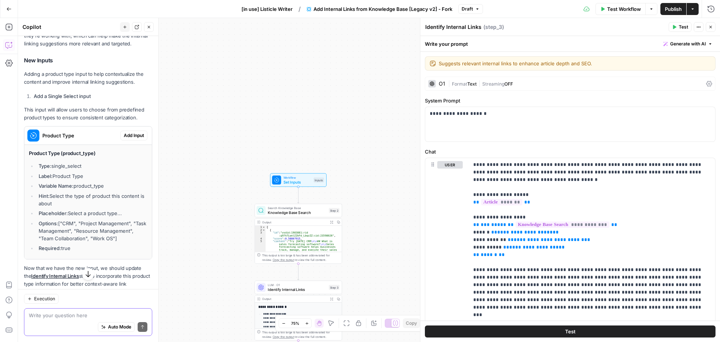
click at [75, 316] on textarea at bounding box center [88, 314] width 118 height 7
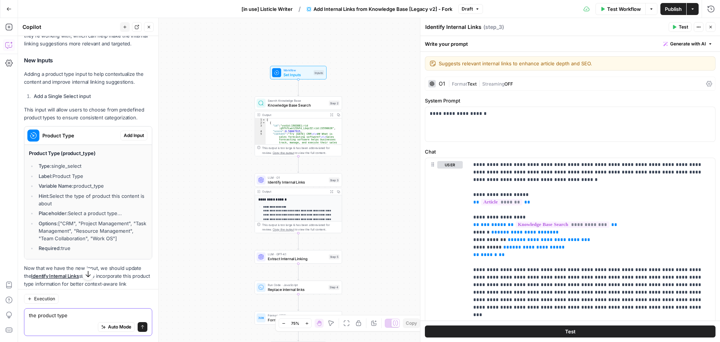
click at [80, 316] on textarea "the product type" at bounding box center [88, 314] width 118 height 7
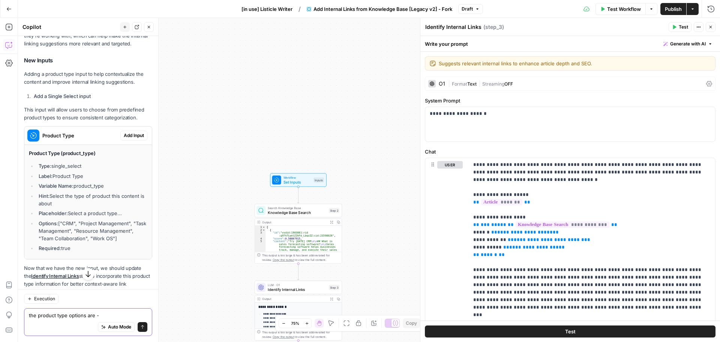
type textarea "the product type options are -"
click at [304, 179] on span "Set Inputs" at bounding box center [297, 182] width 28 height 6
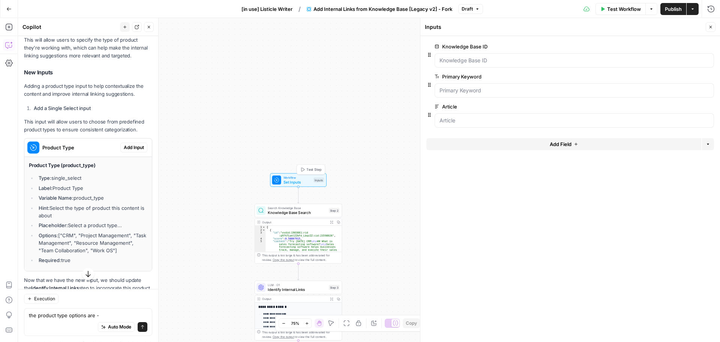
scroll to position [116, 0]
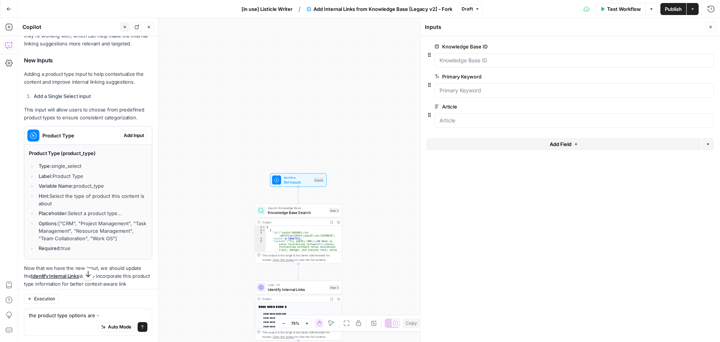
click at [513, 150] on button "Add Field" at bounding box center [563, 144] width 275 height 12
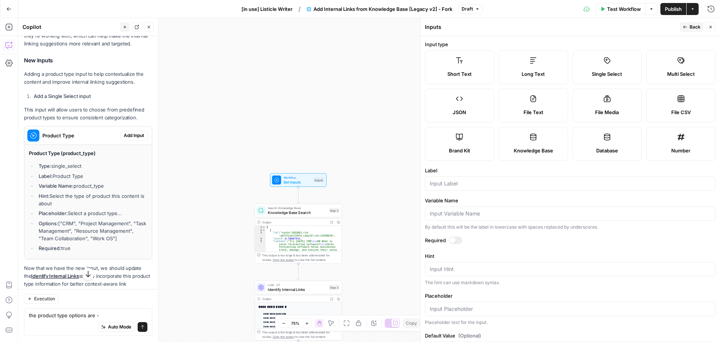
click at [622, 75] on div "Single Select" at bounding box center [607, 73] width 57 height 7
click at [468, 184] on input "Label" at bounding box center [570, 183] width 281 height 7
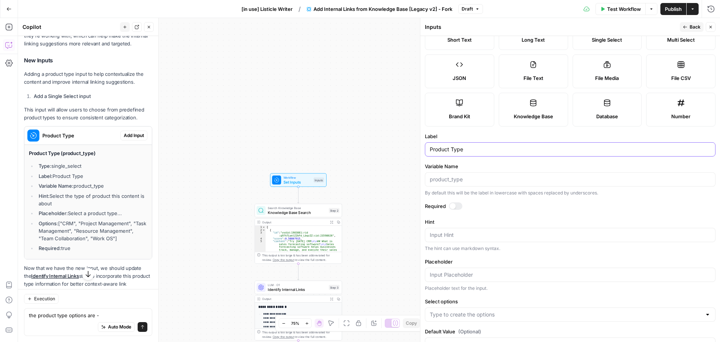
scroll to position [59, 0]
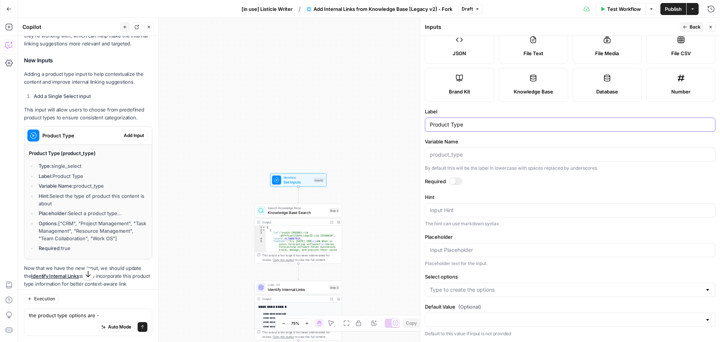
type input "Product Type"
click at [454, 183] on div at bounding box center [453, 181] width 6 height 6
click at [474, 290] on input "Select options" at bounding box center [566, 289] width 272 height 7
type input "W"
type input "Work management"
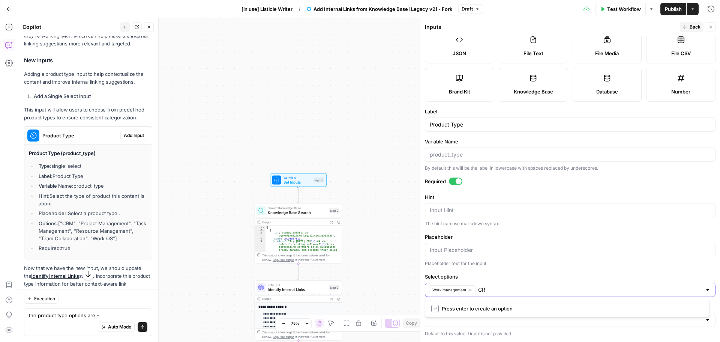
type input "CRM"
type input "Dev"
type input "Service"
click at [506, 323] on div at bounding box center [570, 319] width 291 height 14
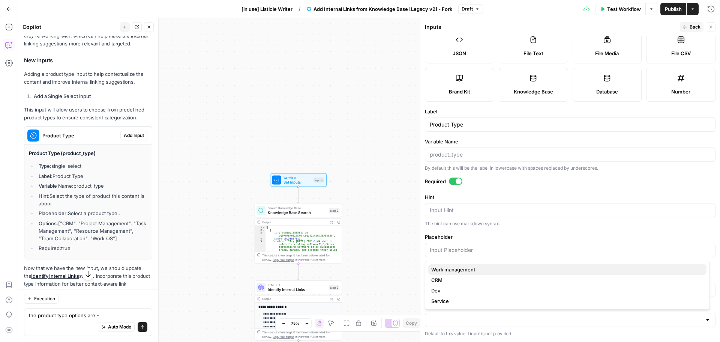
click at [468, 270] on span "Work management" at bounding box center [565, 268] width 269 height 7
type input "Work management"
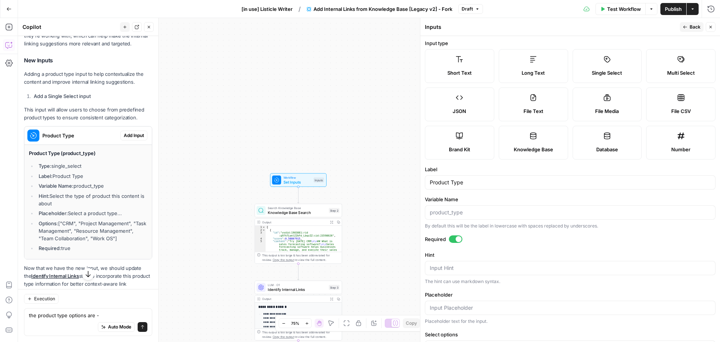
scroll to position [0, 0]
click at [688, 28] on button "Back" at bounding box center [692, 27] width 24 height 10
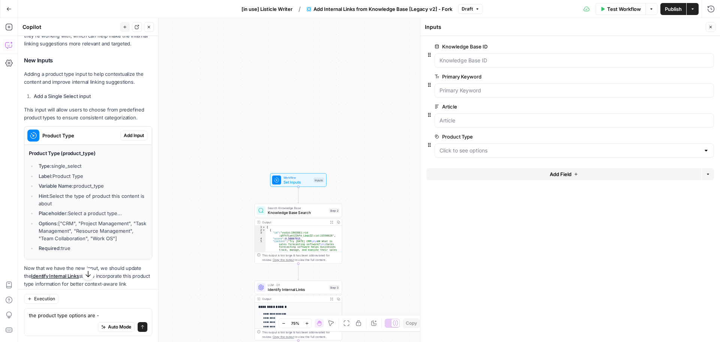
click at [372, 190] on div "Workflow Set Inputs Inputs Search Knowledge Base Knowledge Base Search Step 2 O…" at bounding box center [369, 180] width 702 height 324
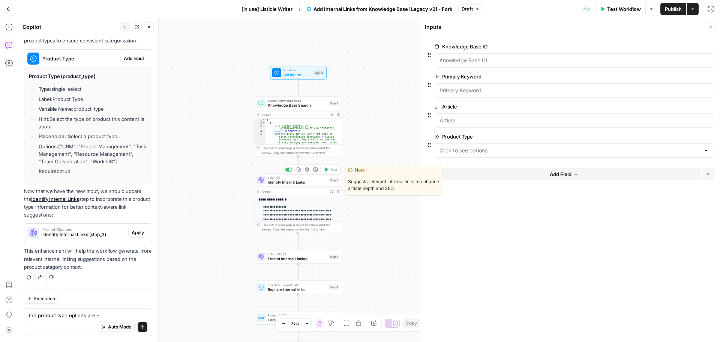
click at [308, 181] on span "Identify Internal Links" at bounding box center [297, 182] width 59 height 6
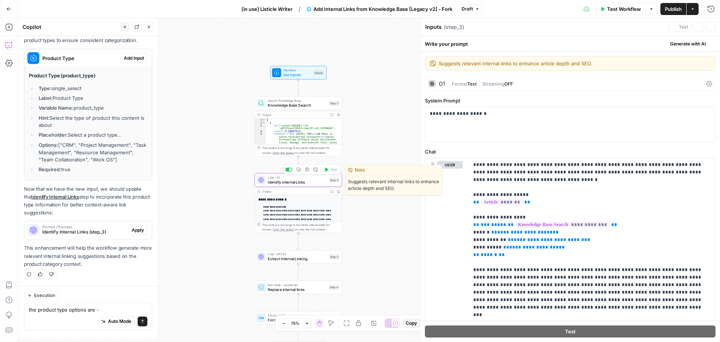
type textarea "Identify Internal Links"
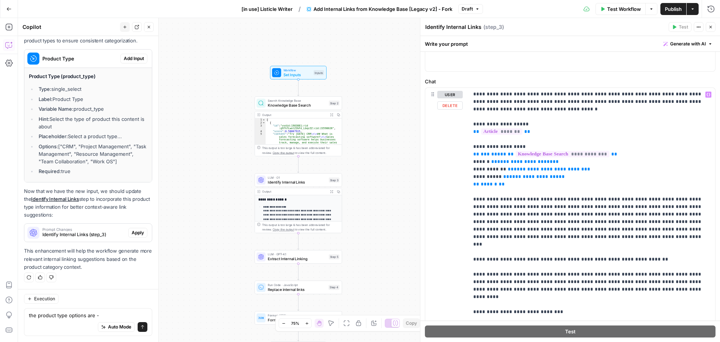
scroll to position [75, 0]
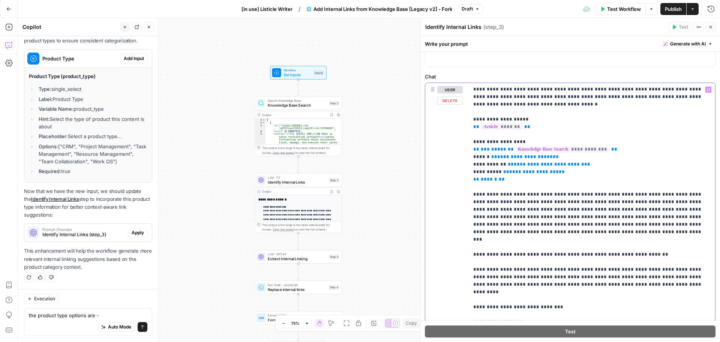
click at [519, 181] on p "**********" at bounding box center [589, 235] width 232 height 300
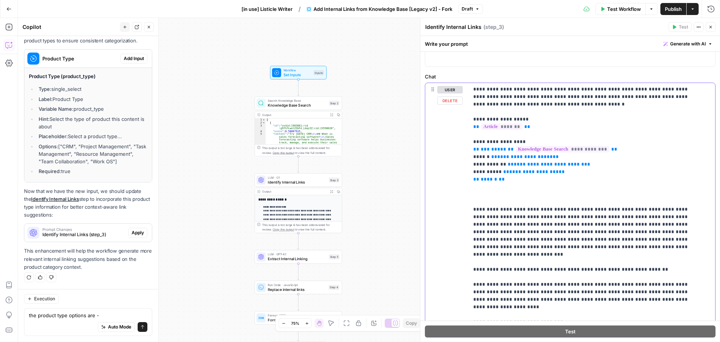
click at [489, 195] on p "**********" at bounding box center [586, 242] width 226 height 315
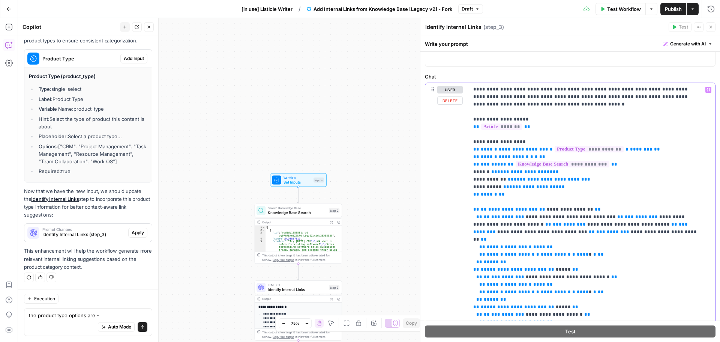
drag, startPoint x: 507, startPoint y: 195, endPoint x: 472, endPoint y: 151, distance: 56.0
click at [472, 151] on div "**********" at bounding box center [589, 236] width 241 height 306
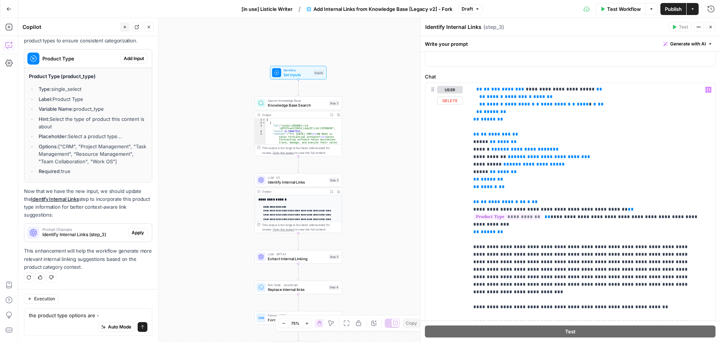
scroll to position [300, 0]
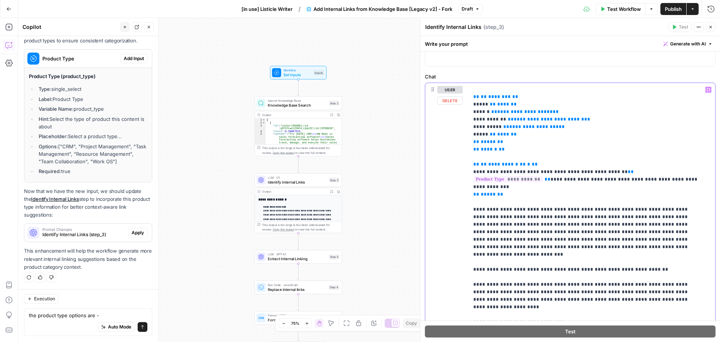
drag, startPoint x: 627, startPoint y: 277, endPoint x: 471, endPoint y: 262, distance: 156.7
click at [471, 262] on div "**********" at bounding box center [589, 236] width 241 height 306
copy p "**********"
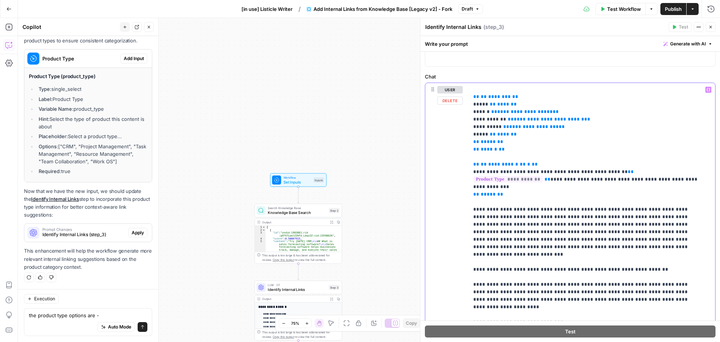
click at [636, 250] on p "**********" at bounding box center [586, 86] width 226 height 600
click at [531, 232] on p "**********" at bounding box center [586, 86] width 226 height 600
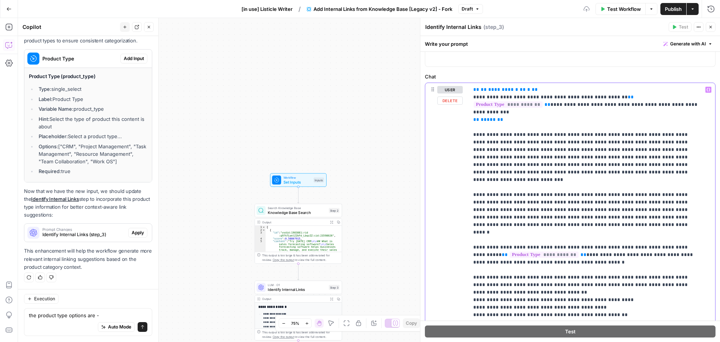
scroll to position [413, 0]
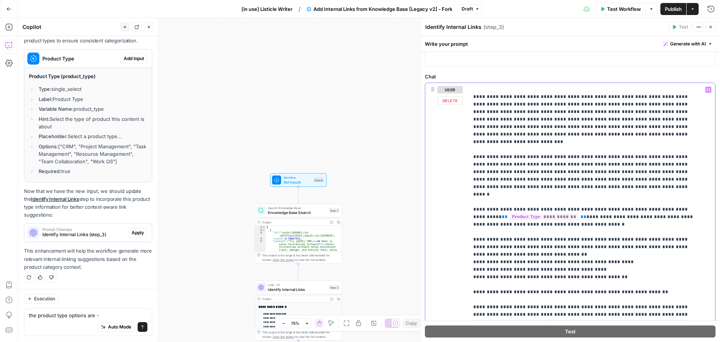
drag, startPoint x: 473, startPoint y: 261, endPoint x: 624, endPoint y: 298, distance: 155.6
click at [624, 298] on div "**********" at bounding box center [589, 236] width 241 height 306
copy p "**********"
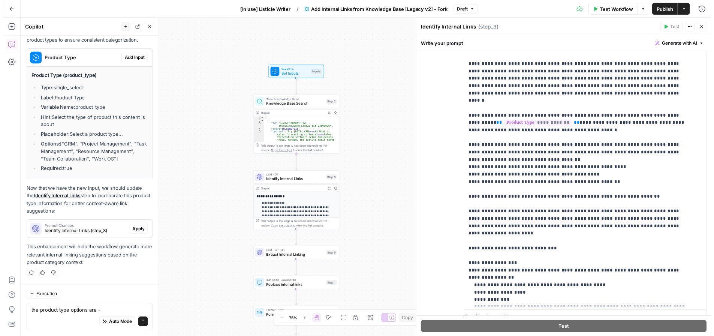
scroll to position [183, 0]
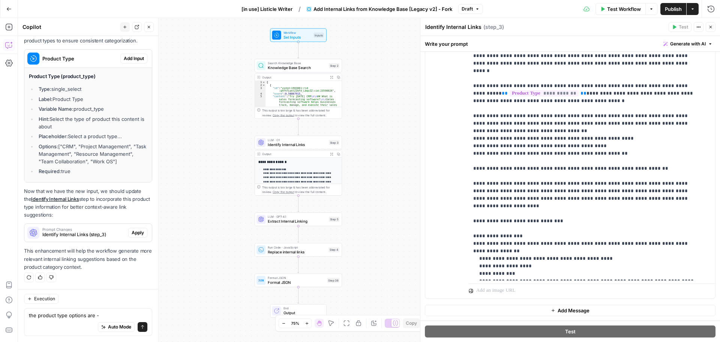
click at [672, 11] on span "Publish" at bounding box center [673, 8] width 17 height 7
click at [304, 37] on span "Set Inputs" at bounding box center [297, 37] width 28 height 6
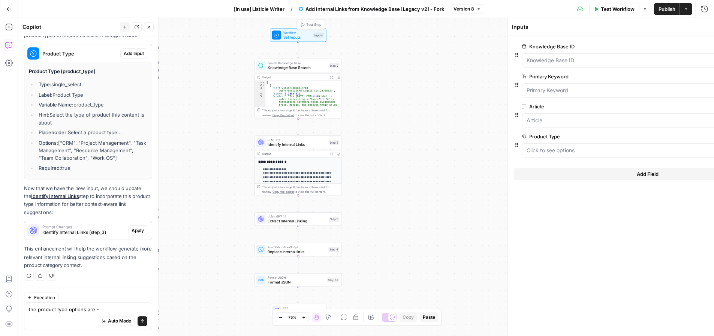
scroll to position [200, 0]
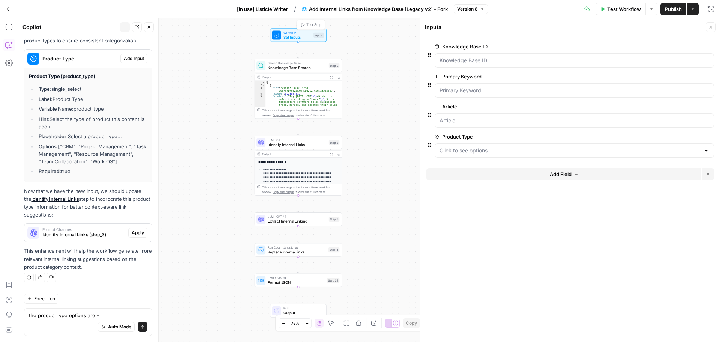
click at [315, 26] on span "Test Step" at bounding box center [313, 24] width 15 height 5
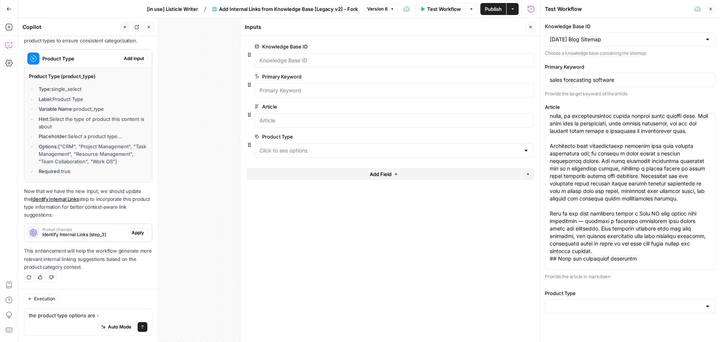
scroll to position [37, 0]
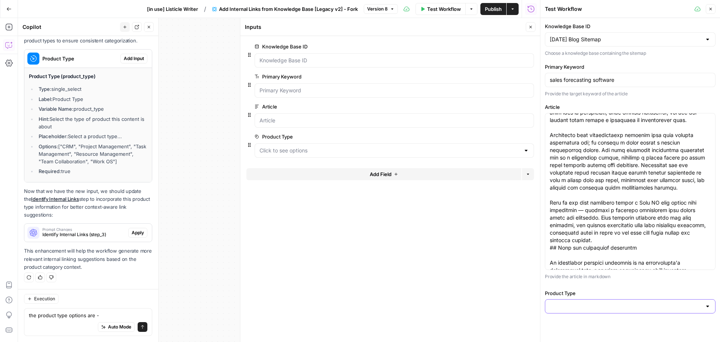
click at [589, 305] on input "Product Type" at bounding box center [626, 305] width 152 height 7
click at [568, 268] on span "CRM" at bounding box center [628, 265] width 155 height 7
type input "CRM"
click at [528, 26] on icon "button" at bounding box center [530, 27] width 4 height 4
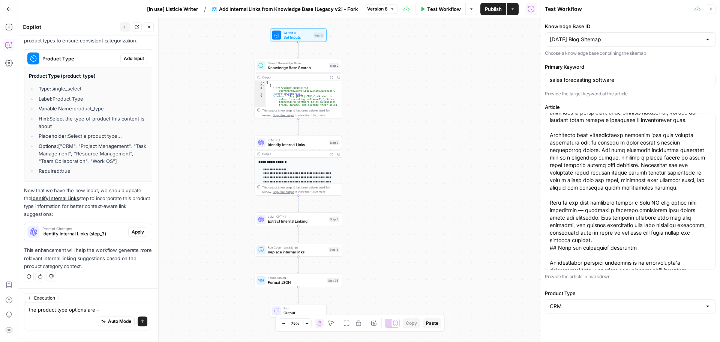
scroll to position [200, 0]
click at [317, 308] on span "End" at bounding box center [302, 308] width 38 height 4
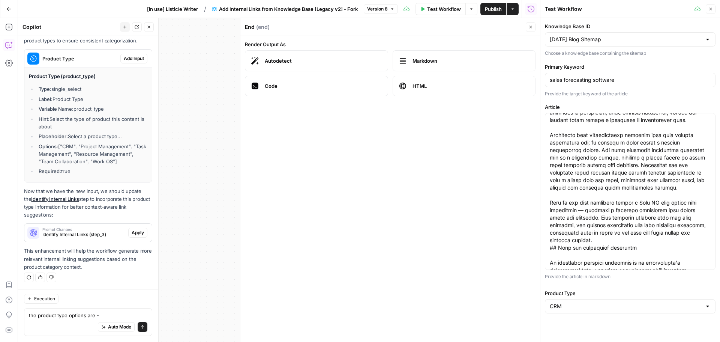
click at [230, 57] on div "Workflow Set Inputs Inputs Search Knowledge Base Knowledge Base Search Step 2 O…" at bounding box center [279, 180] width 522 height 324
click at [529, 25] on icon "button" at bounding box center [530, 27] width 4 height 4
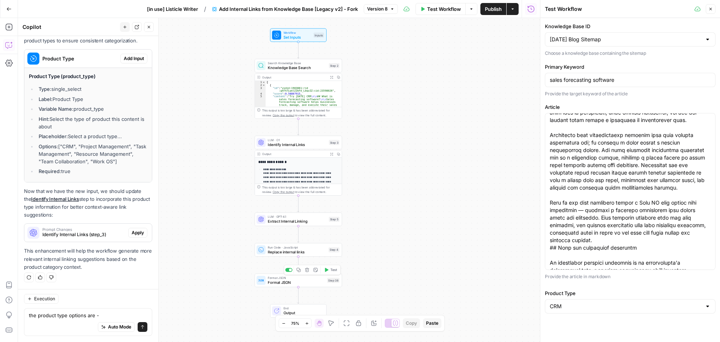
click at [330, 274] on div "Copy step Delete step Add Note Test" at bounding box center [312, 269] width 57 height 10
click at [330, 271] on button "Test" at bounding box center [331, 269] width 18 height 7
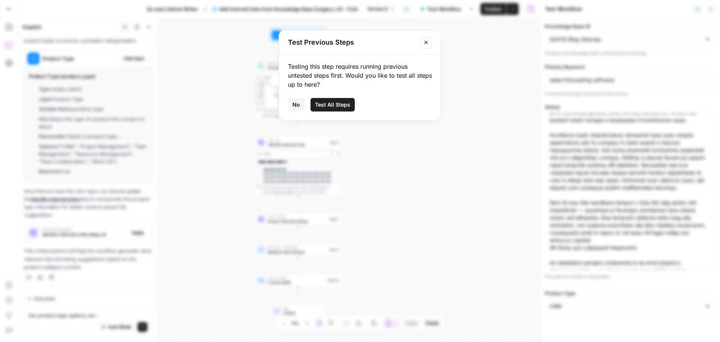
click at [323, 106] on span "Test All Steps" at bounding box center [332, 104] width 35 height 7
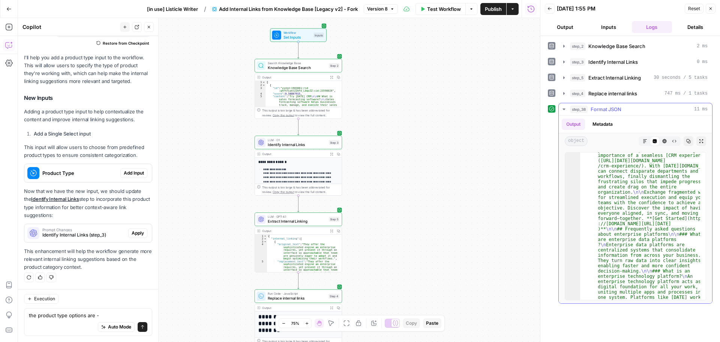
scroll to position [2878, 0]
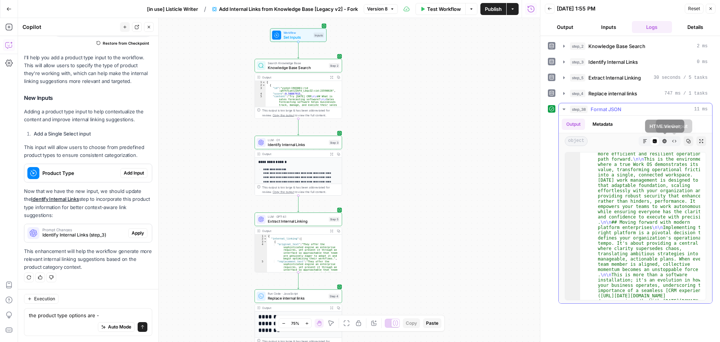
click at [665, 141] on icon "button" at bounding box center [665, 141] width 4 height 4
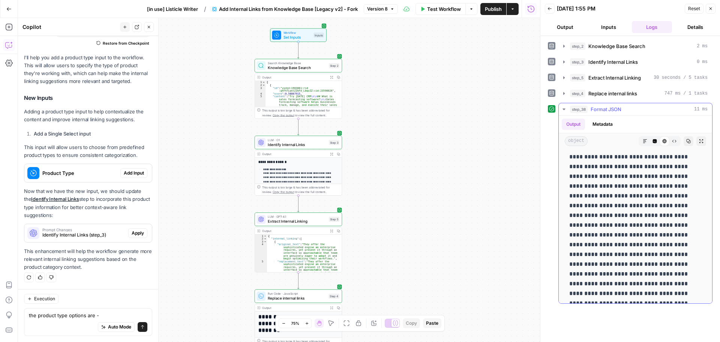
scroll to position [375, 0]
click at [490, 7] on span "Publish" at bounding box center [493, 8] width 17 height 7
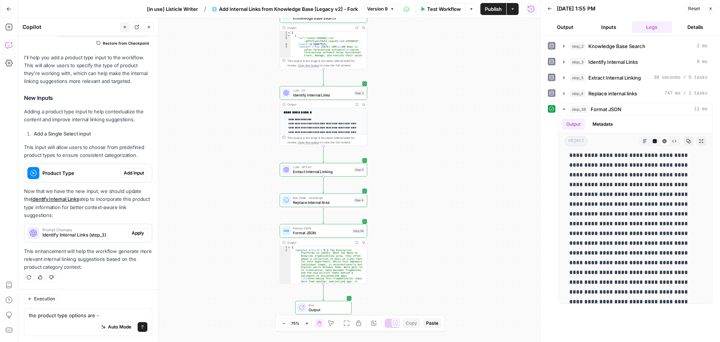
drag, startPoint x: 291, startPoint y: 255, endPoint x: 261, endPoint y: 225, distance: 42.4
click at [261, 225] on div "Workflow Set Inputs Inputs Search Knowledge Base Knowledge Base Search Step 2 O…" at bounding box center [279, 180] width 522 height 324
click at [339, 171] on span "Extract Internal Linking" at bounding box center [322, 172] width 59 height 6
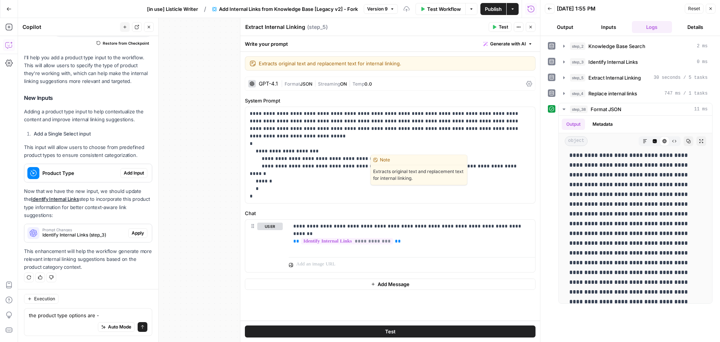
scroll to position [78, 0]
click at [532, 26] on icon "button" at bounding box center [530, 27] width 4 height 4
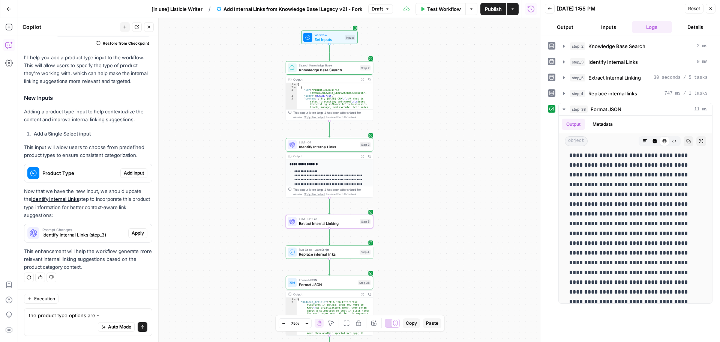
drag, startPoint x: 259, startPoint y: 111, endPoint x: 265, endPoint y: 162, distance: 52.1
click at [265, 162] on div "Workflow Set Inputs Inputs Search Knowledge Base Knowledge Base Search Step 2 O…" at bounding box center [279, 180] width 522 height 324
click at [330, 146] on span "Identify Internal Links" at bounding box center [328, 147] width 59 height 6
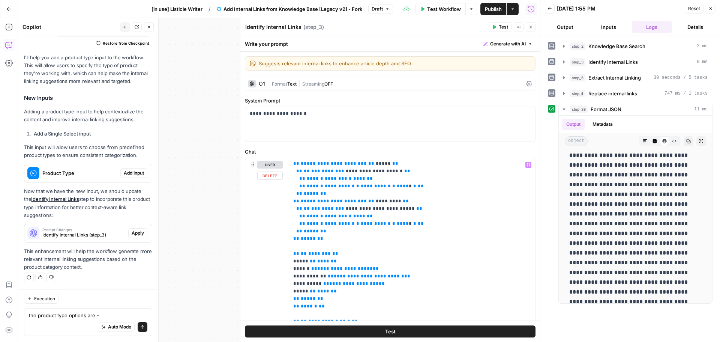
scroll to position [0, 0]
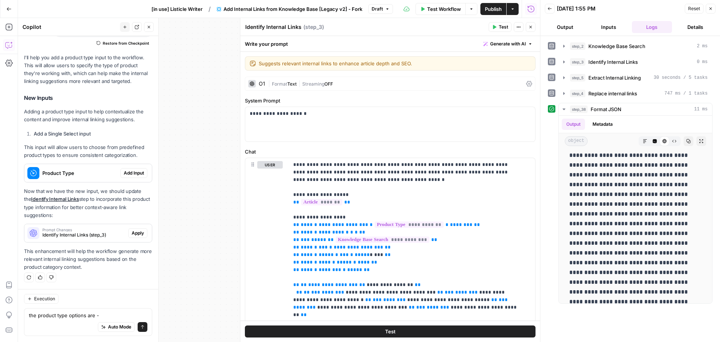
click at [531, 27] on icon "button" at bounding box center [530, 27] width 4 height 4
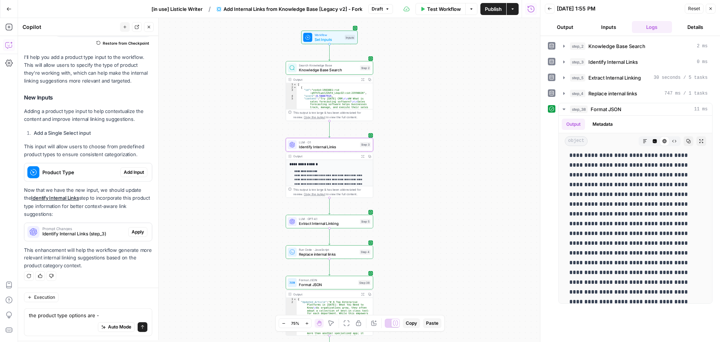
scroll to position [78, 0]
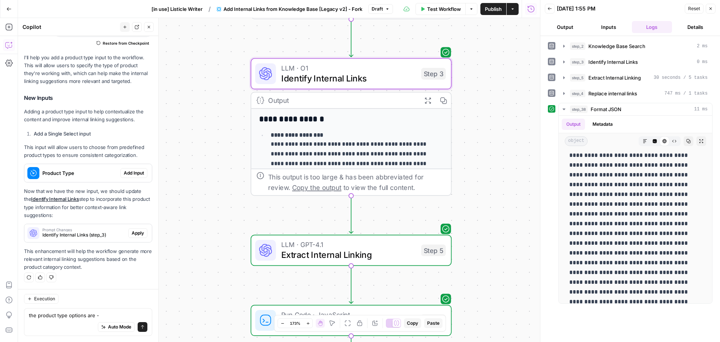
drag, startPoint x: 275, startPoint y: 177, endPoint x: 223, endPoint y: 120, distance: 77.2
click at [223, 120] on div "Workflow Set Inputs Inputs Search Knowledge Base Knowledge Base Search Step 2 O…" at bounding box center [279, 180] width 522 height 324
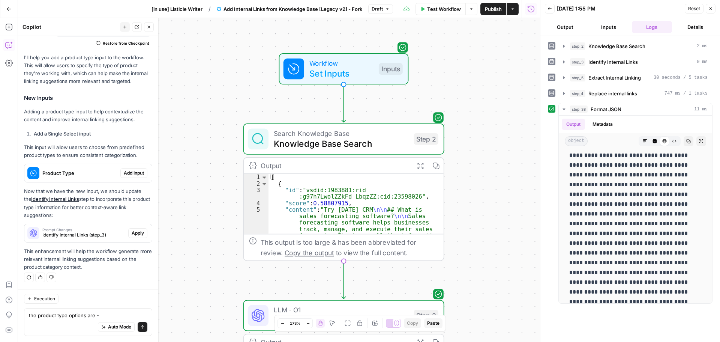
drag, startPoint x: 229, startPoint y: 279, endPoint x: 214, endPoint y: 165, distance: 115.3
click at [214, 165] on div "Workflow Set Inputs Inputs Search Knowledge Base Knowledge Base Search Step 2 O…" at bounding box center [279, 180] width 522 height 324
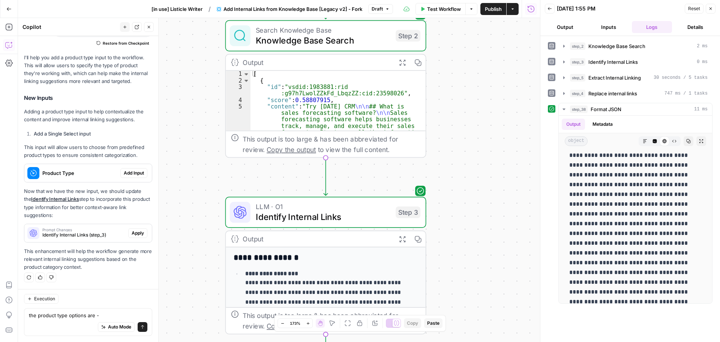
drag, startPoint x: 212, startPoint y: 250, endPoint x: 186, endPoint y: 174, distance: 80.0
click at [193, 130] on div "Workflow Set Inputs Inputs Search Knowledge Base Knowledge Base Search Step 2 O…" at bounding box center [279, 180] width 522 height 324
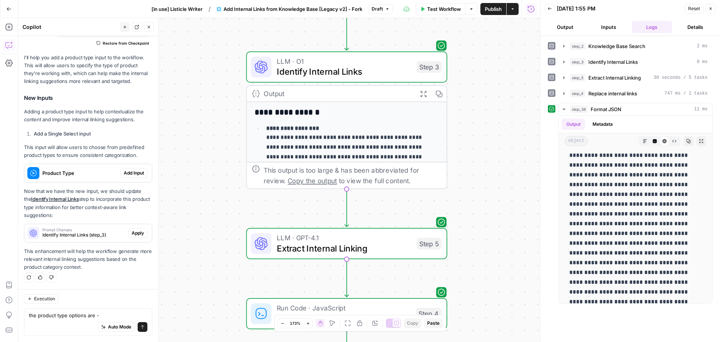
drag, startPoint x: 199, startPoint y: 261, endPoint x: 226, endPoint y: 142, distance: 122.1
click at [226, 116] on div "Workflow Set Inputs Inputs Search Knowledge Base Knowledge Base Search Step 2 O…" at bounding box center [279, 180] width 522 height 324
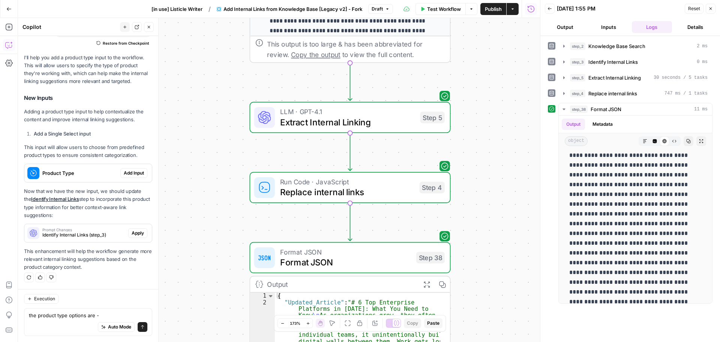
drag, startPoint x: 229, startPoint y: 249, endPoint x: 227, endPoint y: 142, distance: 106.1
click at [227, 142] on div "Workflow Set Inputs Inputs Search Knowledge Base Knowledge Base Search Step 2 O…" at bounding box center [279, 180] width 522 height 324
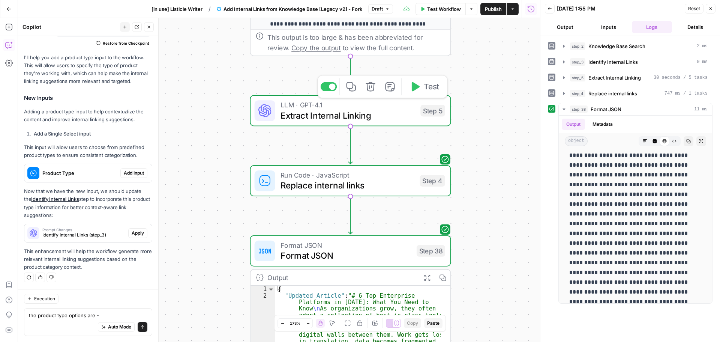
click at [349, 115] on span "Extract Internal Linking" at bounding box center [347, 115] width 135 height 13
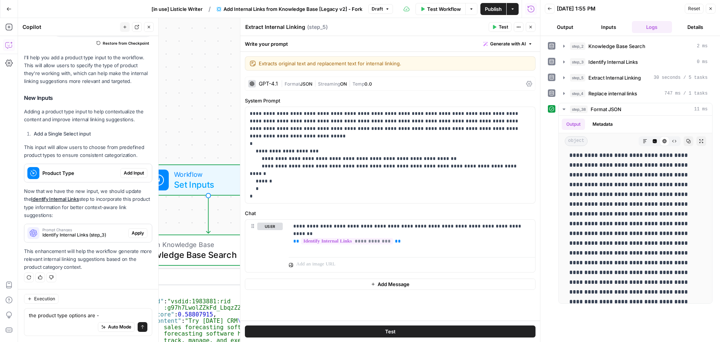
click at [529, 27] on icon "button" at bounding box center [530, 27] width 4 height 4
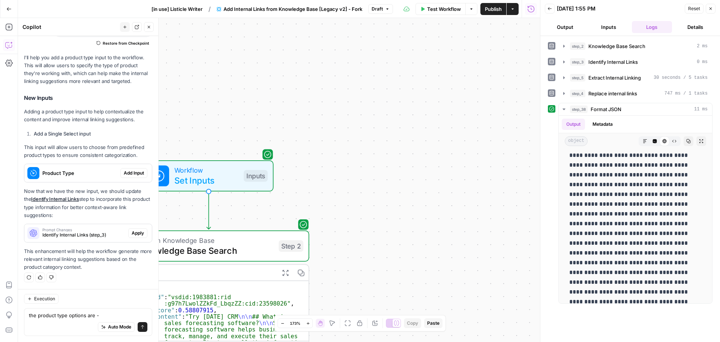
drag, startPoint x: 368, startPoint y: 252, endPoint x: 398, endPoint y: 97, distance: 157.7
click at [398, 97] on div "Workflow Set Inputs Inputs Search Knowledge Base Knowledge Base Search Step 2 O…" at bounding box center [279, 180] width 522 height 324
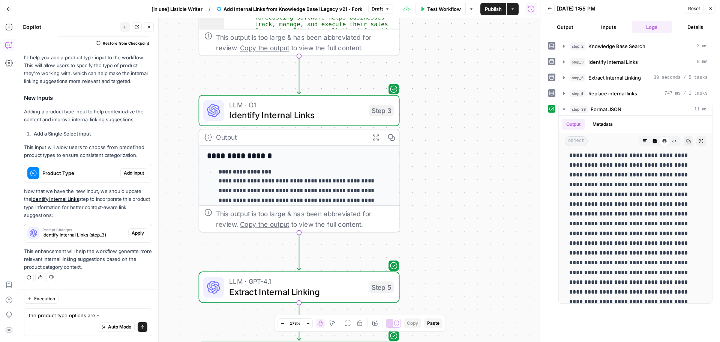
drag, startPoint x: 377, startPoint y: 207, endPoint x: 438, endPoint y: 53, distance: 165.9
click at [437, 49] on div "Workflow Set Inputs Inputs Search Knowledge Base Knowledge Base Search Step 2 O…" at bounding box center [279, 180] width 522 height 324
click at [319, 111] on span "Identify Internal Links" at bounding box center [297, 114] width 135 height 13
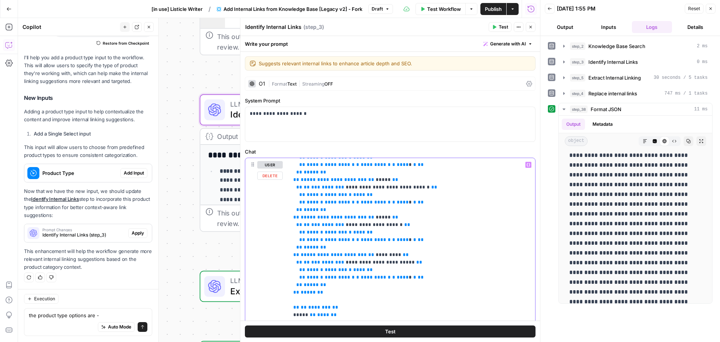
scroll to position [337, 0]
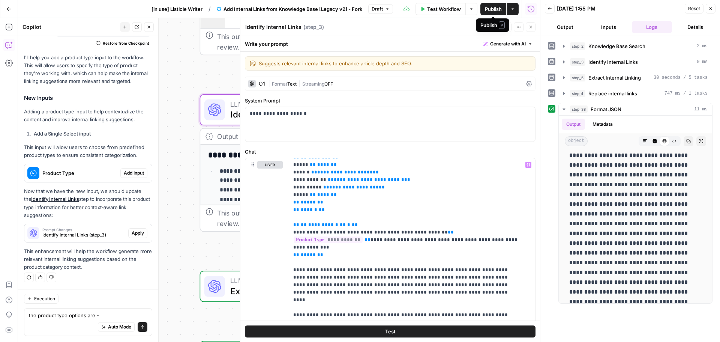
click at [492, 8] on span "Publish" at bounding box center [493, 8] width 17 height 7
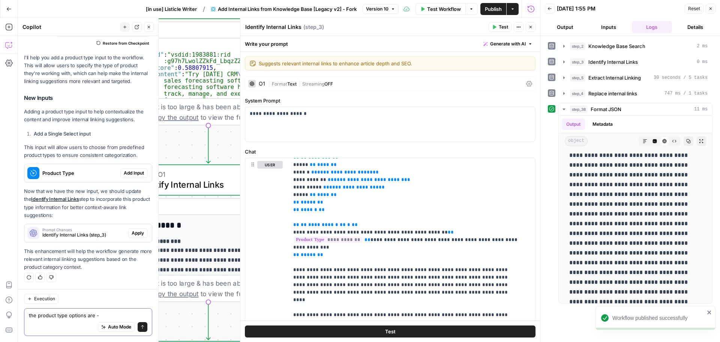
click at [72, 314] on textarea "the product type options are -" at bounding box center [88, 314] width 118 height 7
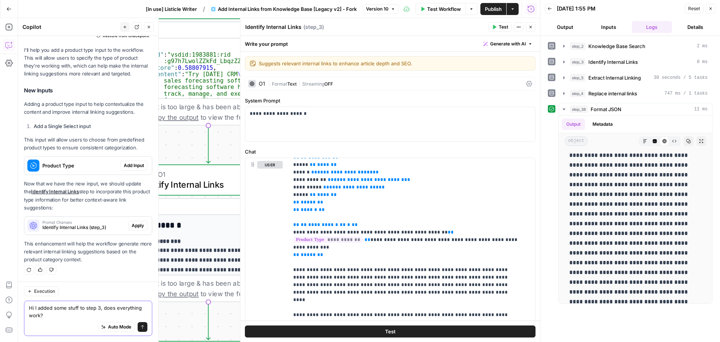
type textarea "Hi I added some stuff to step 3, does everything work?"
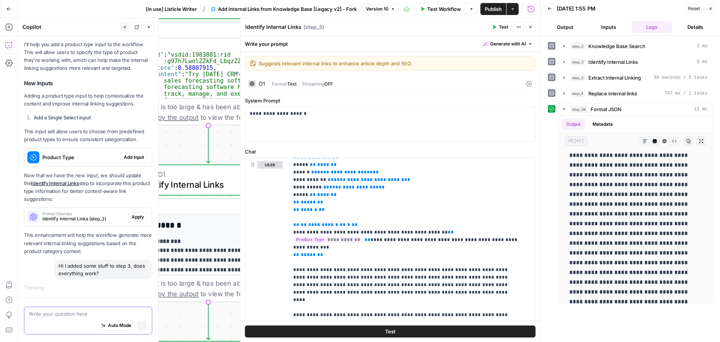
scroll to position [78, 0]
click at [529, 28] on icon "button" at bounding box center [530, 27] width 4 height 4
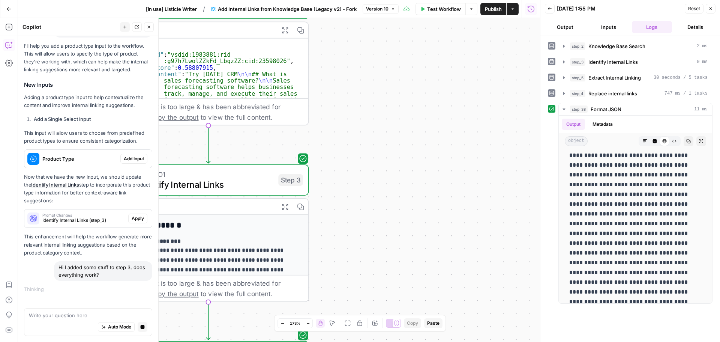
click at [495, 15] on button "Publish" at bounding box center [493, 9] width 26 height 12
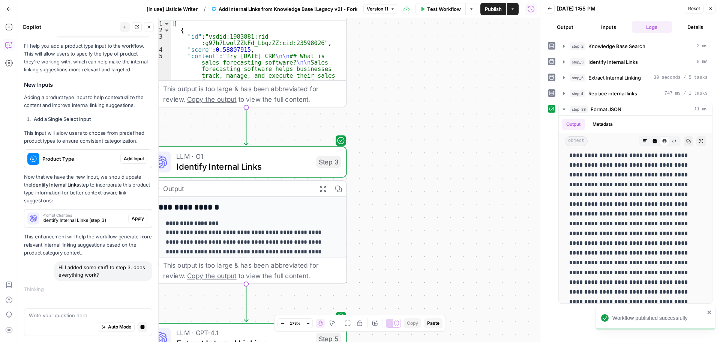
drag, startPoint x: 380, startPoint y: 181, endPoint x: 468, endPoint y: 165, distance: 89.3
click at [464, 164] on div "Workflow Set Inputs Inputs Search Knowledge Base Knowledge Base Search Step 2 O…" at bounding box center [279, 180] width 522 height 324
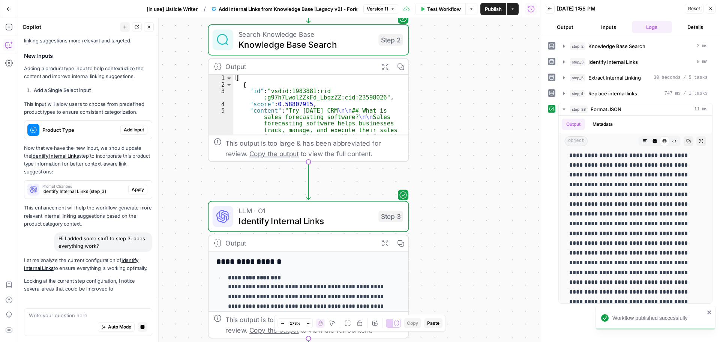
drag, startPoint x: 454, startPoint y: 193, endPoint x: 463, endPoint y: 241, distance: 49.4
click at [463, 241] on div "Workflow Set Inputs Inputs Search Knowledge Base Knowledge Base Search Step 2 O…" at bounding box center [279, 180] width 522 height 324
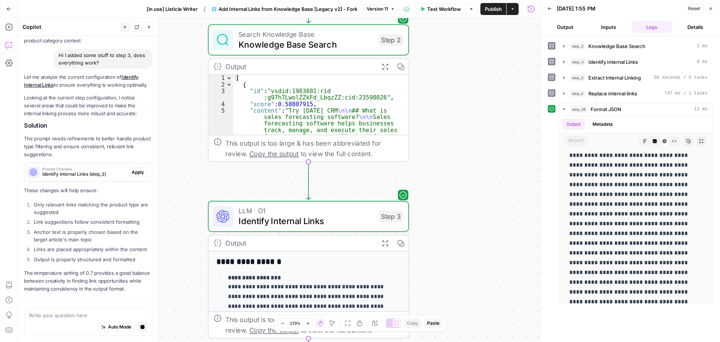
scroll to position [334, 0]
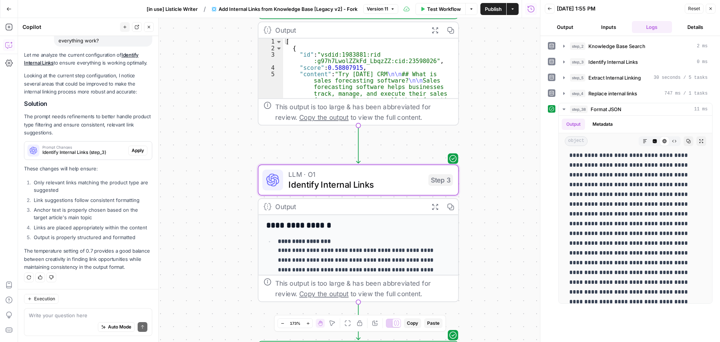
click at [93, 152] on span "Identify Internal Links (step_3)" at bounding box center [83, 152] width 83 height 7
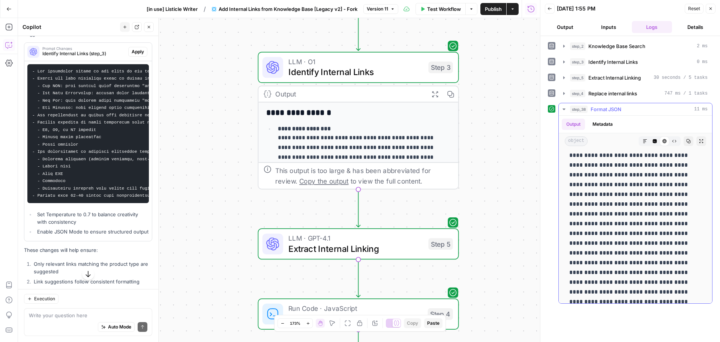
scroll to position [412, 0]
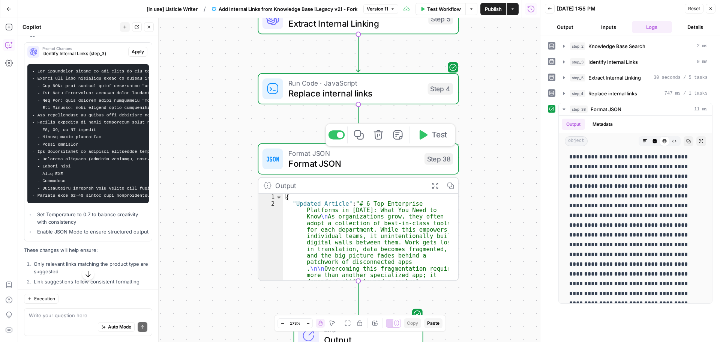
click at [436, 136] on span "Test" at bounding box center [439, 135] width 15 height 12
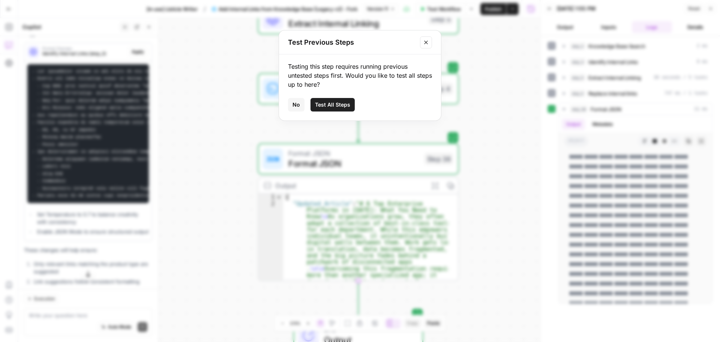
click at [333, 104] on span "Test All Steps" at bounding box center [332, 104] width 35 height 7
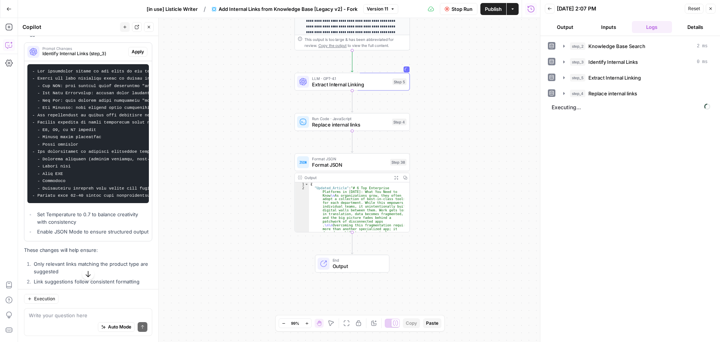
drag, startPoint x: 481, startPoint y: 189, endPoint x: 430, endPoint y: 170, distance: 55.0
click at [430, 170] on div "Workflow Set Inputs Inputs Search Knowledge Base Knowledge Base Search Step 2 O…" at bounding box center [279, 180] width 522 height 324
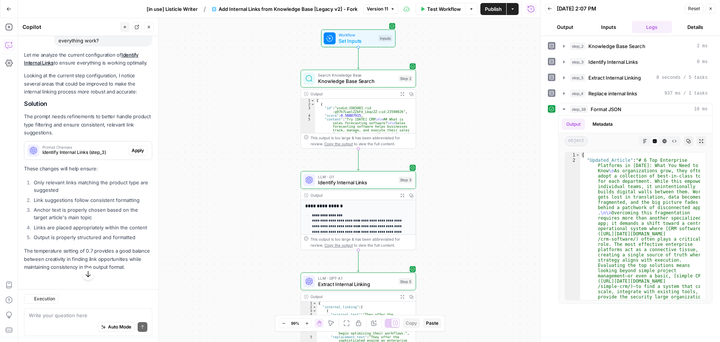
scroll to position [334, 0]
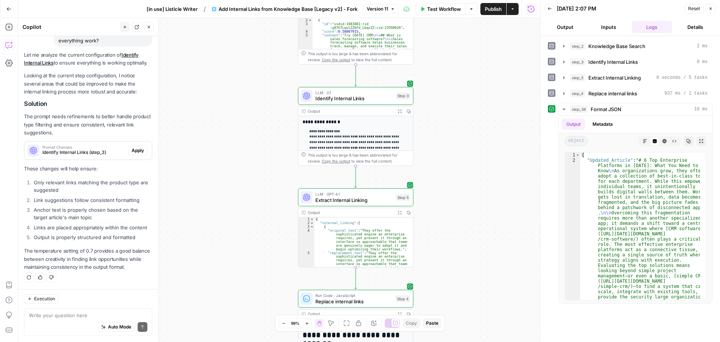
drag, startPoint x: 271, startPoint y: 241, endPoint x: 268, endPoint y: 157, distance: 84.0
click at [268, 157] on div "Workflow Set Inputs Inputs Search Knowledge Base Knowledge Base Search Step 2 O…" at bounding box center [279, 180] width 522 height 324
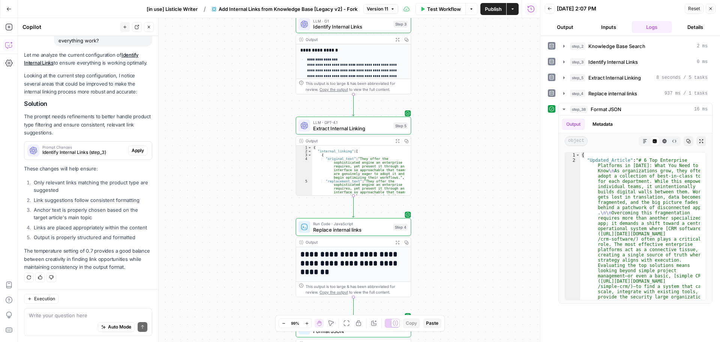
drag, startPoint x: 270, startPoint y: 261, endPoint x: 268, endPoint y: 169, distance: 91.9
click at [268, 169] on div "Workflow Set Inputs Inputs Search Knowledge Base Knowledge Base Search Step 2 O…" at bounding box center [279, 180] width 522 height 324
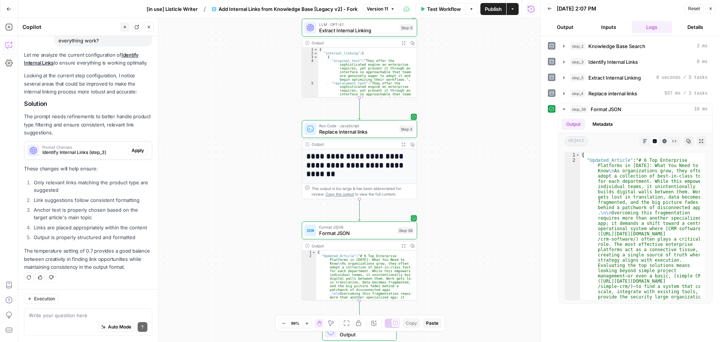
drag, startPoint x: 262, startPoint y: 265, endPoint x: 266, endPoint y: 168, distance: 97.9
click at [266, 168] on div "Workflow Set Inputs Inputs Search Knowledge Base Knowledge Base Search Step 2 O…" at bounding box center [279, 180] width 522 height 324
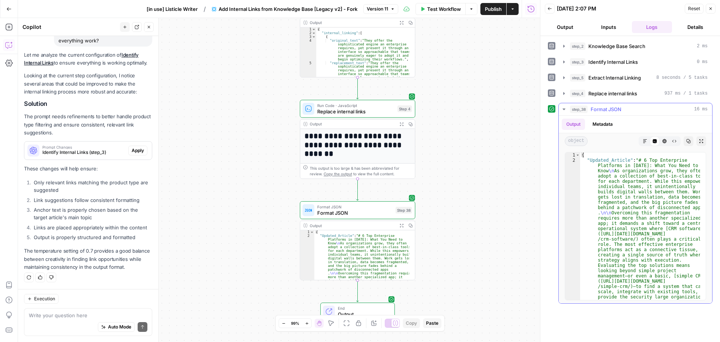
click at [666, 142] on icon "button" at bounding box center [664, 141] width 4 height 4
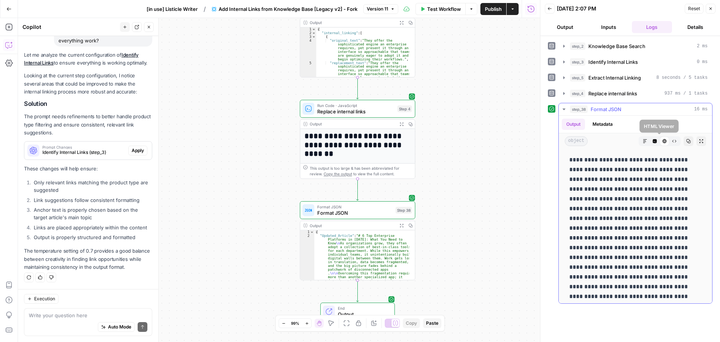
click at [663, 139] on icon at bounding box center [665, 141] width 4 height 4
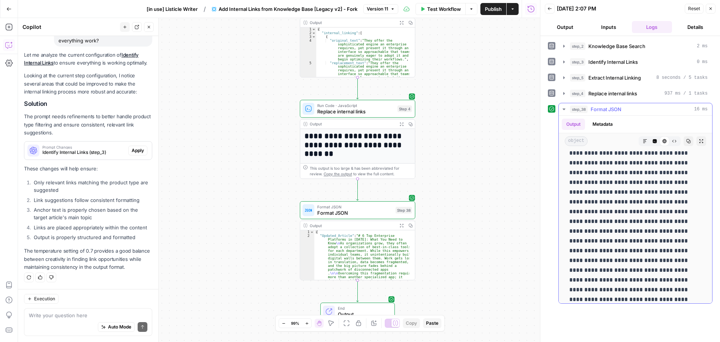
scroll to position [300, 0]
click at [653, 141] on icon "button" at bounding box center [655, 141] width 4 height 4
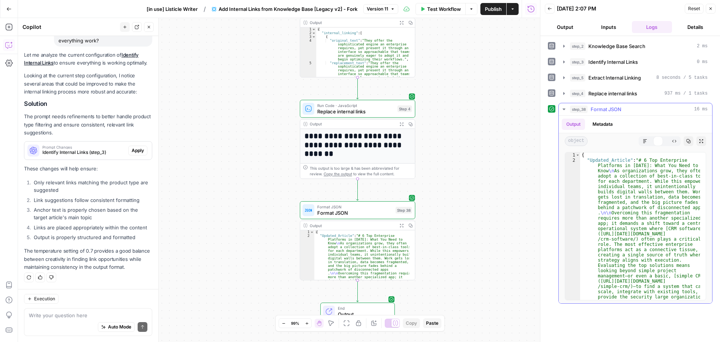
scroll to position [0, 0]
click at [663, 141] on icon "button" at bounding box center [664, 141] width 4 height 4
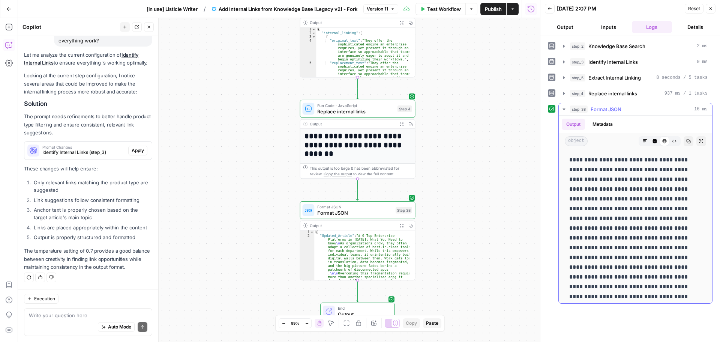
click at [669, 141] on button "Raw Output" at bounding box center [674, 141] width 10 height 10
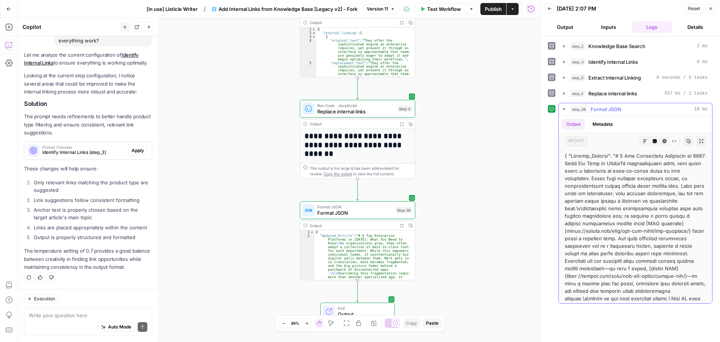
click at [663, 141] on icon "button" at bounding box center [665, 141] width 4 height 4
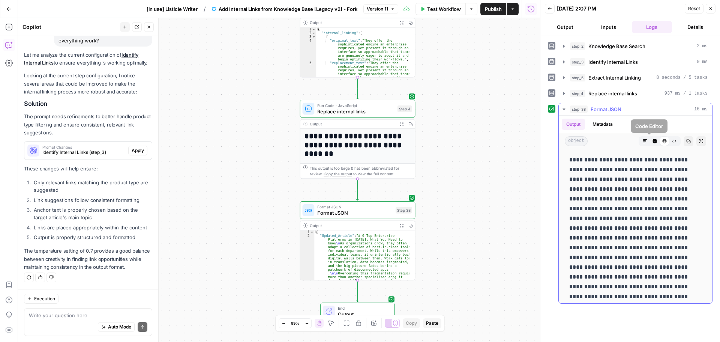
click at [643, 141] on icon "button" at bounding box center [645, 141] width 4 height 4
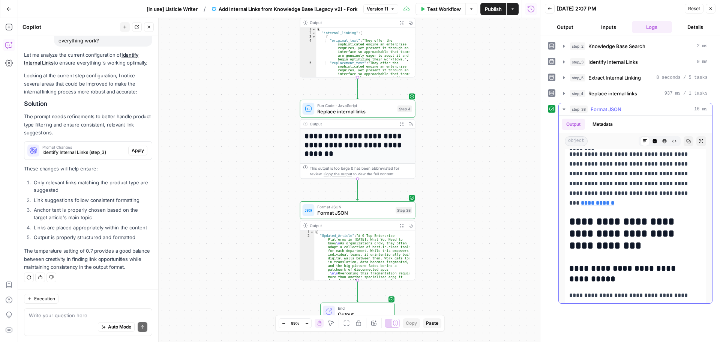
scroll to position [6824, 0]
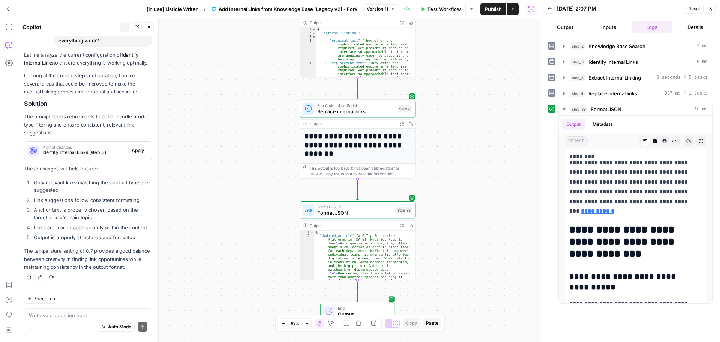
click at [508, 7] on button "Actions" at bounding box center [513, 9] width 12 height 12
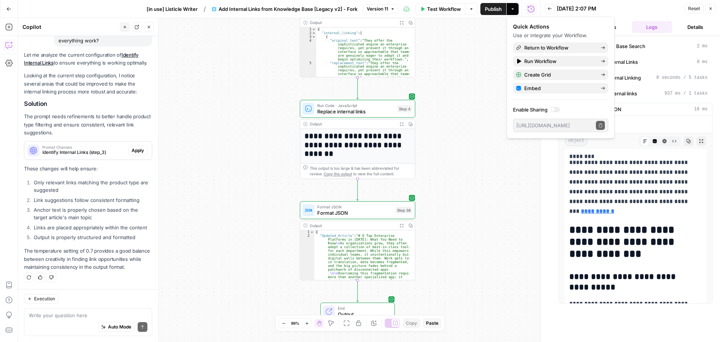
click at [508, 7] on button "Actions" at bounding box center [513, 9] width 12 height 12
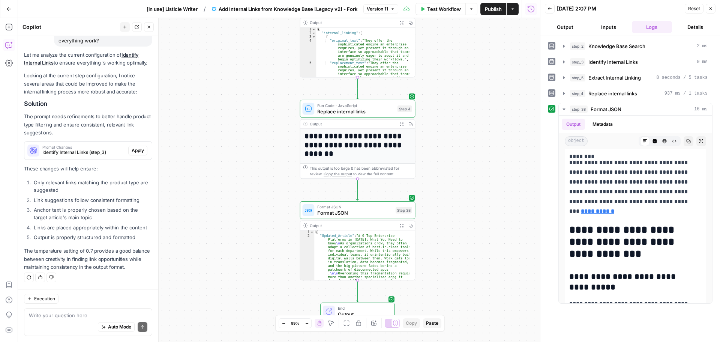
click at [492, 5] on span "Publish" at bounding box center [493, 8] width 17 height 7
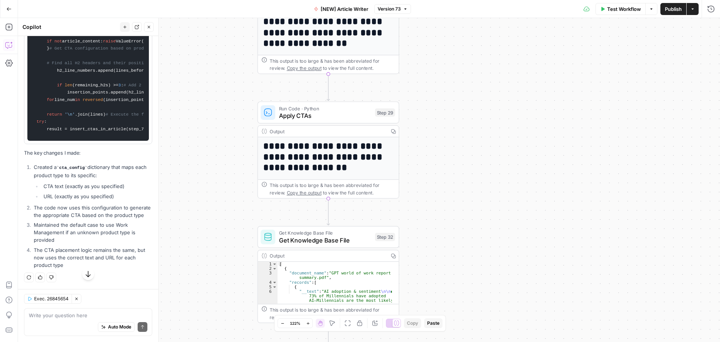
scroll to position [0, 3]
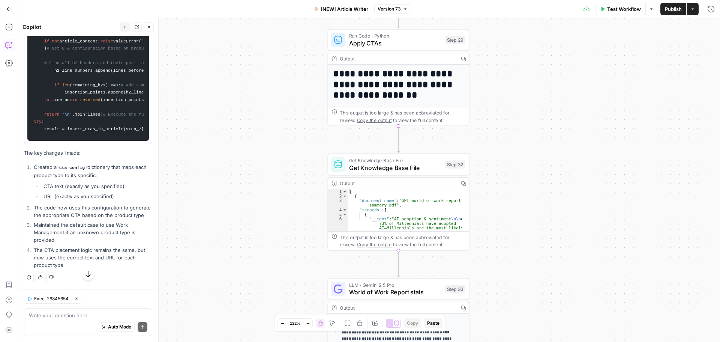
drag, startPoint x: 564, startPoint y: 262, endPoint x: 514, endPoint y: 122, distance: 148.5
click at [514, 122] on div "Workflow Set Inputs Inputs Google Search Google Search Step 2 Output Copy 1 2 3…" at bounding box center [369, 180] width 702 height 324
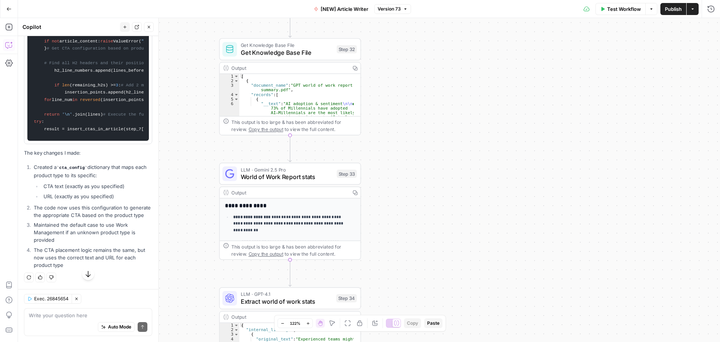
drag, startPoint x: 535, startPoint y: 242, endPoint x: 439, endPoint y: 144, distance: 137.9
click at [439, 144] on div "Workflow Set Inputs Inputs Google Search Google Search Step 2 Output Copy 1 2 3…" at bounding box center [369, 180] width 702 height 324
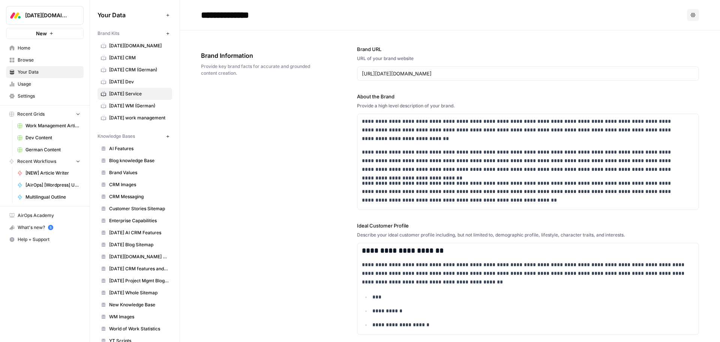
scroll to position [877, 0]
